Goal: Task Accomplishment & Management: Manage account settings

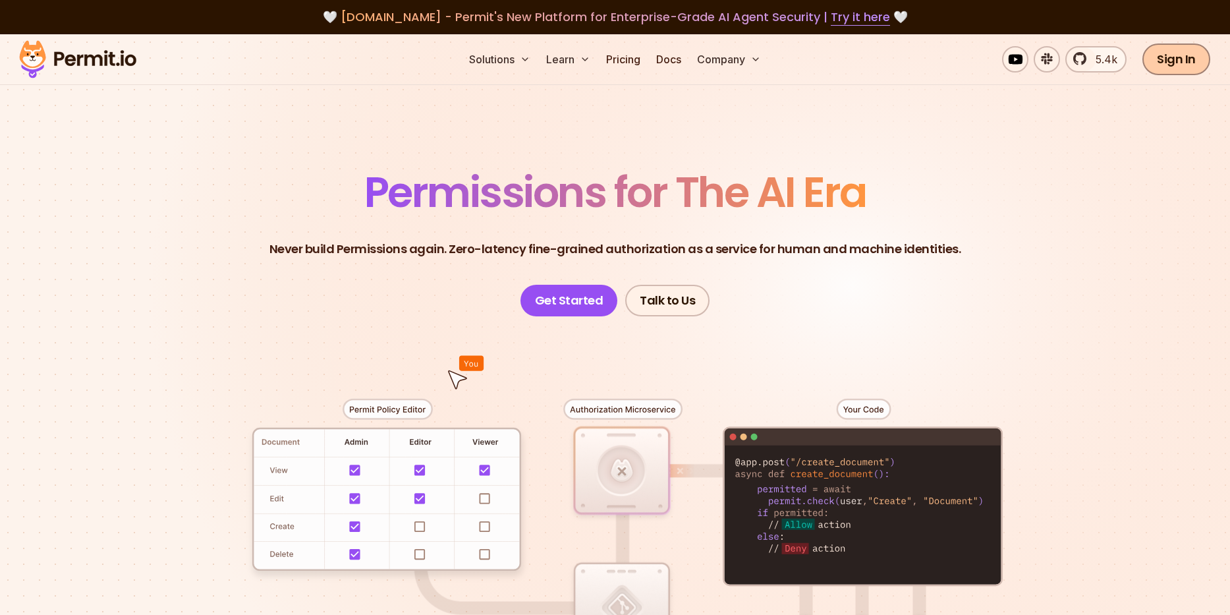
click at [1183, 59] on link "Sign In" at bounding box center [1176, 59] width 68 height 32
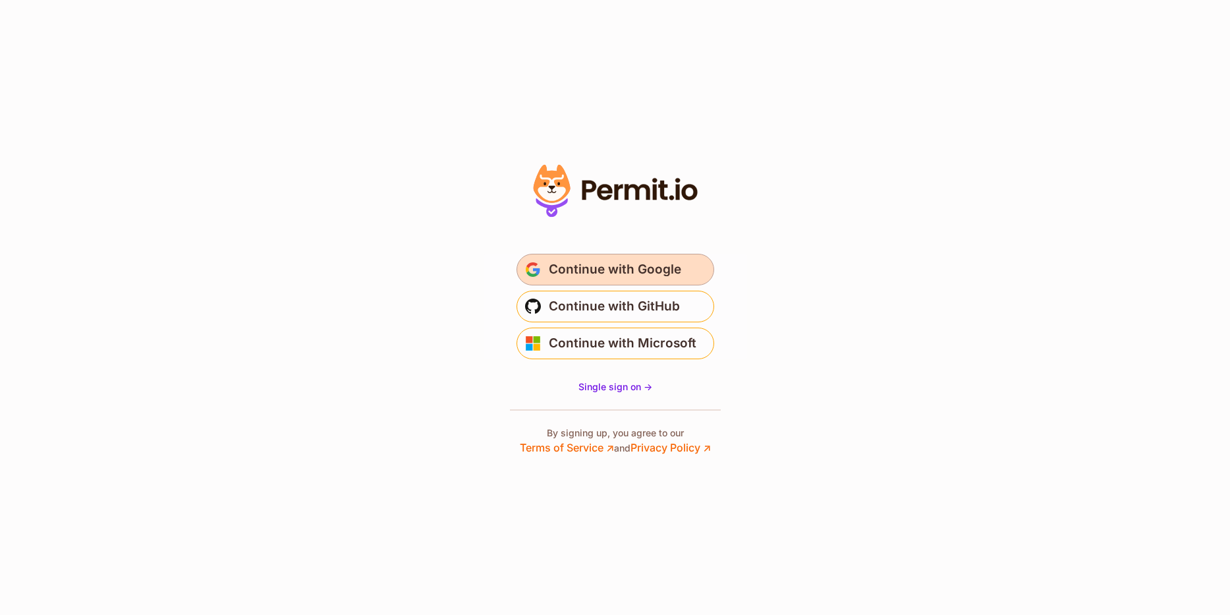
click at [640, 267] on span "Continue with Google" at bounding box center [615, 269] width 132 height 21
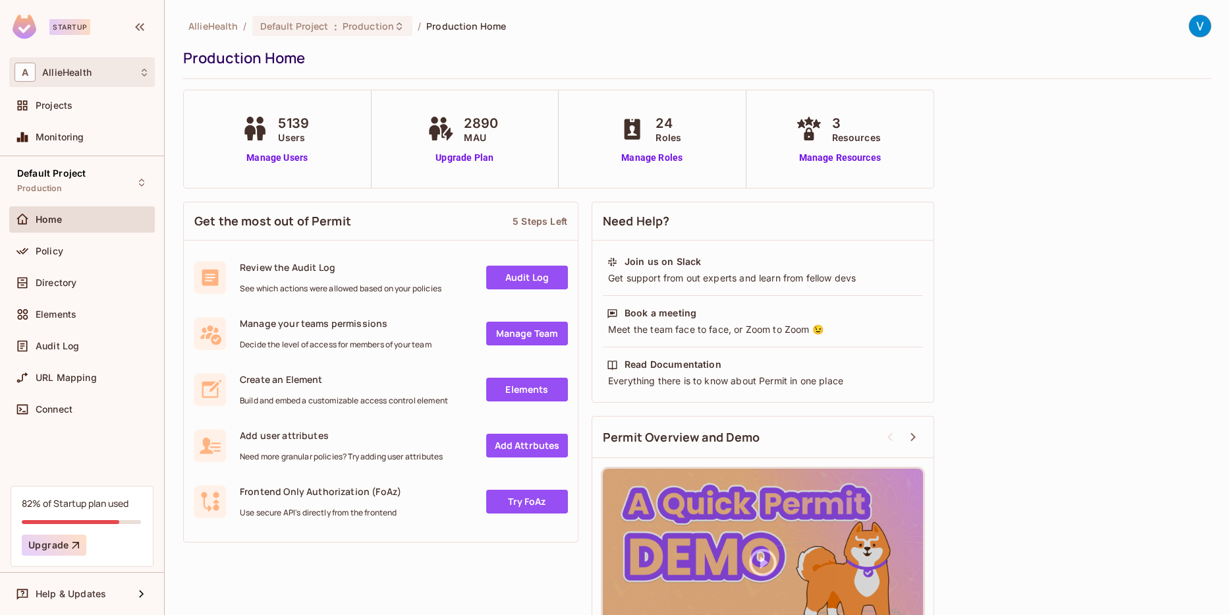
click at [105, 67] on div "A AllieHealth" at bounding box center [81, 72] width 135 height 19
click at [102, 115] on span "AllieHealth" at bounding box center [74, 111] width 92 height 13
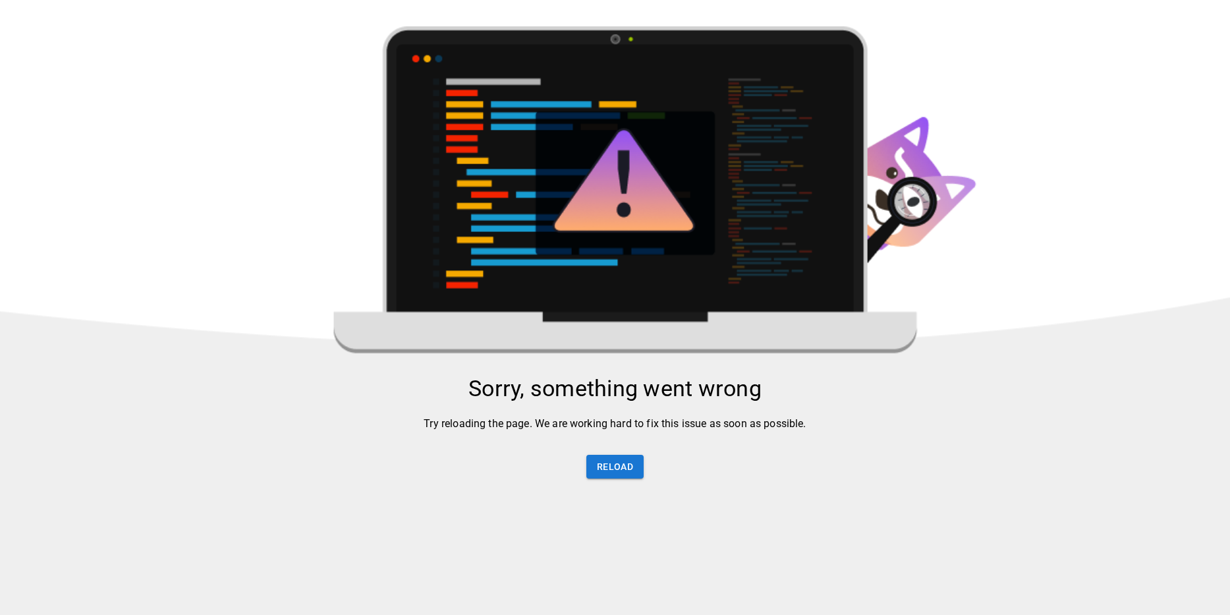
click at [359, 213] on img at bounding box center [615, 381] width 1230 height 710
drag, startPoint x: 632, startPoint y: 495, endPoint x: 627, endPoint y: 482, distance: 14.6
click at [630, 495] on img at bounding box center [615, 381] width 1230 height 710
click at [623, 466] on button "Reload" at bounding box center [614, 467] width 57 height 24
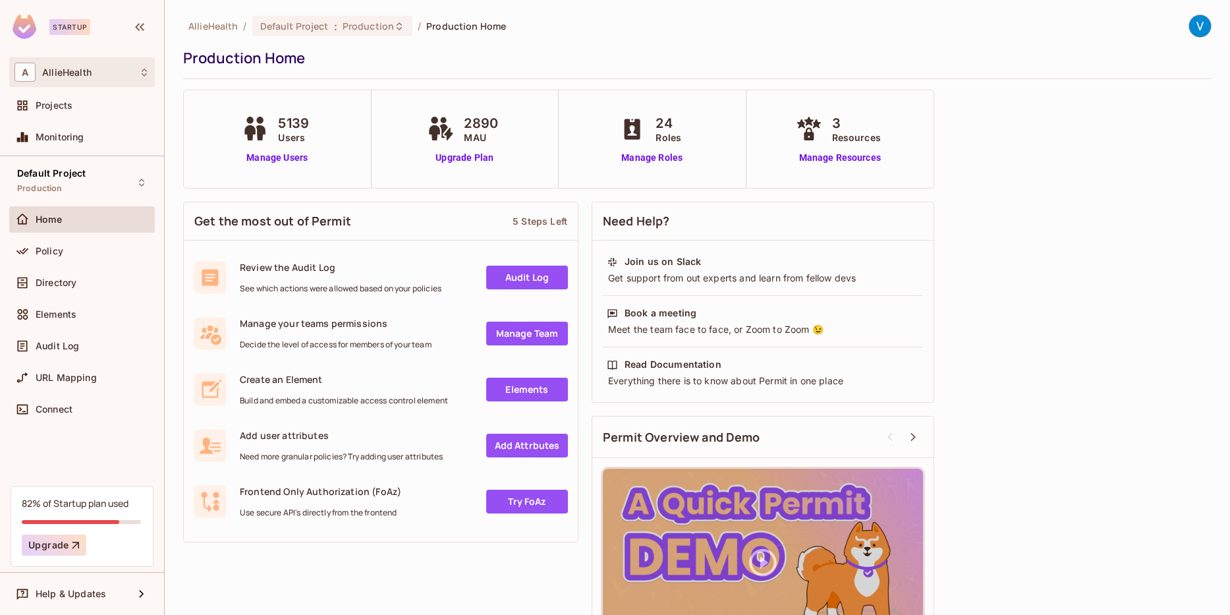
click at [109, 71] on div "A AllieHealth" at bounding box center [81, 72] width 135 height 19
click at [212, 551] on div at bounding box center [615, 307] width 1230 height 615
click at [64, 256] on div "Policy" at bounding box center [81, 251] width 135 height 16
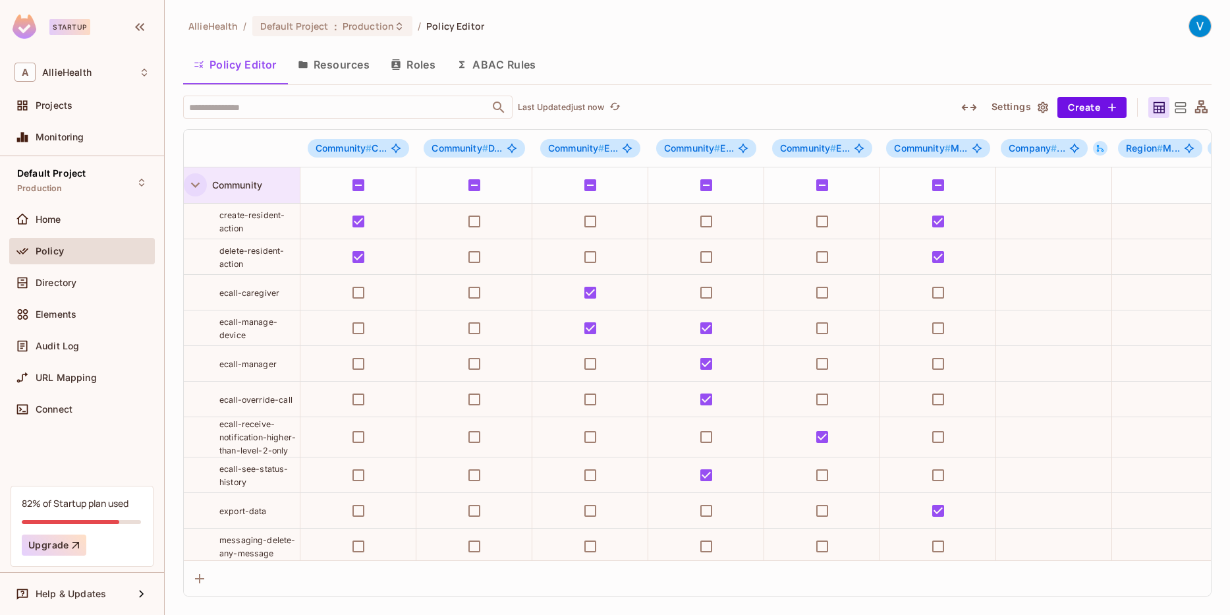
click at [199, 186] on icon "button" at bounding box center [195, 185] width 18 height 18
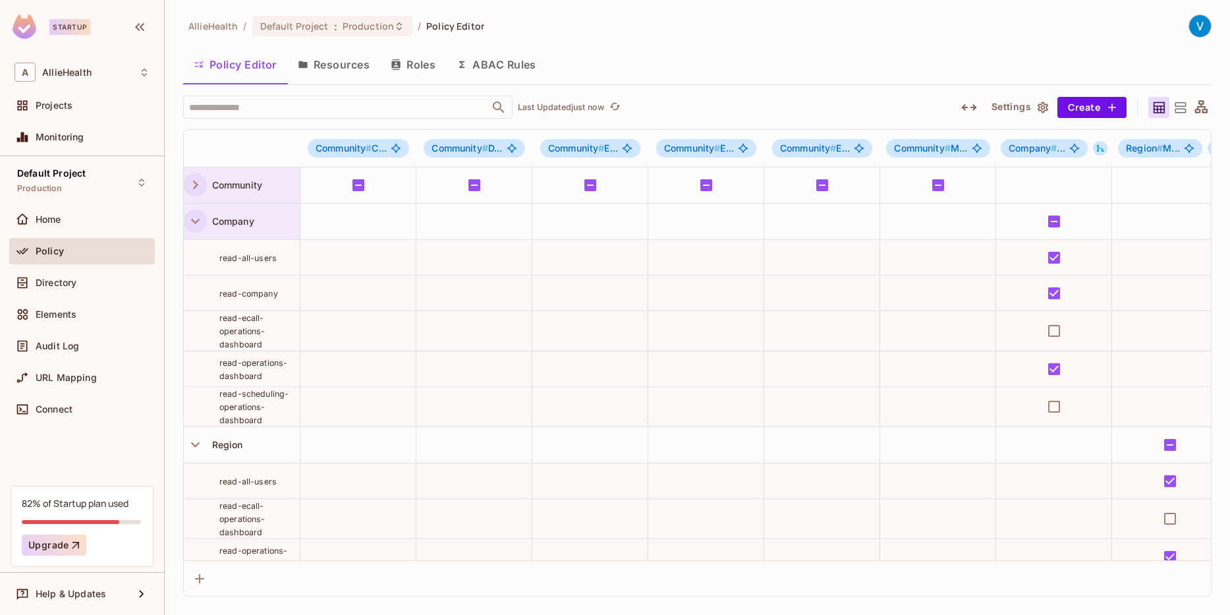
click at [196, 221] on icon "button" at bounding box center [195, 221] width 18 height 18
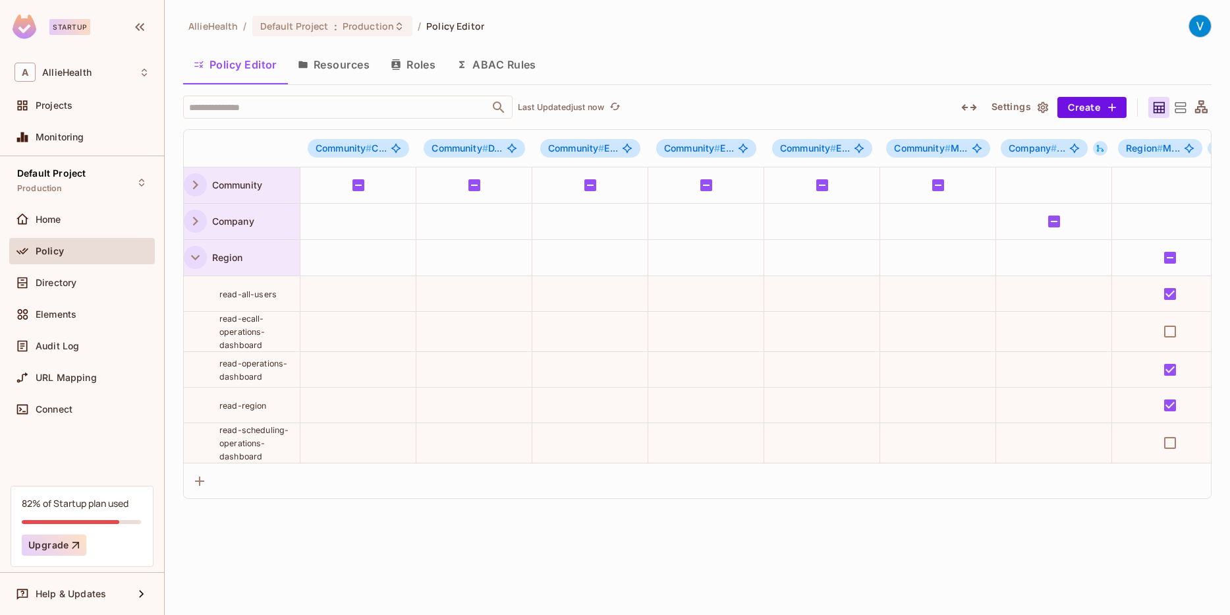
click at [196, 254] on icon "button" at bounding box center [195, 257] width 18 height 18
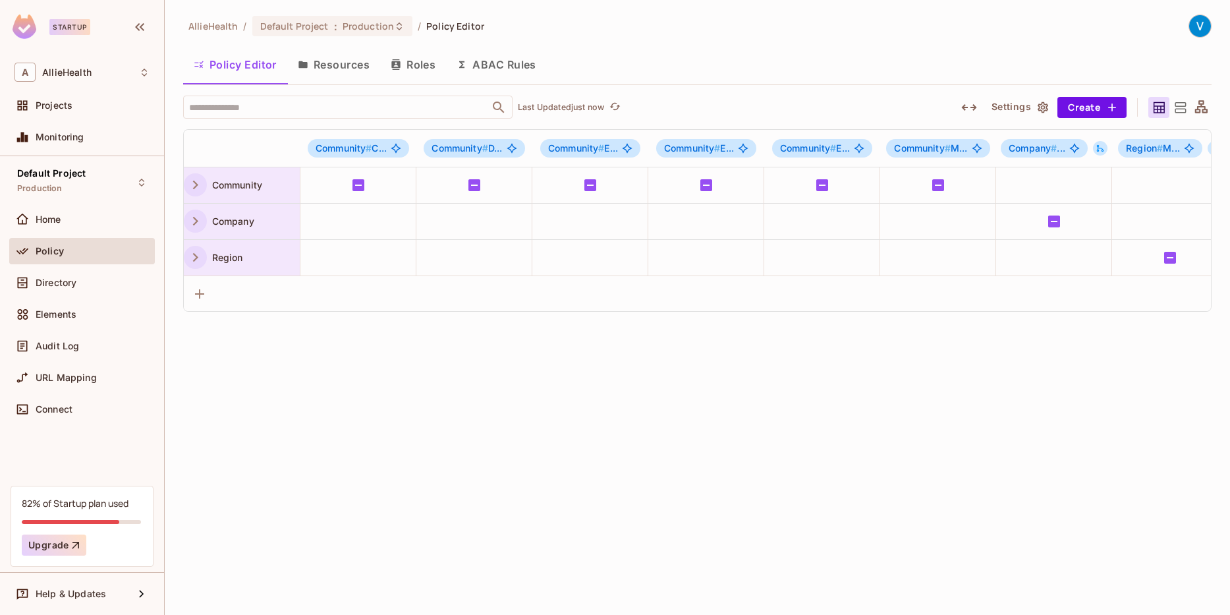
click at [406, 67] on button "Roles" at bounding box center [413, 64] width 66 height 33
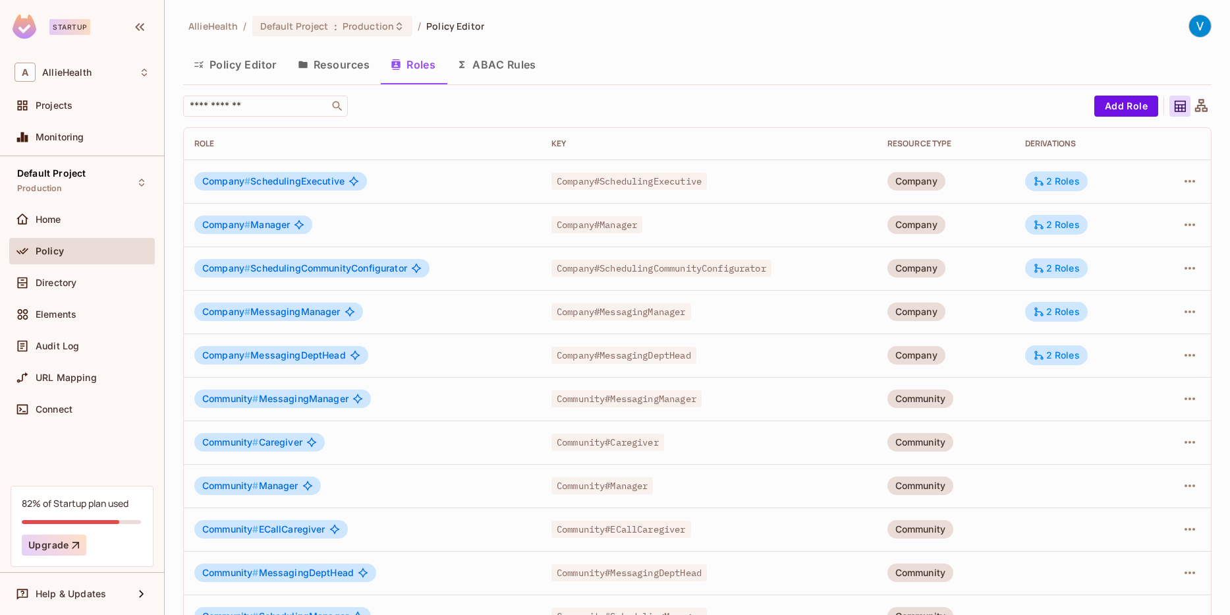
click at [238, 62] on button "Policy Editor" at bounding box center [235, 64] width 104 height 33
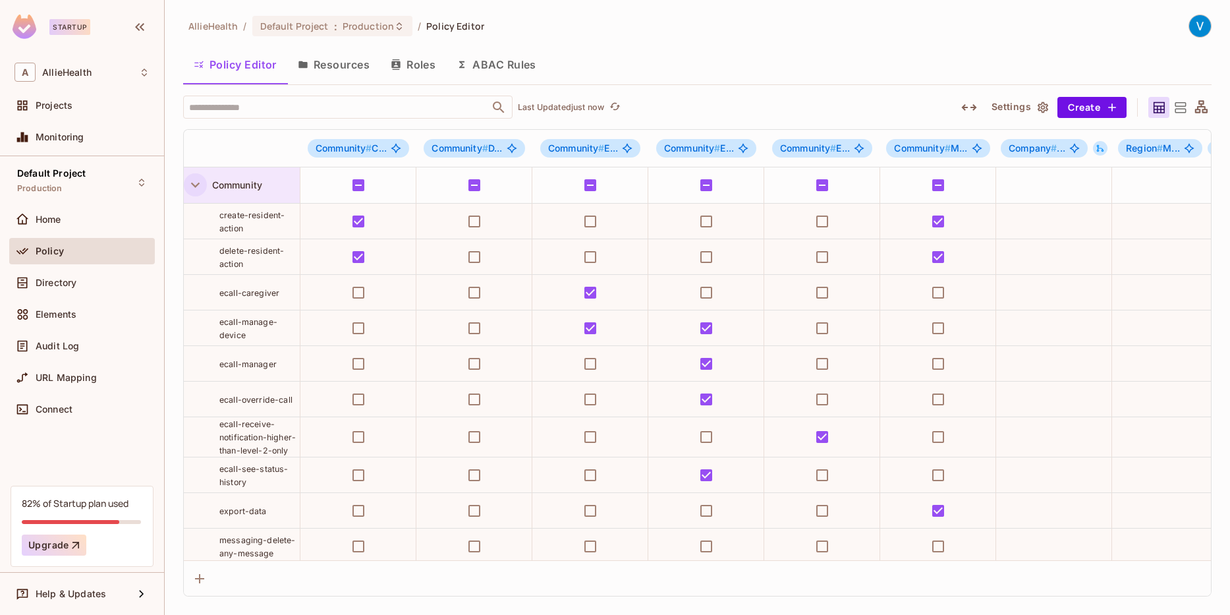
click at [200, 182] on icon "button" at bounding box center [195, 185] width 18 height 18
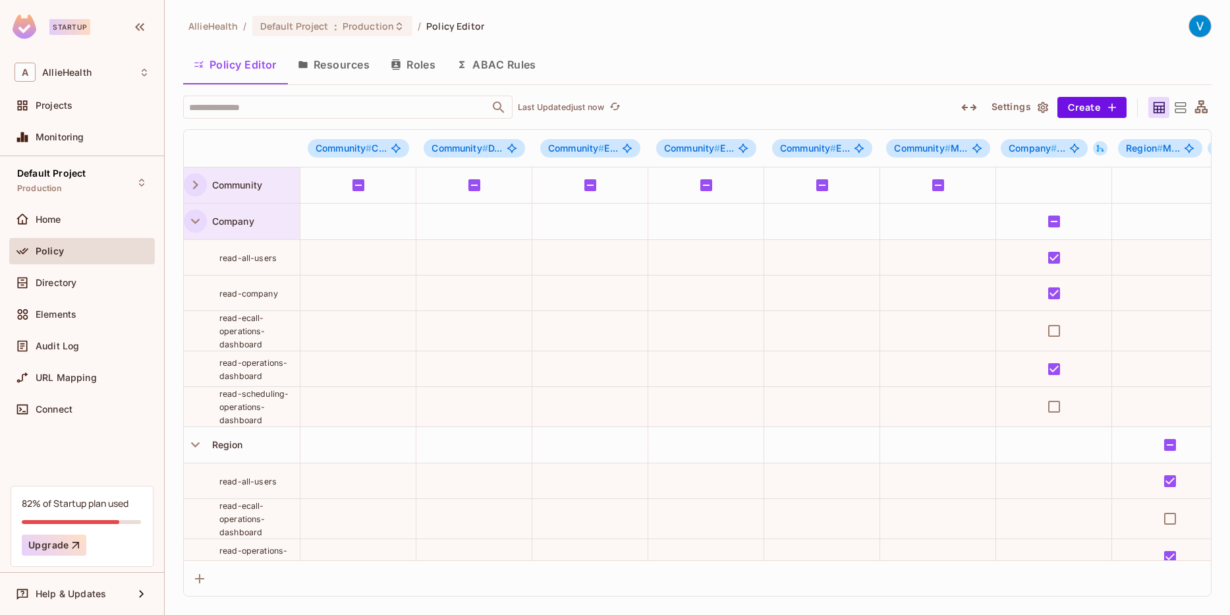
click at [195, 221] on icon "button" at bounding box center [195, 221] width 18 height 18
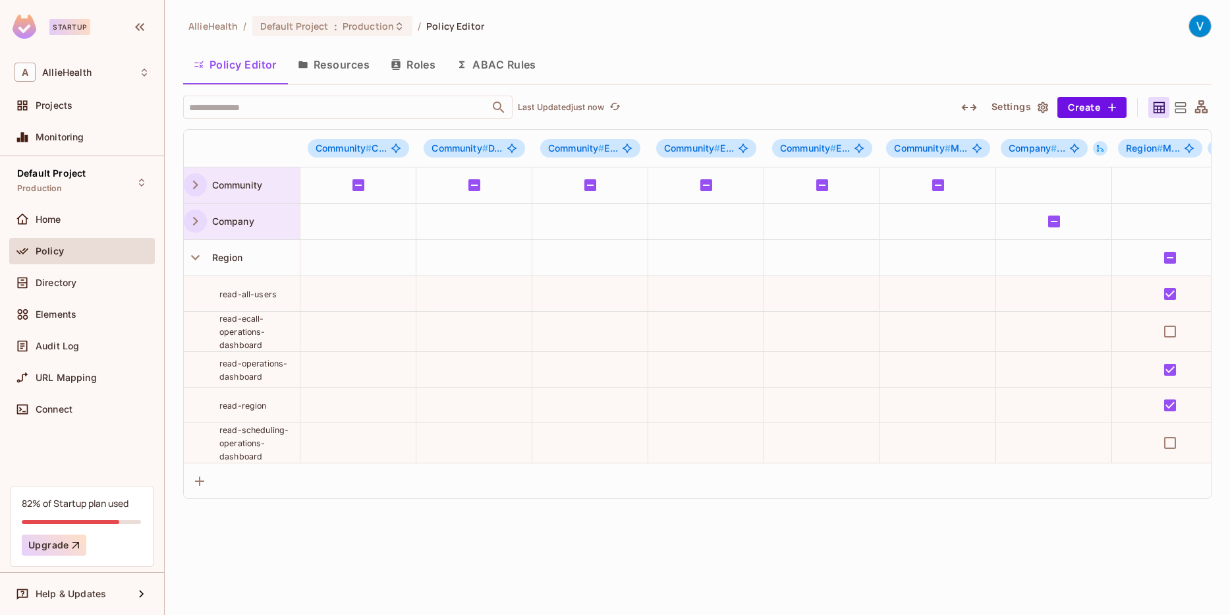
click at [198, 178] on icon "button" at bounding box center [195, 185] width 18 height 18
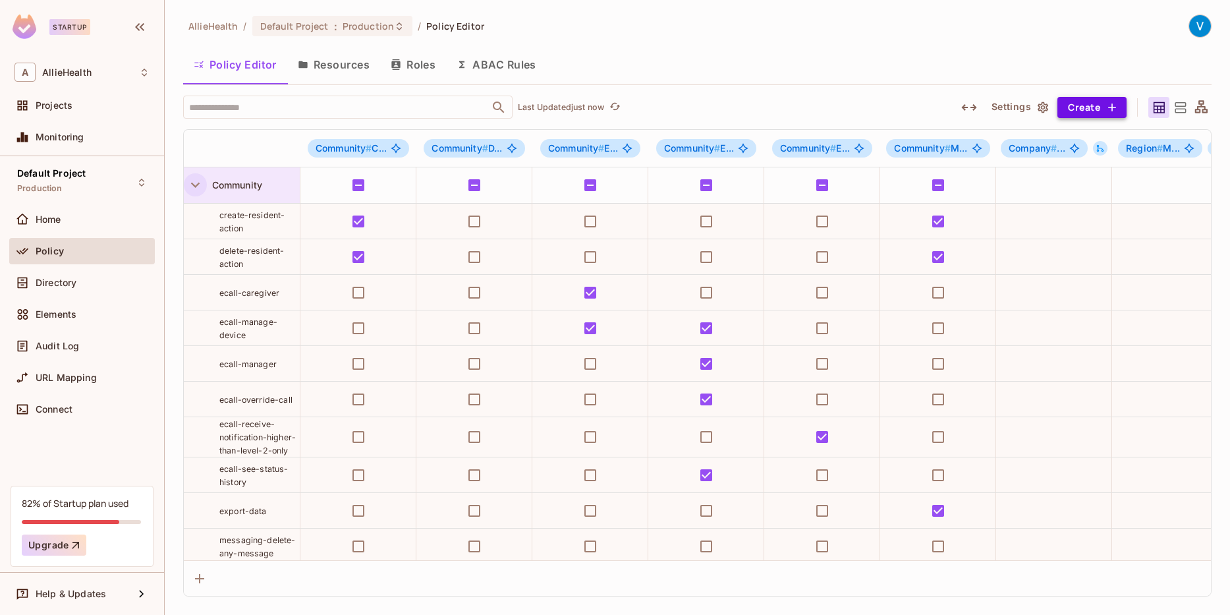
click at [1113, 102] on icon "button" at bounding box center [1111, 107] width 13 height 13
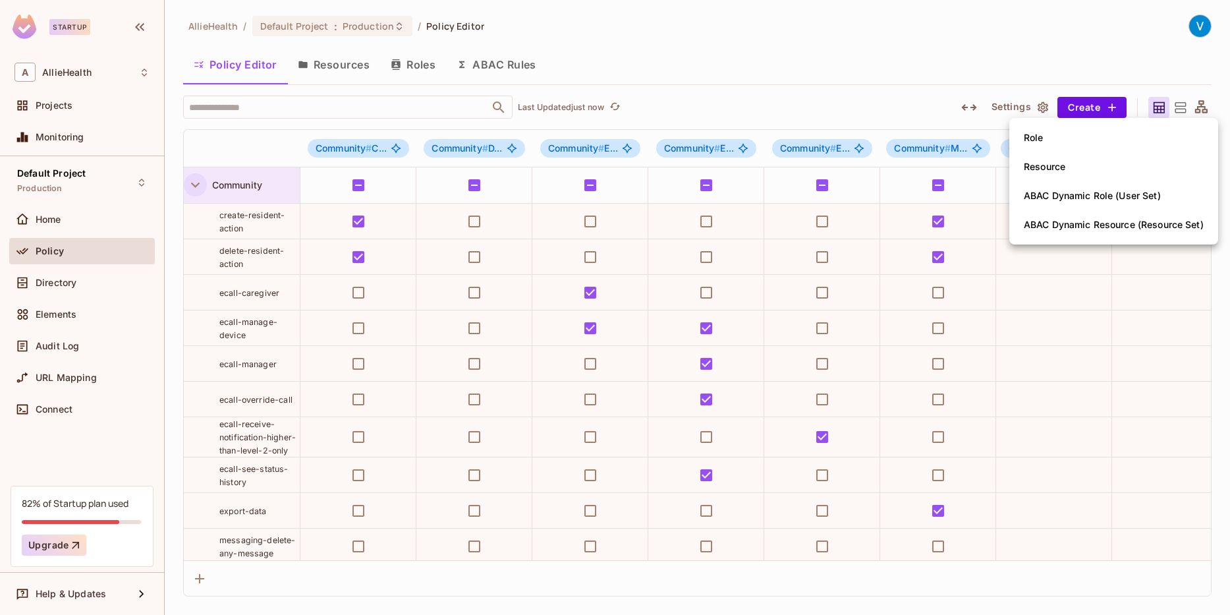
click at [1055, 63] on div at bounding box center [615, 307] width 1230 height 615
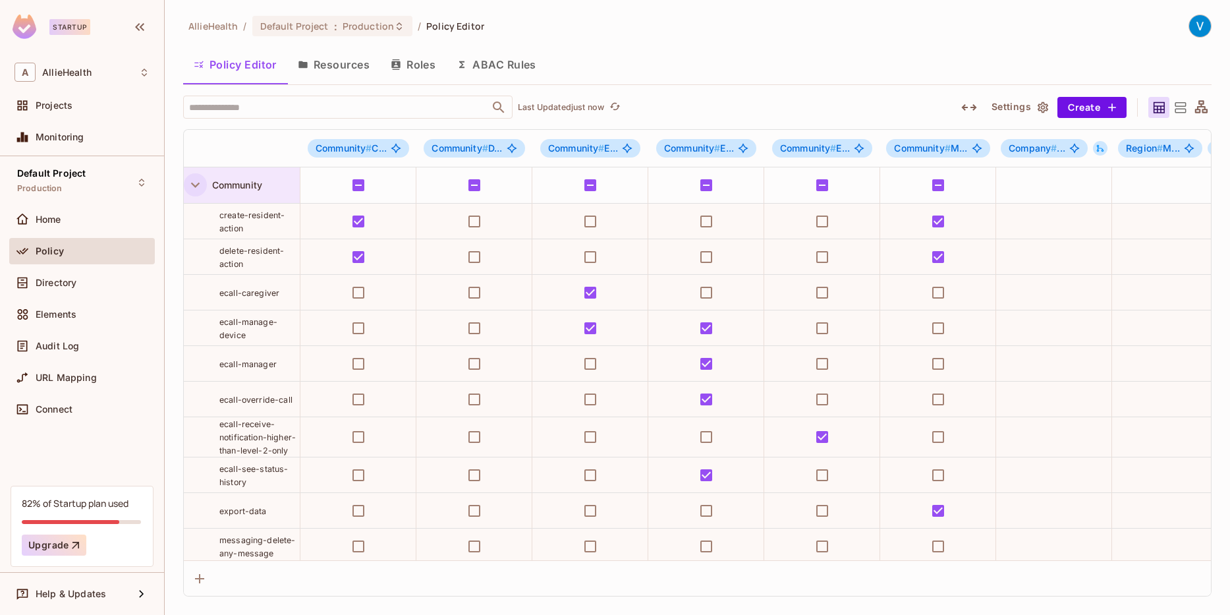
click at [1205, 106] on icon at bounding box center [1201, 106] width 13 height 13
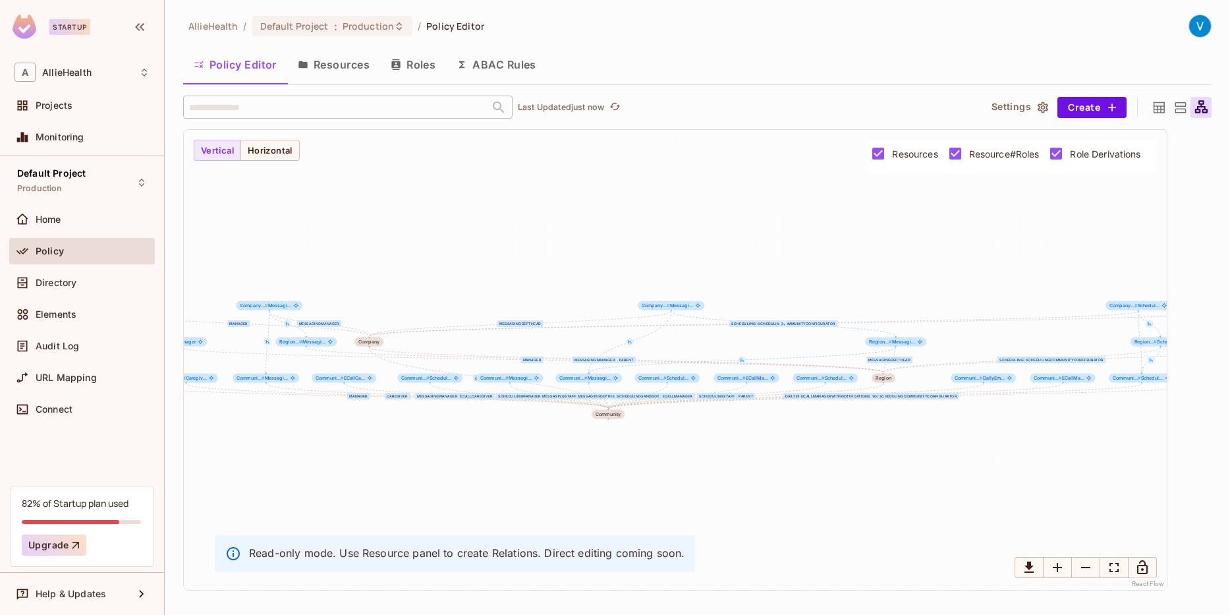
click at [1179, 109] on icon at bounding box center [1180, 107] width 16 height 16
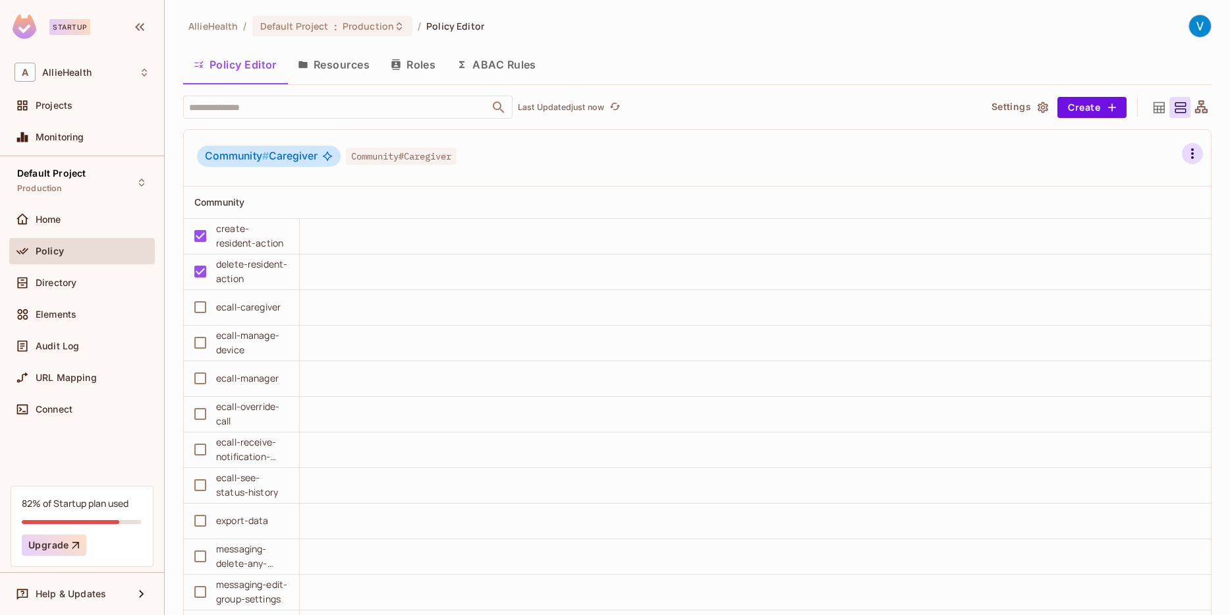
click at [1192, 155] on icon "button" at bounding box center [1192, 154] width 16 height 16
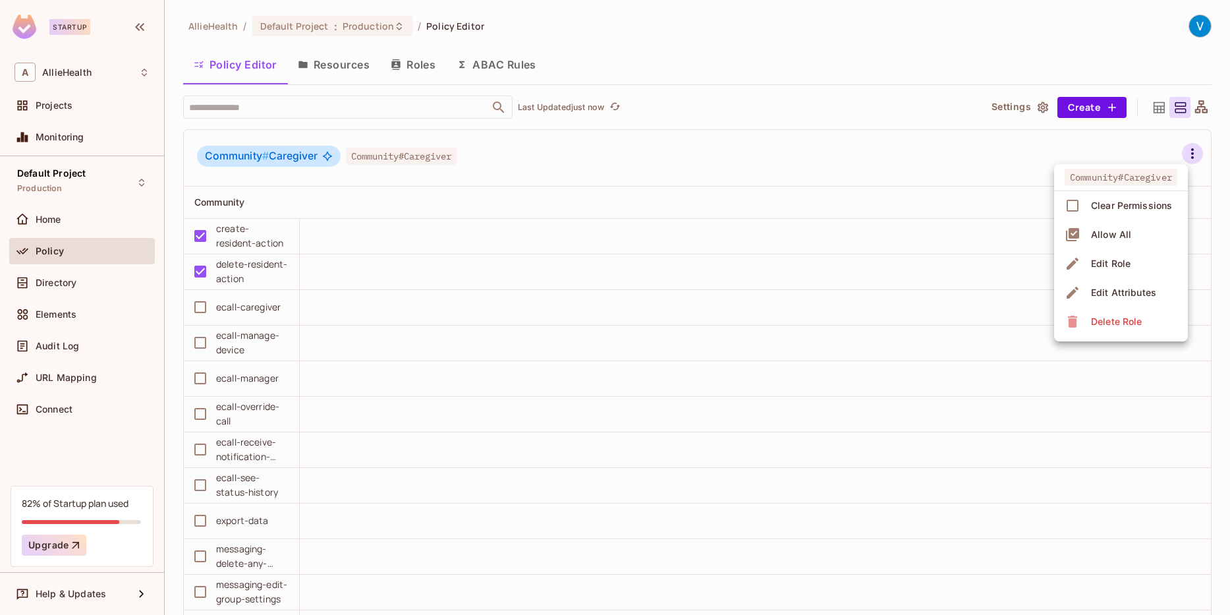
click at [583, 136] on div at bounding box center [615, 307] width 1230 height 615
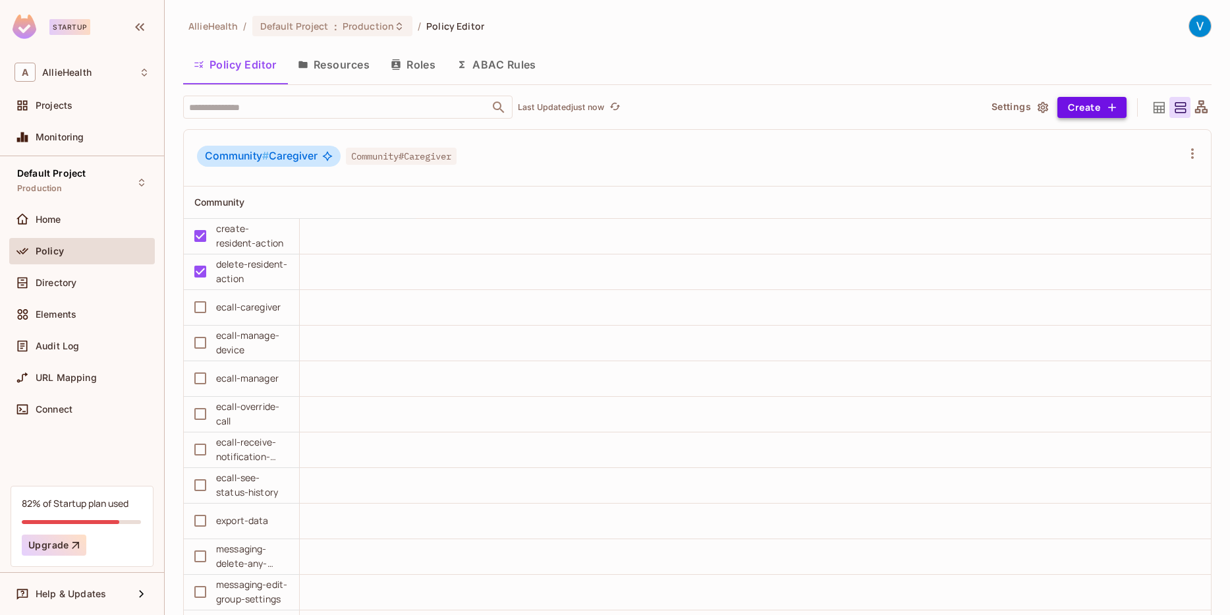
click at [1106, 103] on icon "button" at bounding box center [1111, 107] width 13 height 13
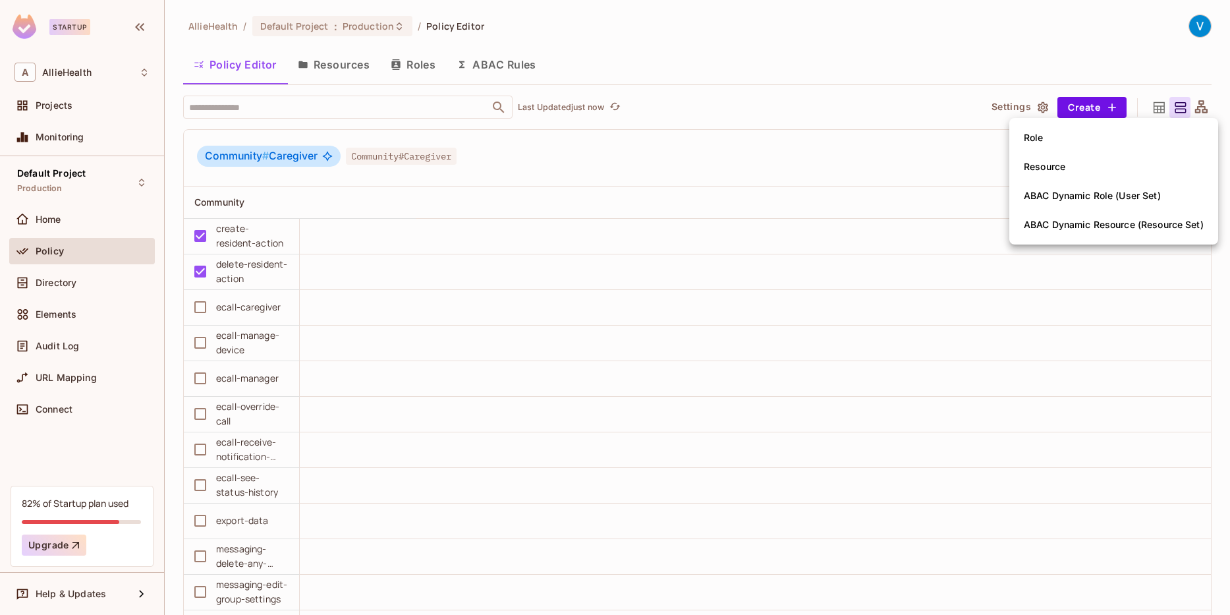
click at [1069, 170] on span "Resource" at bounding box center [1044, 166] width 49 height 21
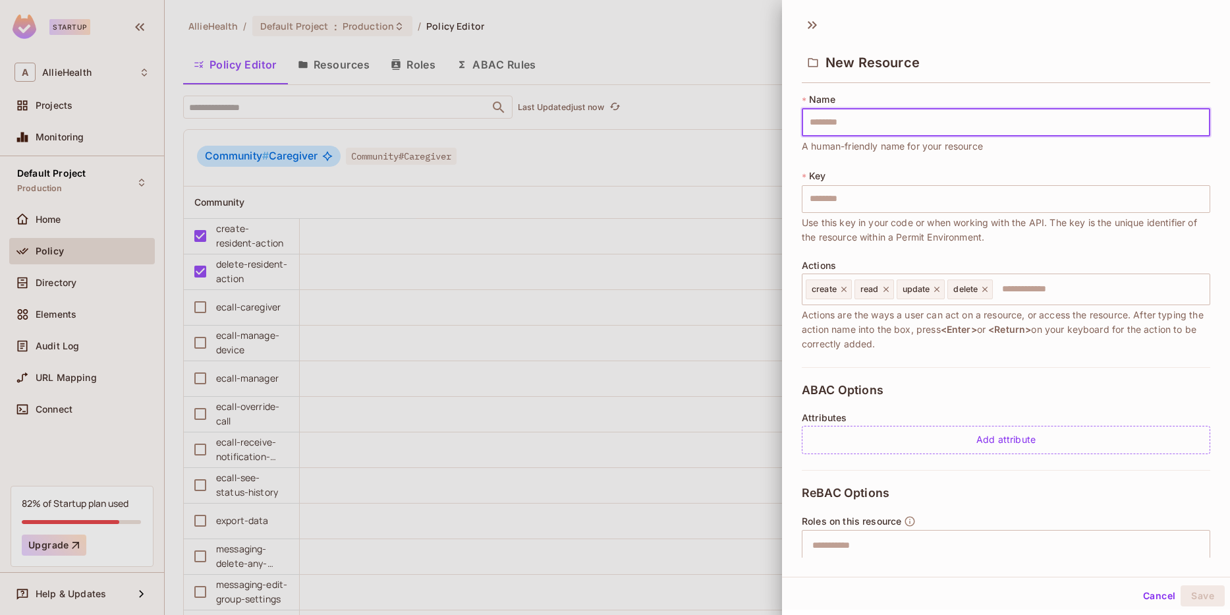
click at [1149, 596] on button "Cancel" at bounding box center [1159, 595] width 43 height 21
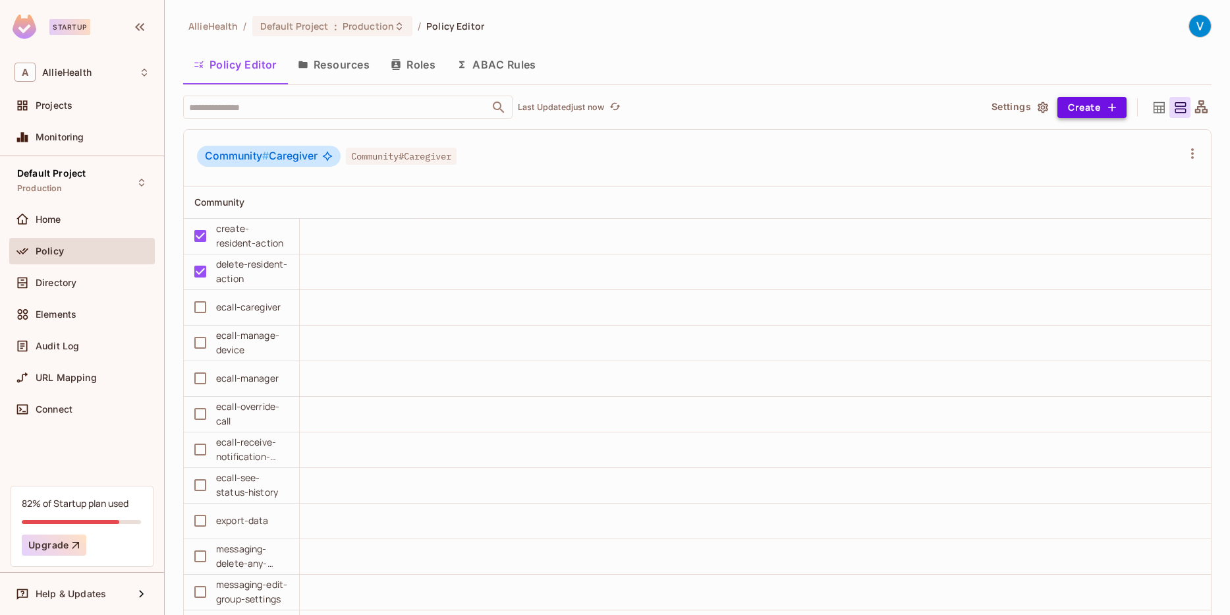
click at [1115, 104] on icon "button" at bounding box center [1111, 107] width 13 height 13
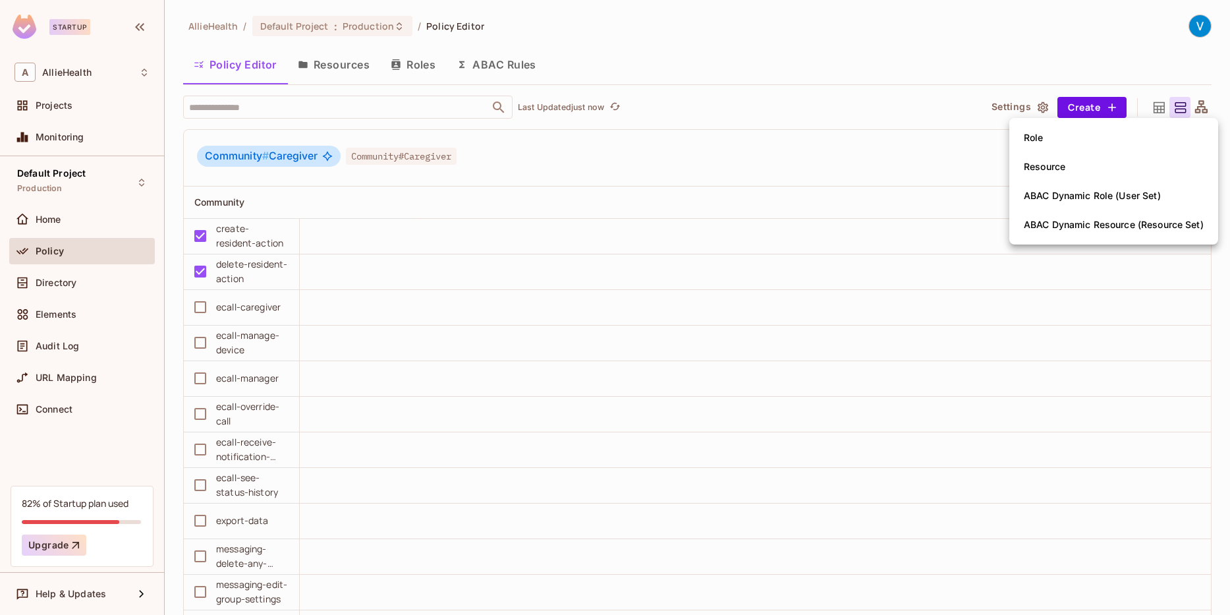
click at [1087, 146] on li "Role" at bounding box center [1113, 137] width 209 height 29
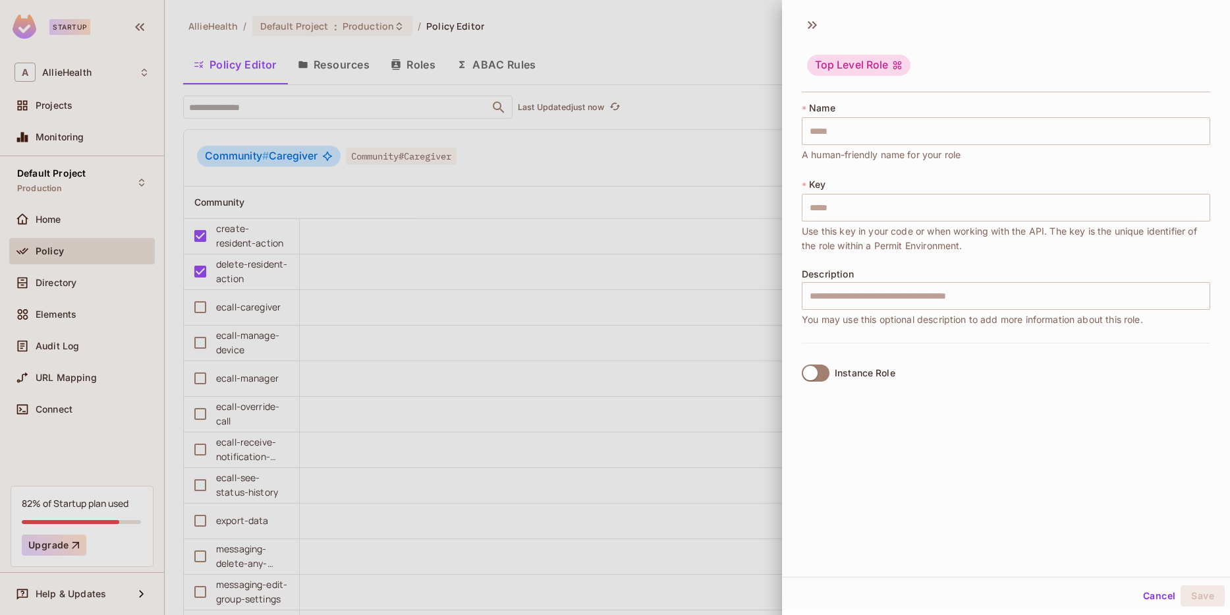
click at [797, 174] on div "* Name ​ A human-friendly name for your role * Key ​ Use this key in your code …" at bounding box center [1006, 249] width 448 height 306
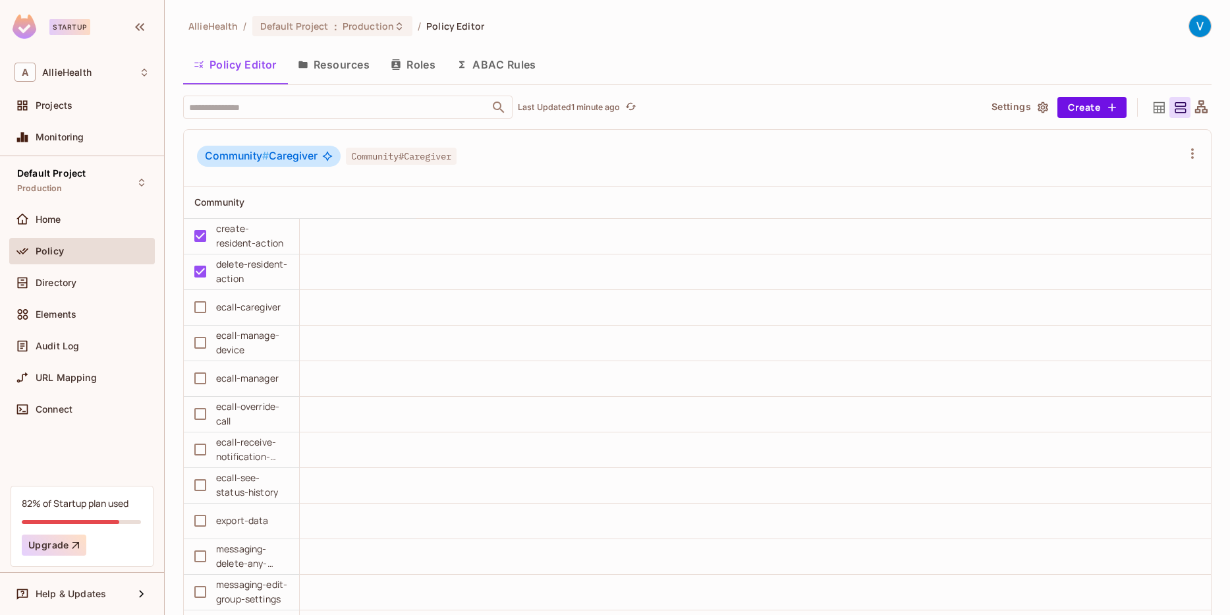
click at [226, 241] on div "create-resident-action" at bounding box center [252, 235] width 72 height 29
click at [1098, 197] on th at bounding box center [813, 202] width 795 height 32
click at [1194, 152] on icon "button" at bounding box center [1192, 154] width 16 height 16
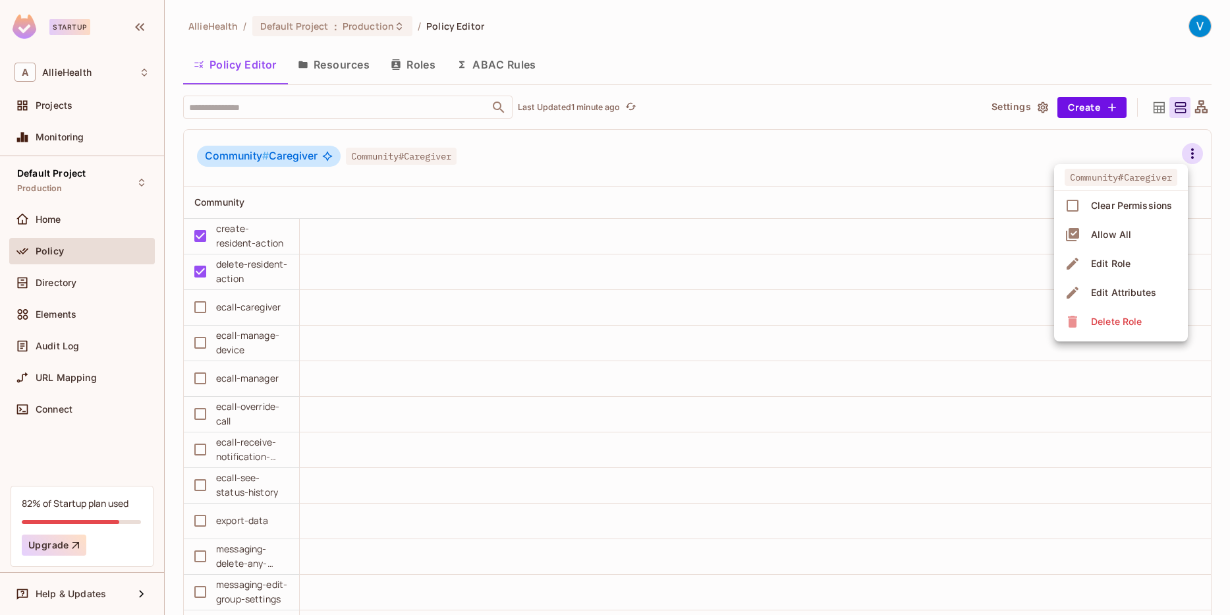
click at [348, 199] on div at bounding box center [615, 307] width 1230 height 615
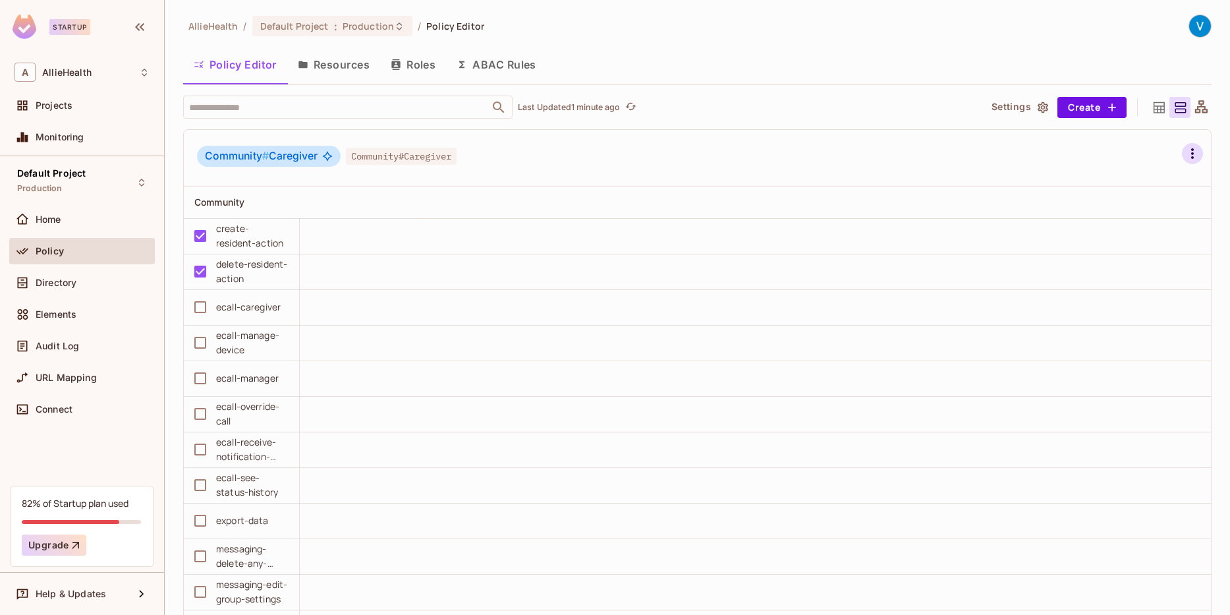
click at [1193, 148] on icon "button" at bounding box center [1192, 154] width 16 height 16
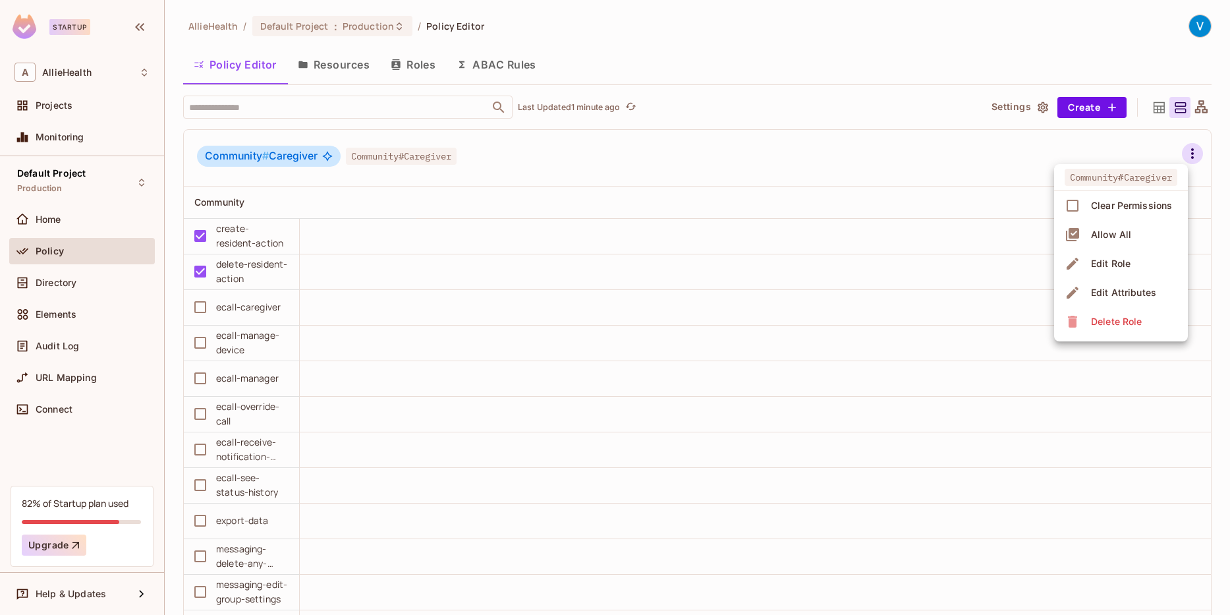
click at [1111, 266] on div "Edit Role" at bounding box center [1111, 263] width 40 height 13
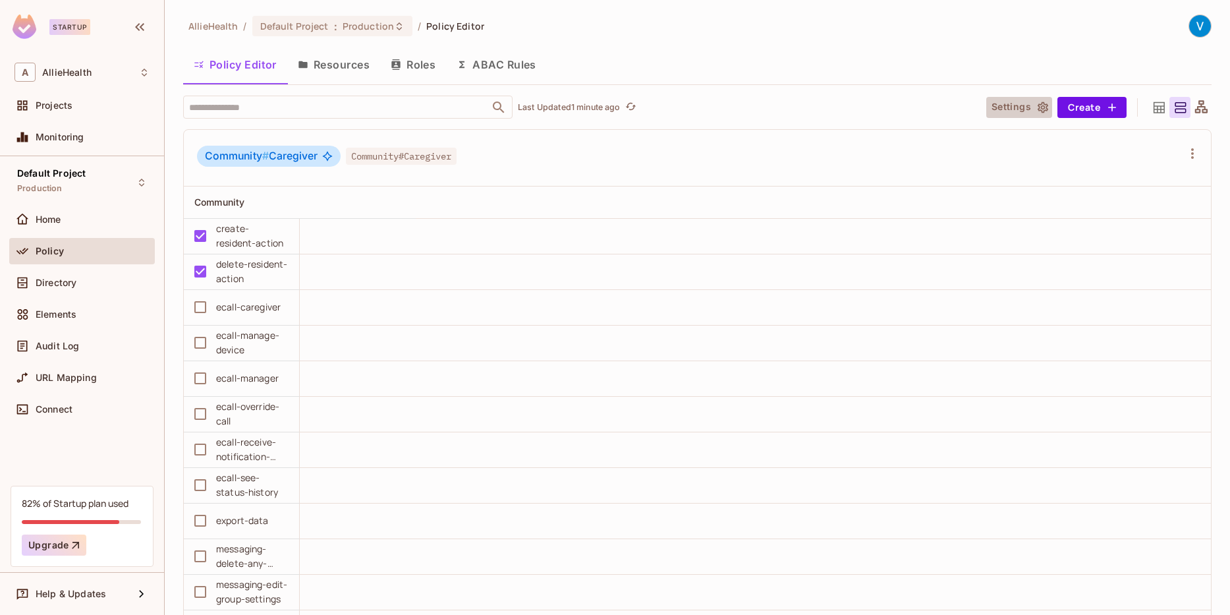
click at [1046, 106] on icon "button" at bounding box center [1043, 106] width 11 height 11
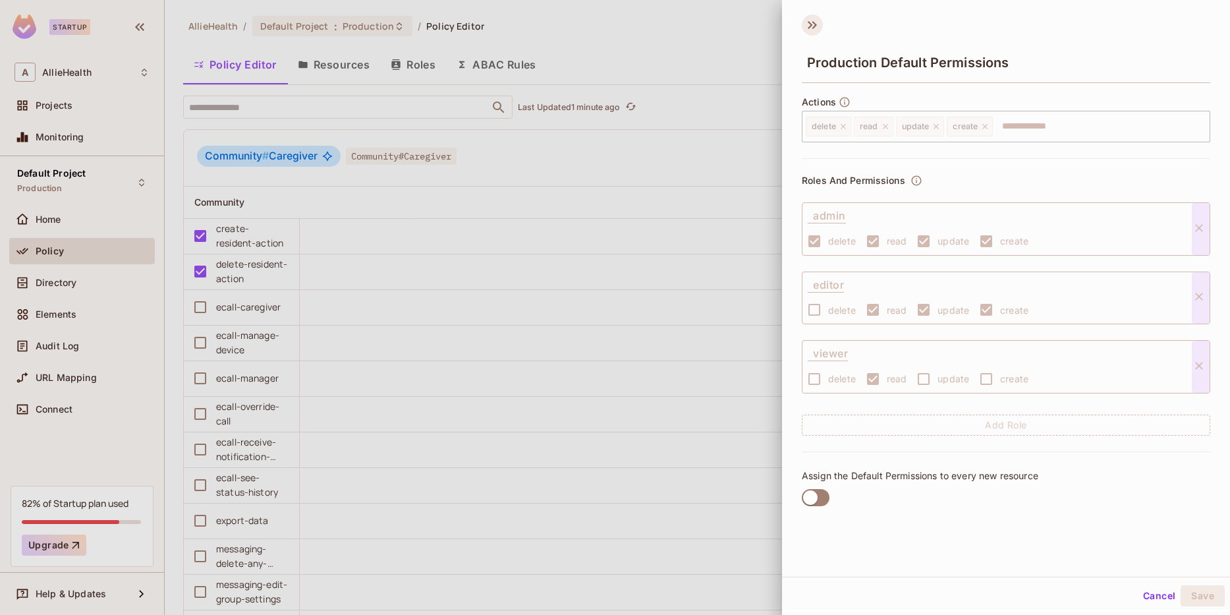
click at [808, 17] on icon at bounding box center [812, 24] width 21 height 21
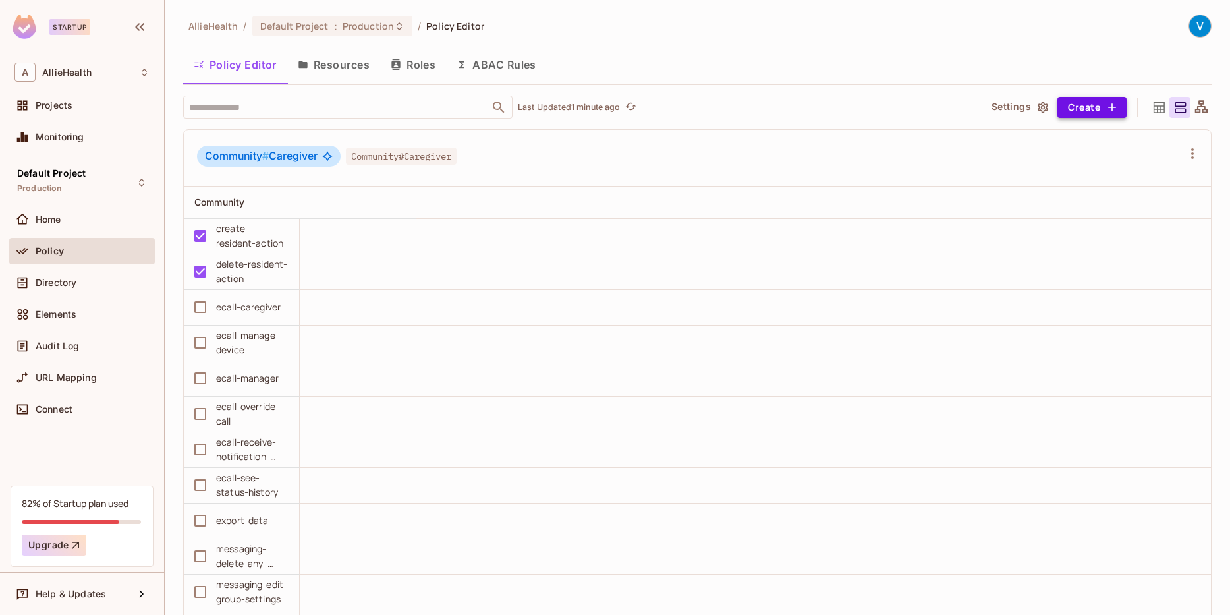
click at [1115, 106] on icon "button" at bounding box center [1111, 107] width 13 height 13
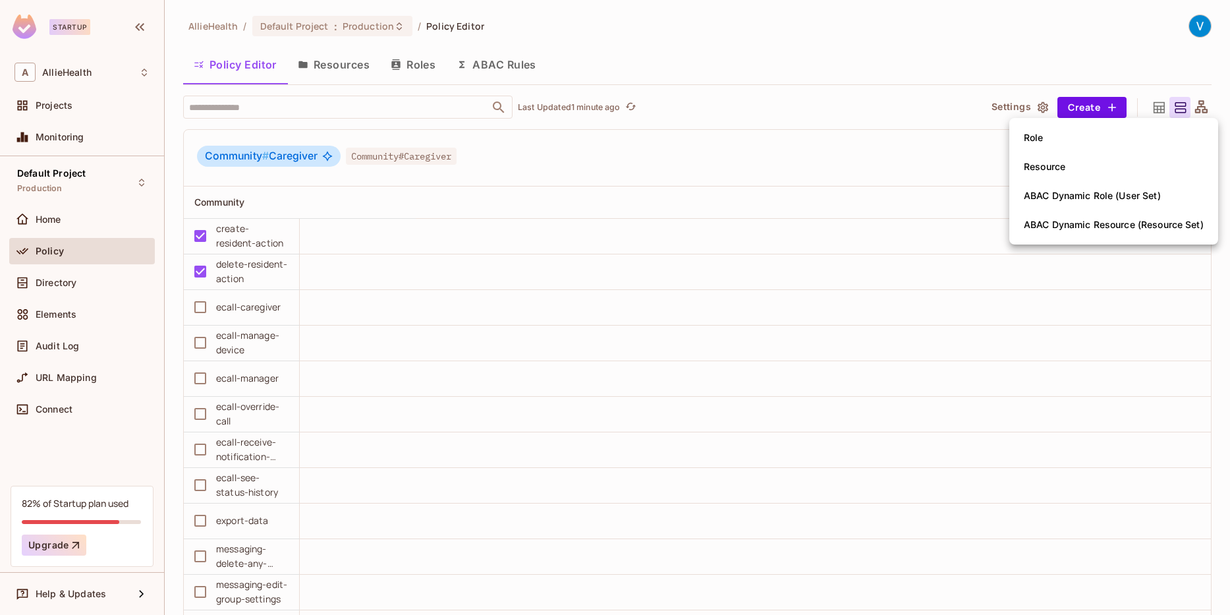
click at [1093, 57] on div at bounding box center [615, 307] width 1230 height 615
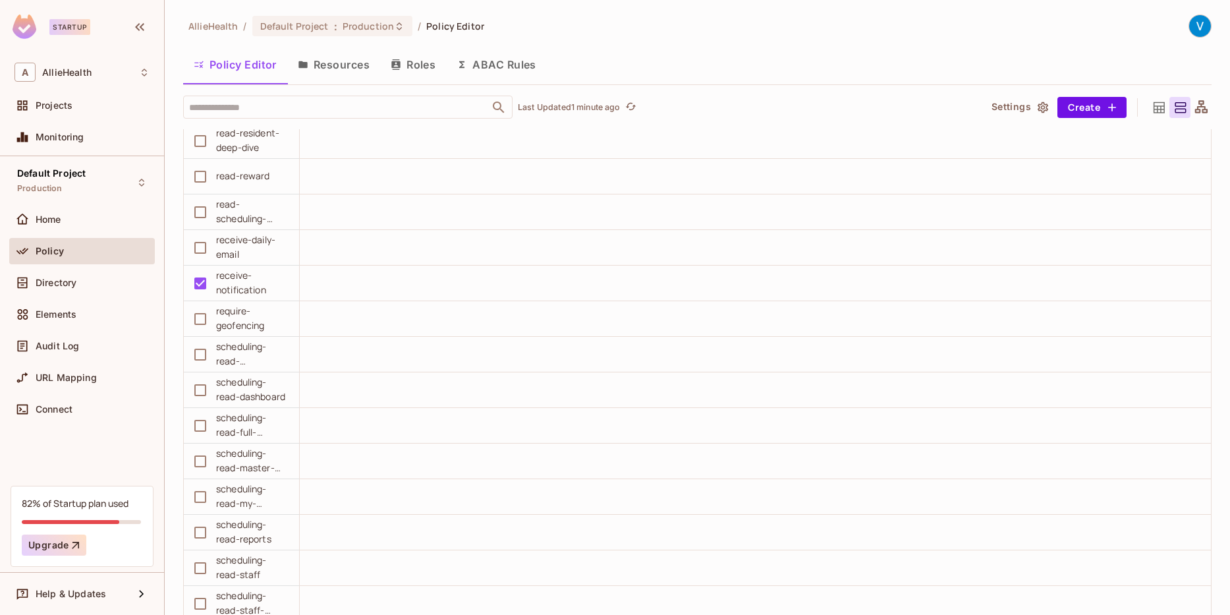
scroll to position [21479, 0]
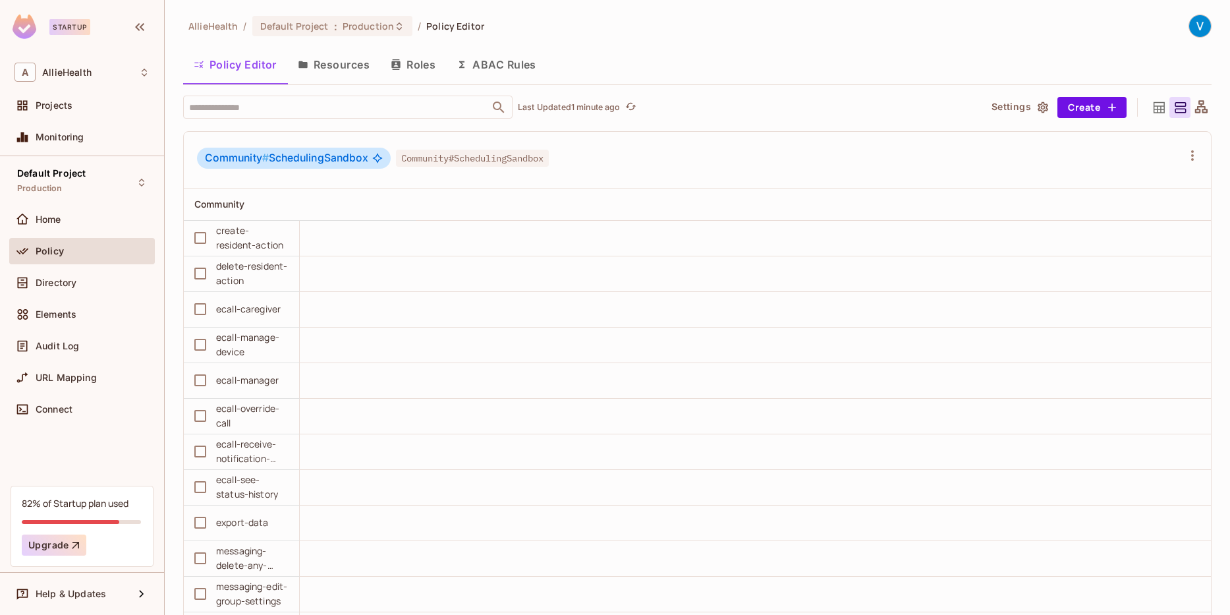
click at [43, 254] on span "Policy" at bounding box center [50, 251] width 28 height 11
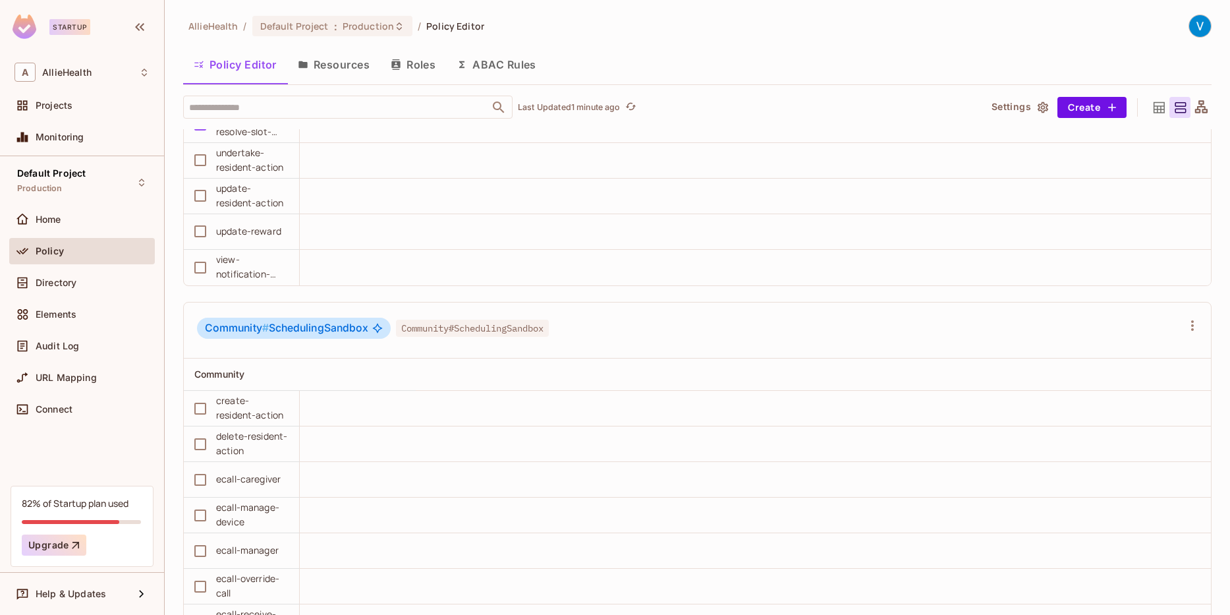
scroll to position [13049, 0]
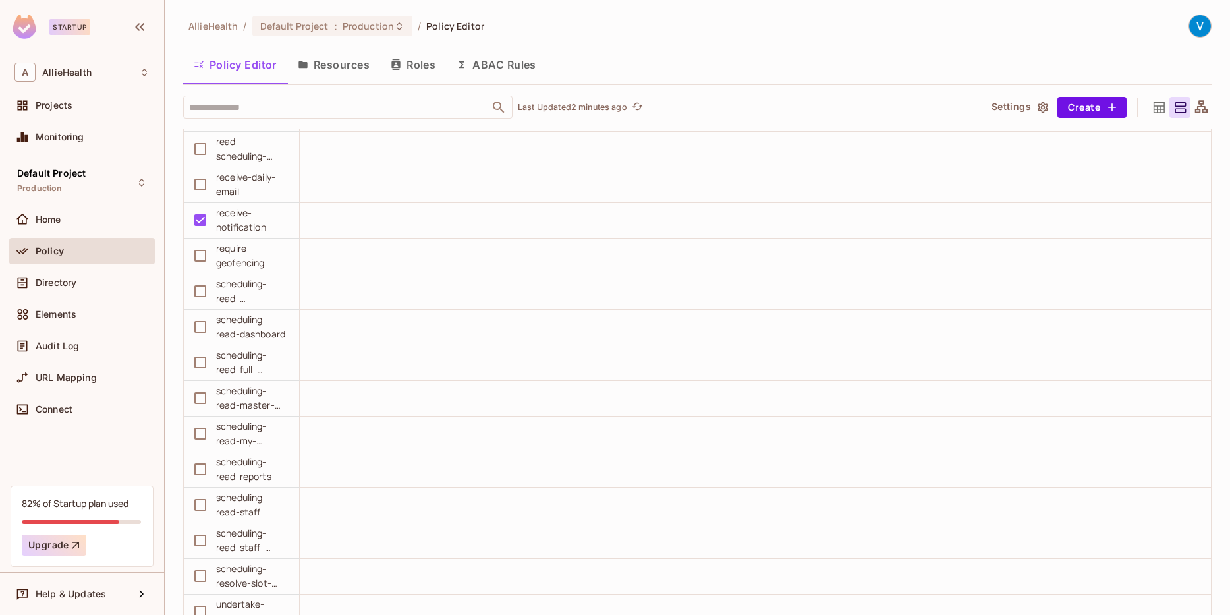
click at [1046, 107] on icon "button" at bounding box center [1043, 106] width 11 height 11
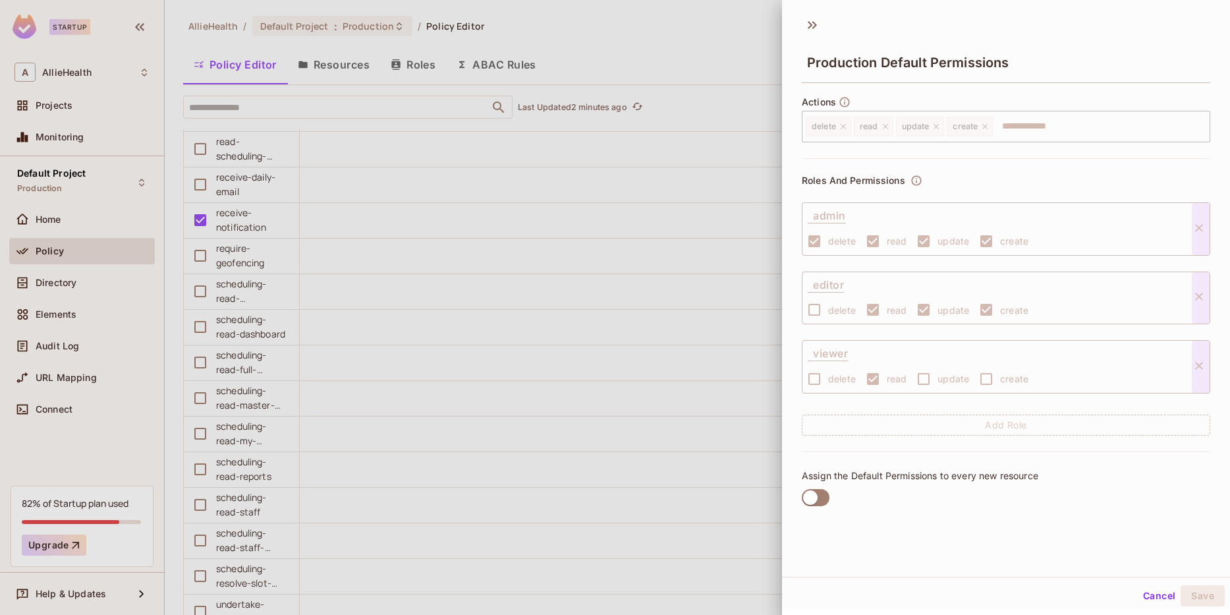
click at [808, 29] on icon at bounding box center [812, 24] width 21 height 21
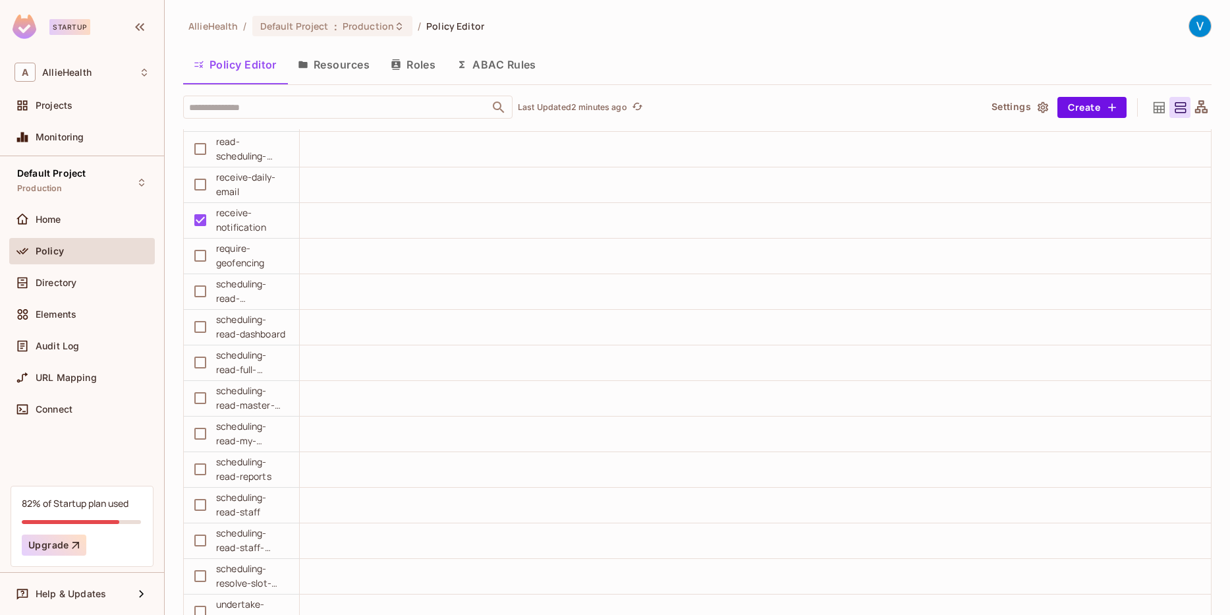
drag, startPoint x: 775, startPoint y: 147, endPoint x: 721, endPoint y: 107, distance: 66.4
click at [386, 99] on input "text" at bounding box center [336, 107] width 301 height 23
type input "**"
click at [665, 24] on div "AllieHealth / Default Project : Production / Policy Editor" at bounding box center [697, 25] width 1028 height 23
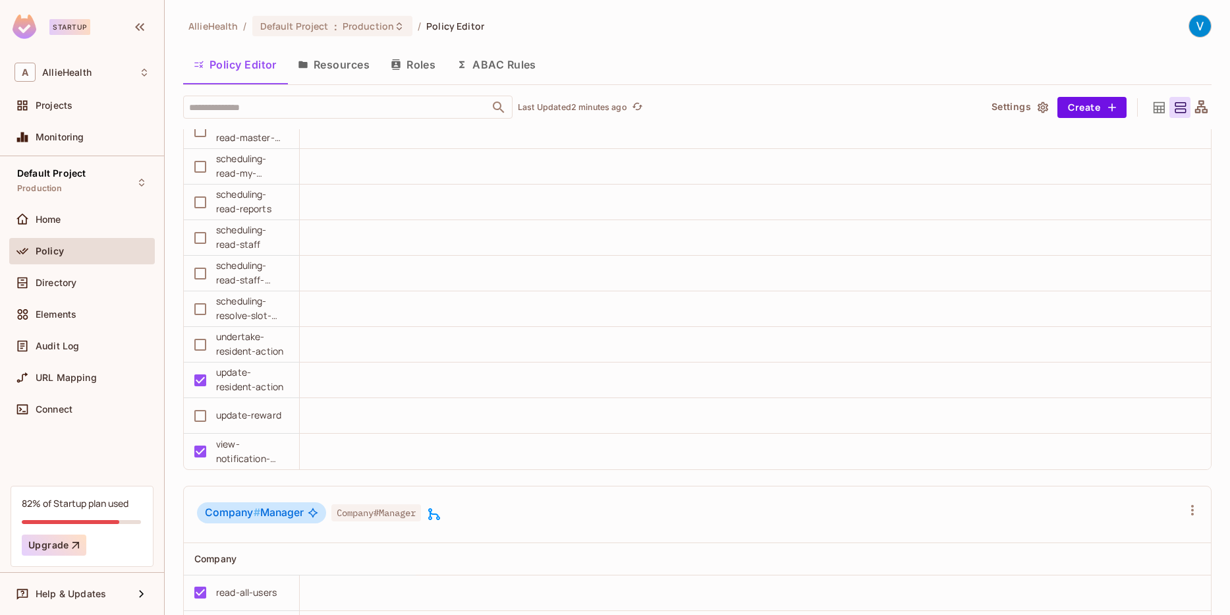
scroll to position [8844, 0]
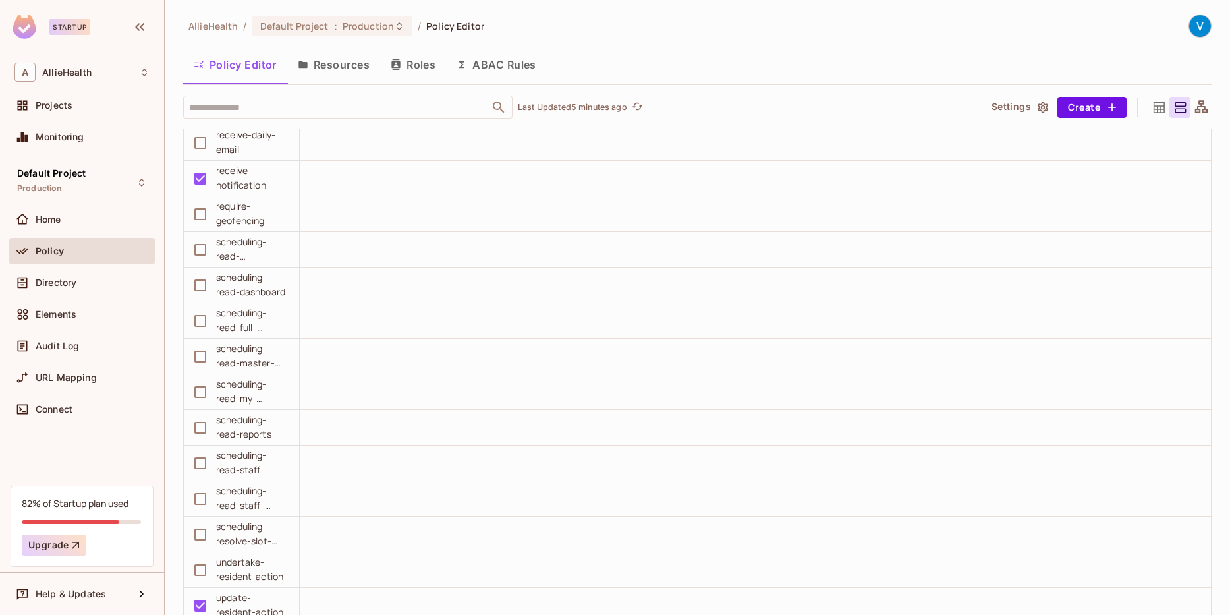
click at [1158, 113] on icon at bounding box center [1159, 106] width 11 height 11
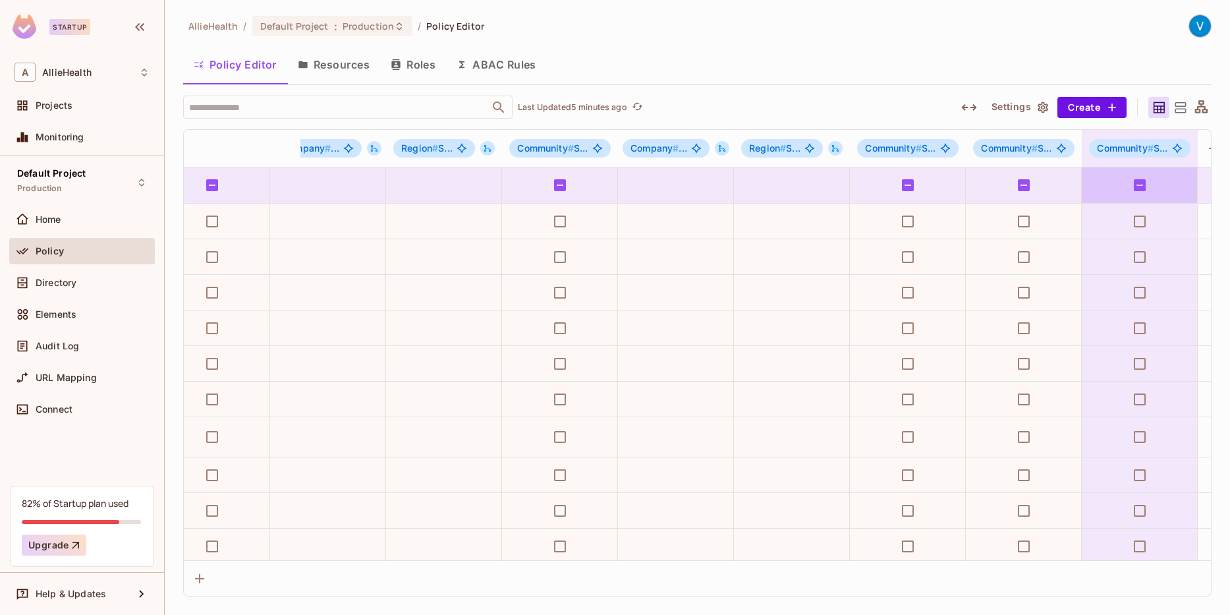
scroll to position [0, 2020]
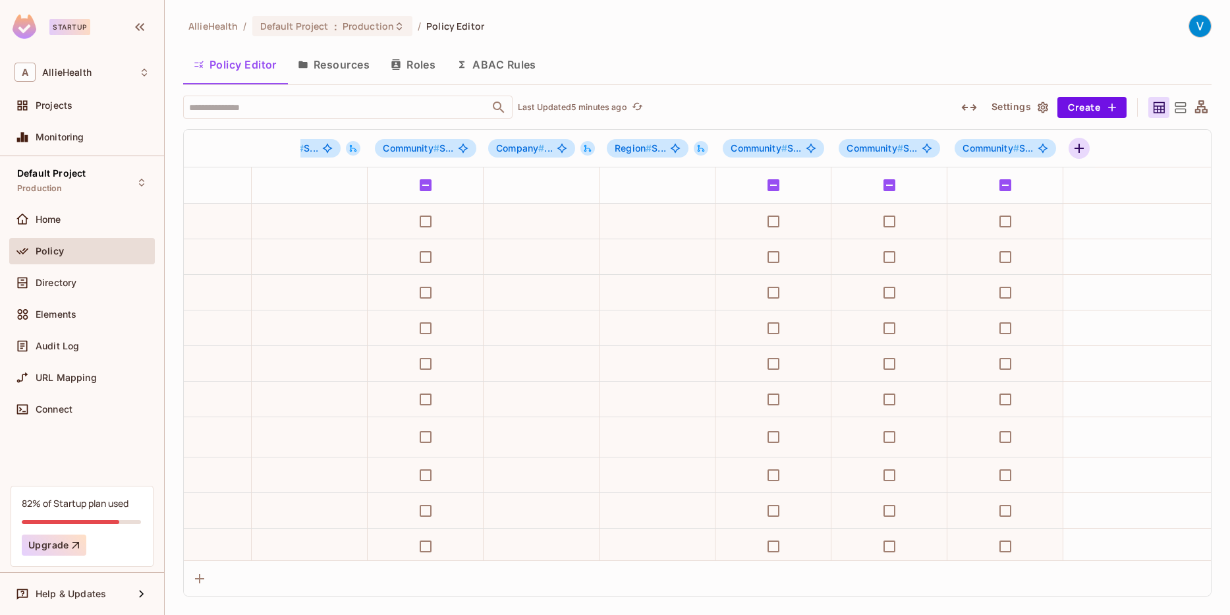
click at [1078, 150] on icon "button" at bounding box center [1078, 148] width 9 height 9
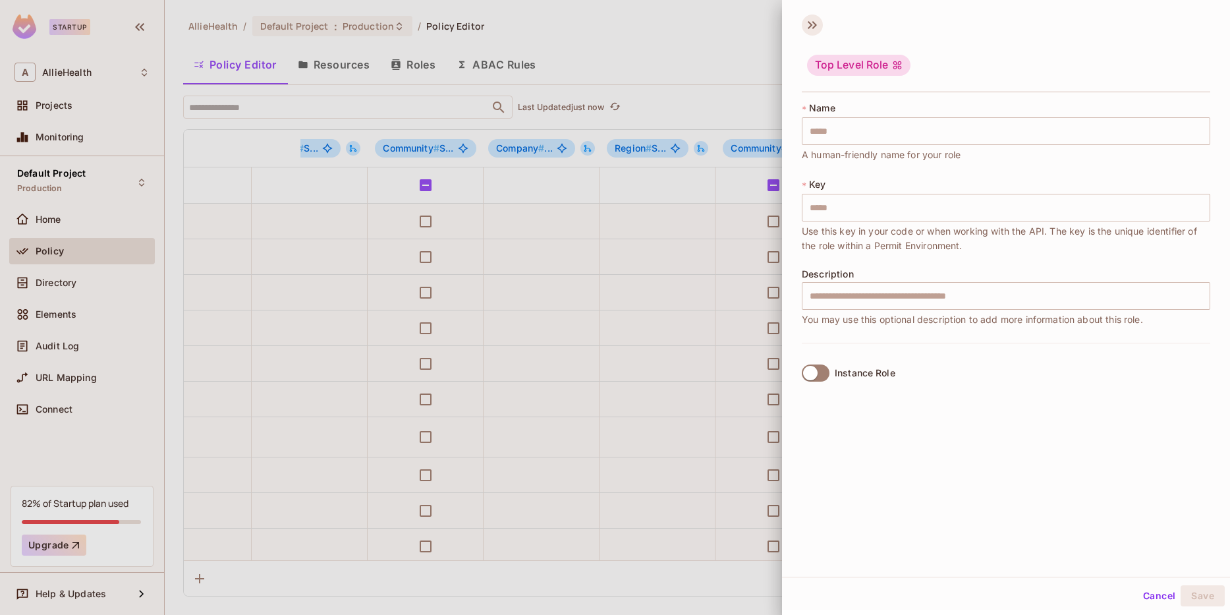
click at [814, 19] on icon at bounding box center [812, 24] width 21 height 21
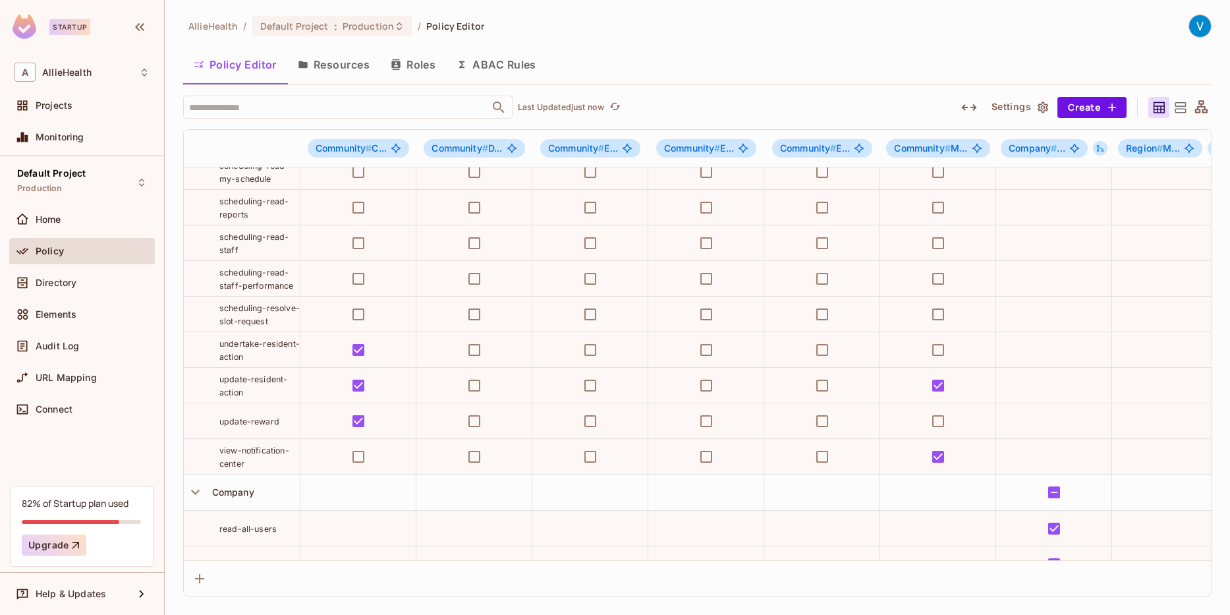
scroll to position [1562, 0]
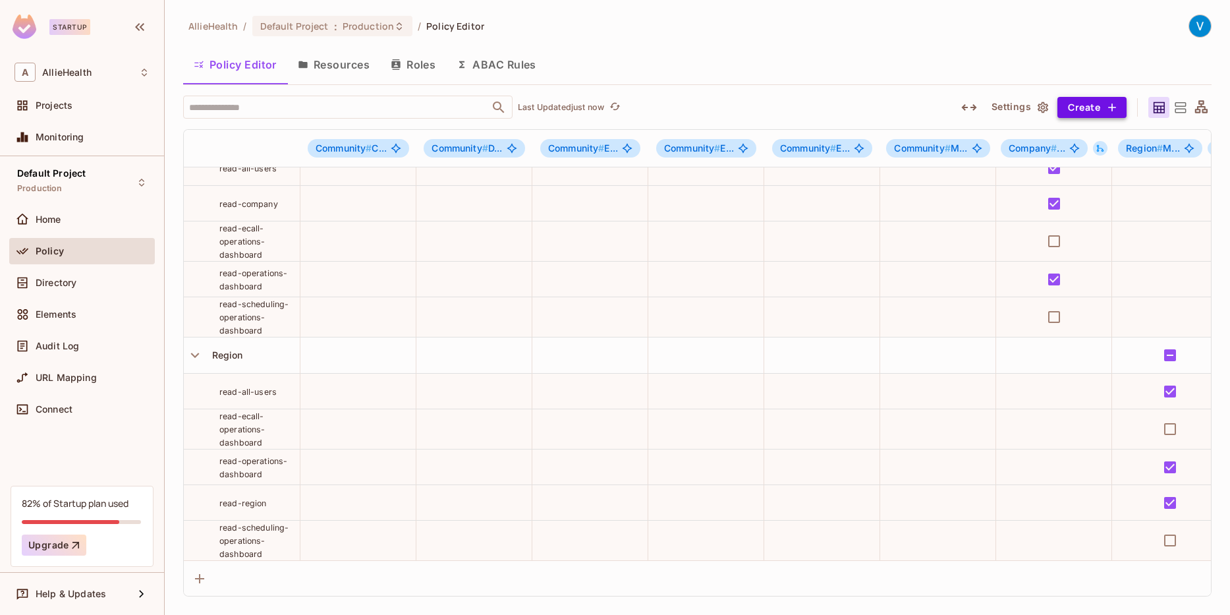
click at [1113, 105] on icon "button" at bounding box center [1111, 107] width 13 height 13
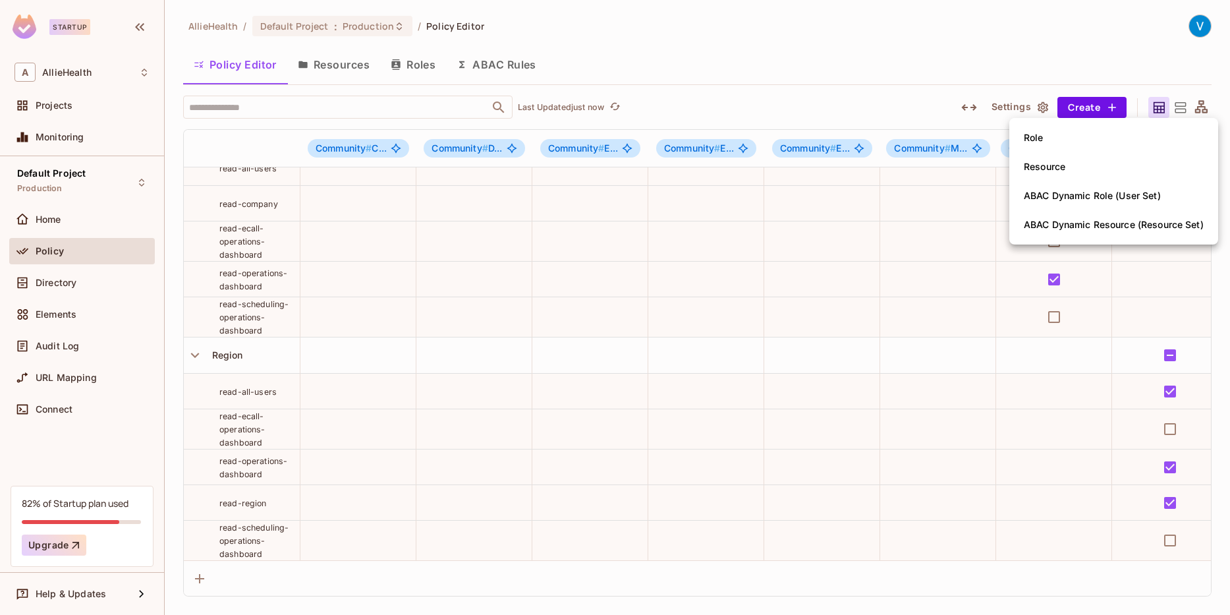
click at [1051, 166] on div "Resource" at bounding box center [1045, 166] width 42 height 13
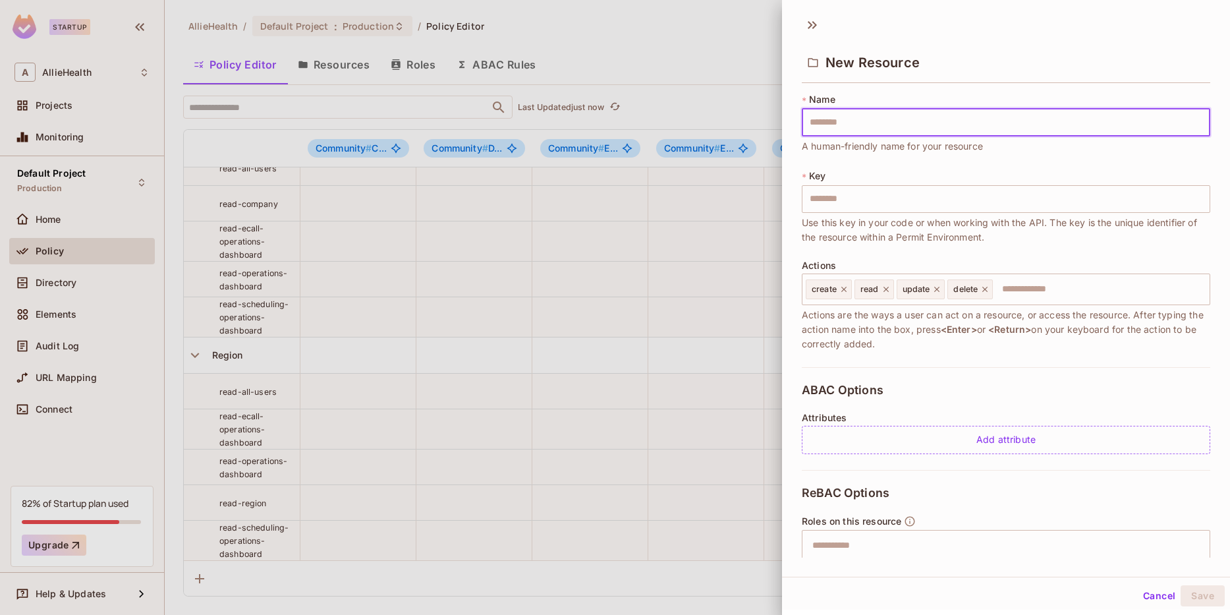
click at [1162, 591] on button "Cancel" at bounding box center [1159, 595] width 43 height 21
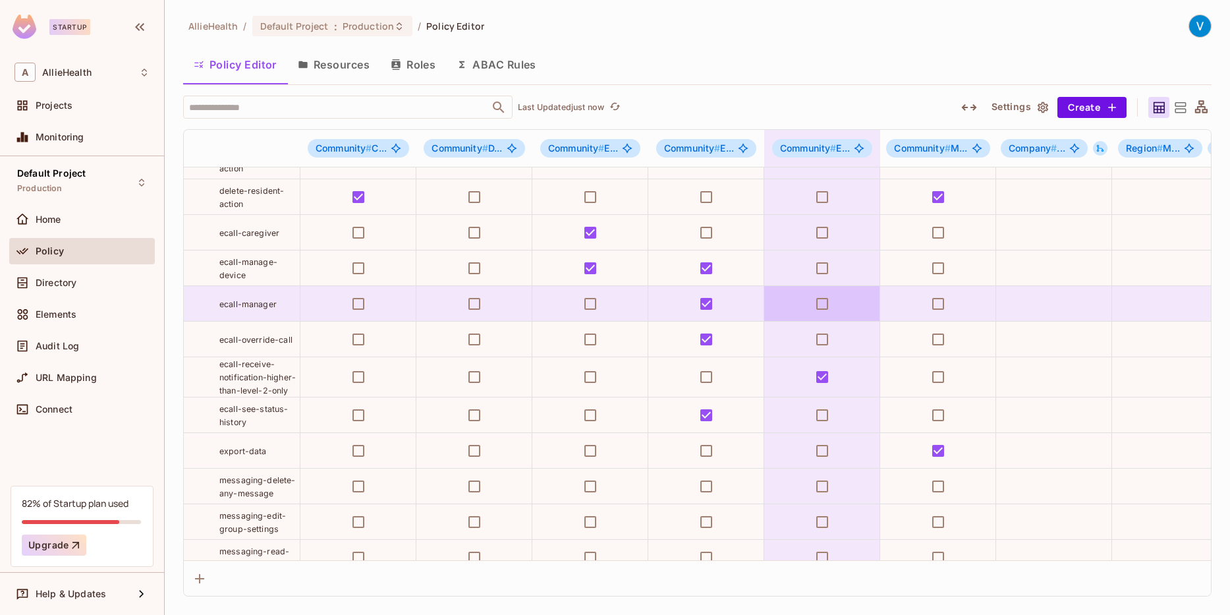
scroll to position [0, 0]
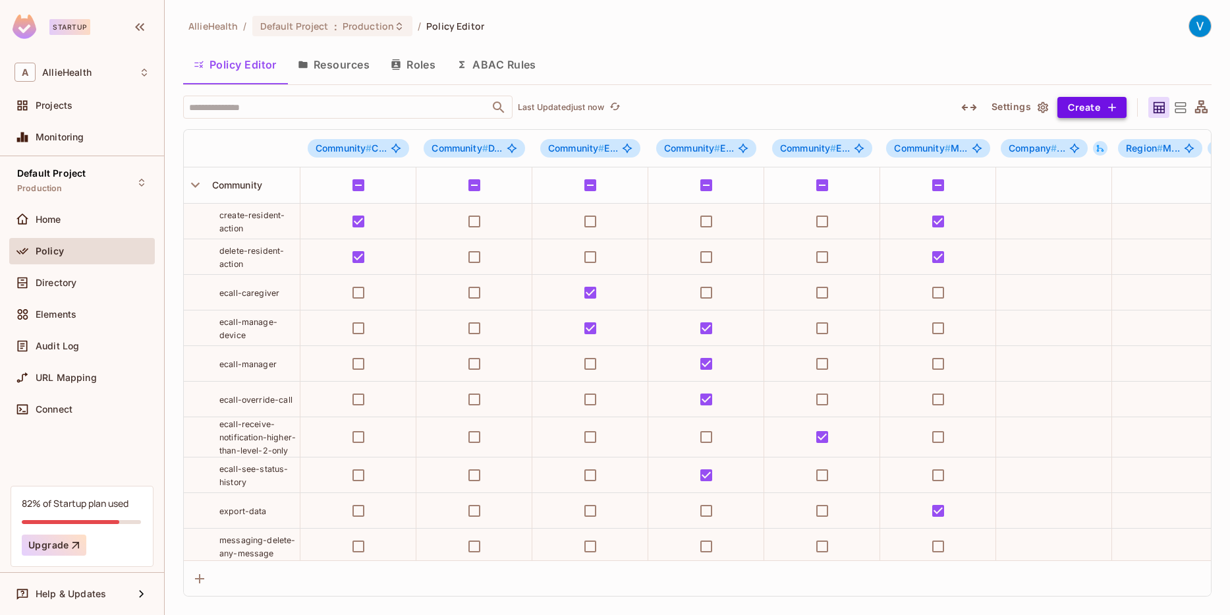
click at [1111, 105] on icon "button" at bounding box center [1111, 107] width 13 height 13
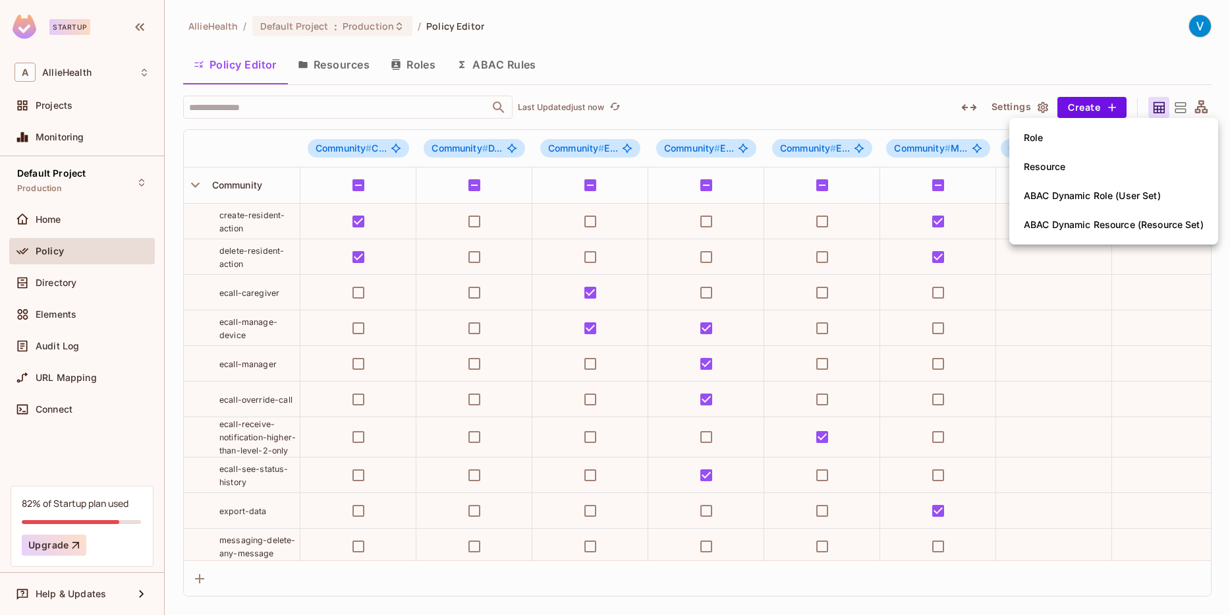
click at [938, 53] on div at bounding box center [615, 307] width 1230 height 615
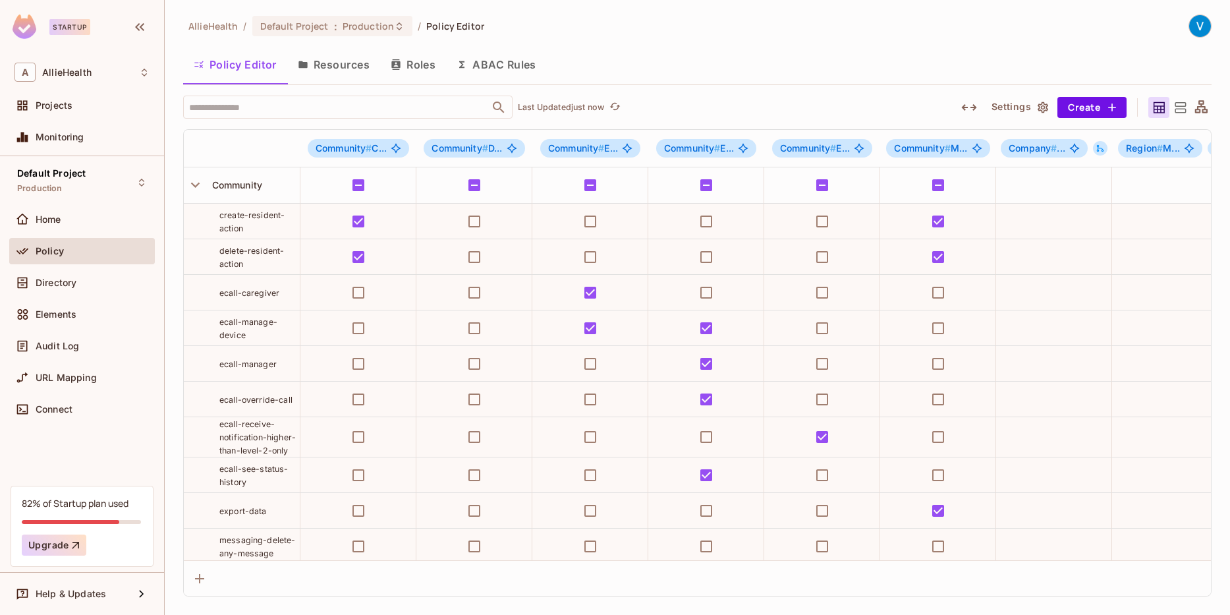
click at [1173, 107] on icon at bounding box center [1180, 107] width 16 height 16
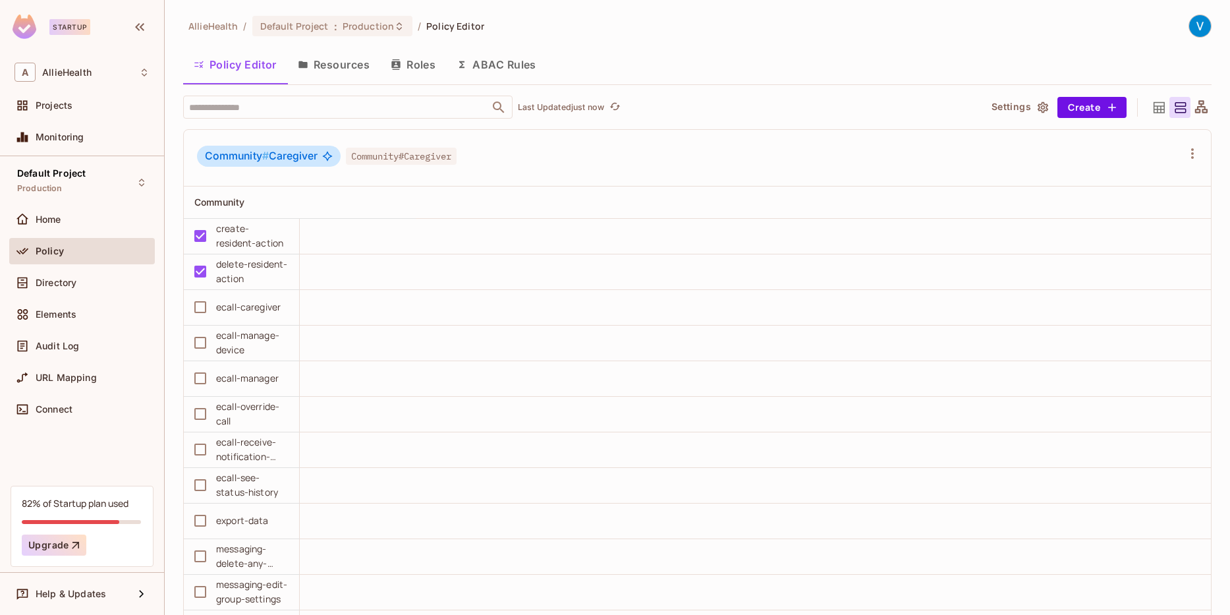
click at [1184, 106] on icon at bounding box center [1180, 107] width 11 height 11
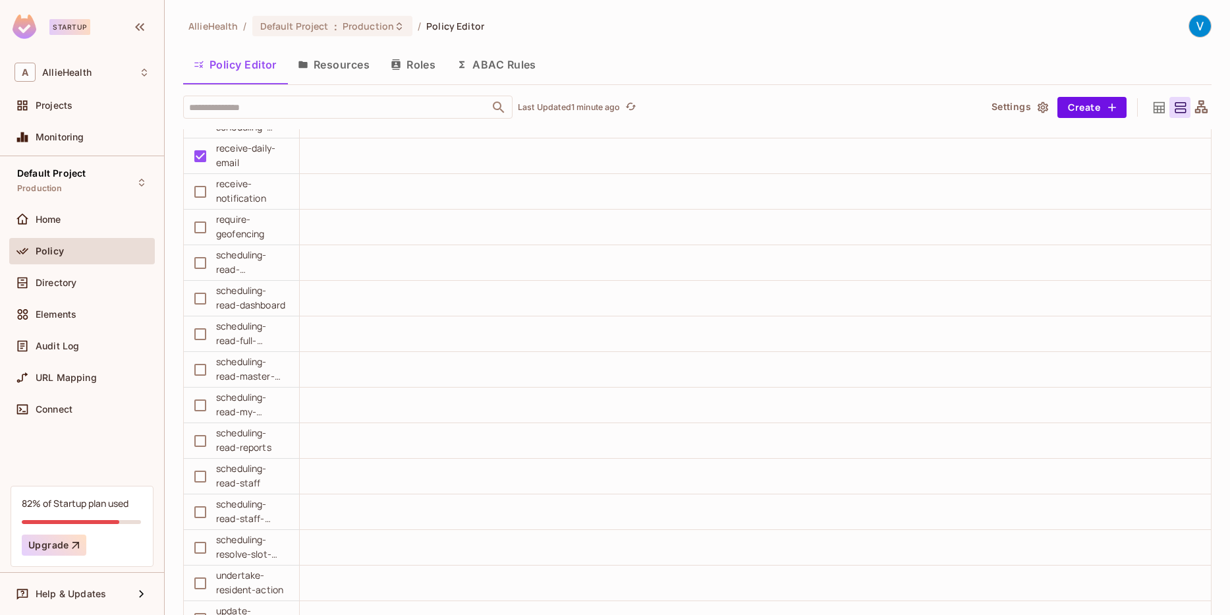
scroll to position [3079, 0]
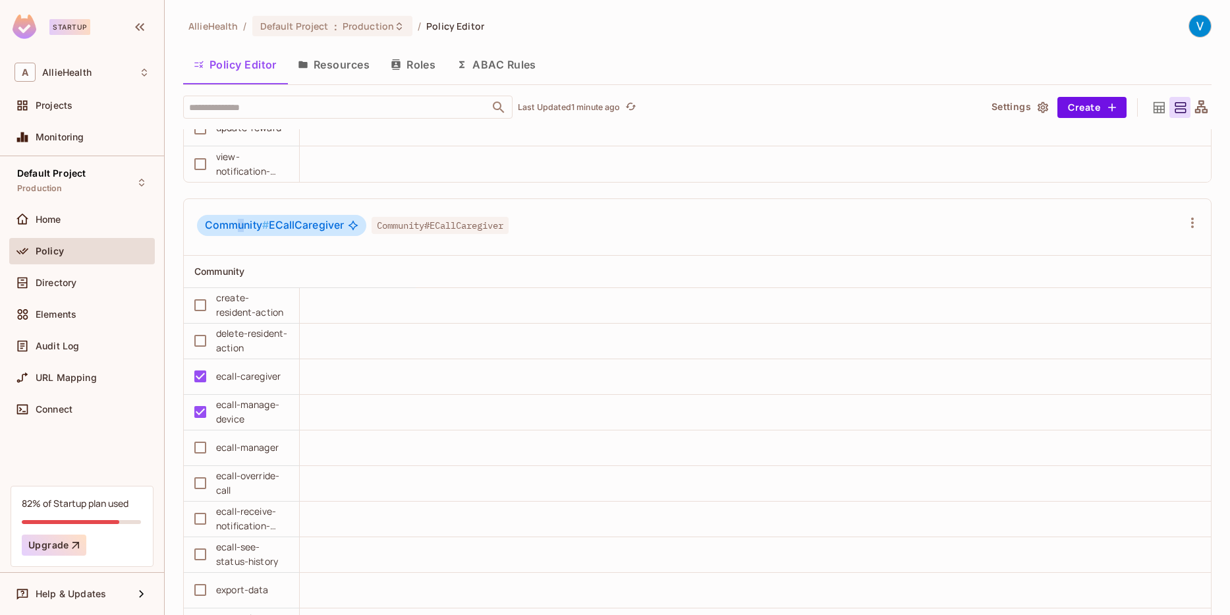
click at [240, 227] on span "Community #" at bounding box center [237, 225] width 64 height 13
click at [109, 221] on div "Home" at bounding box center [93, 219] width 114 height 11
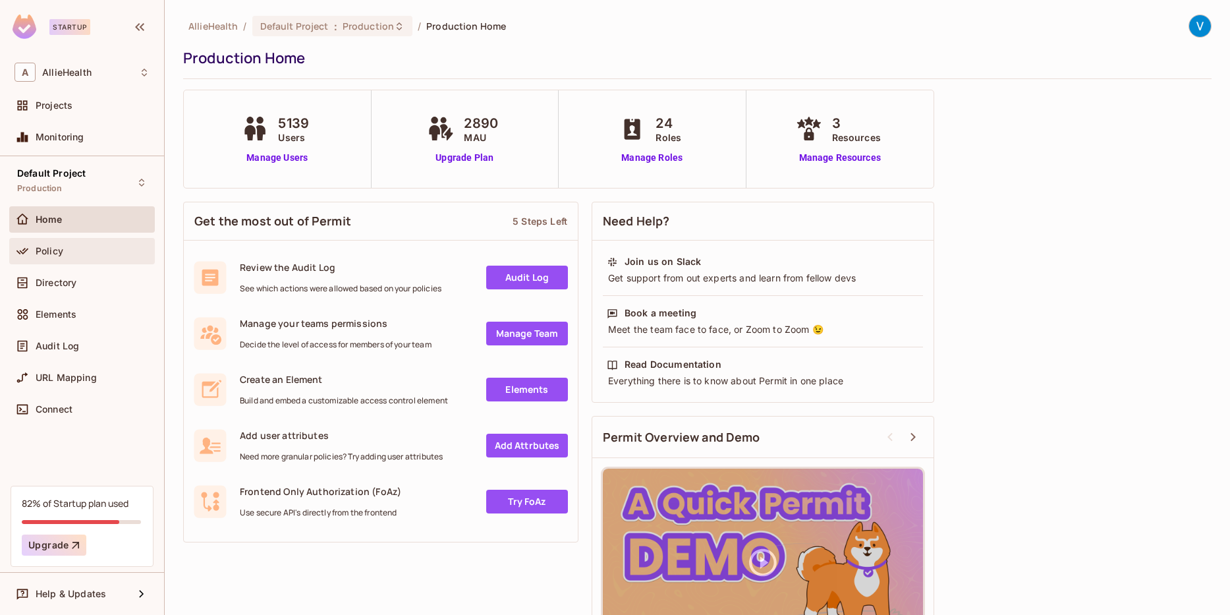
click at [94, 252] on div "Policy" at bounding box center [93, 251] width 114 height 11
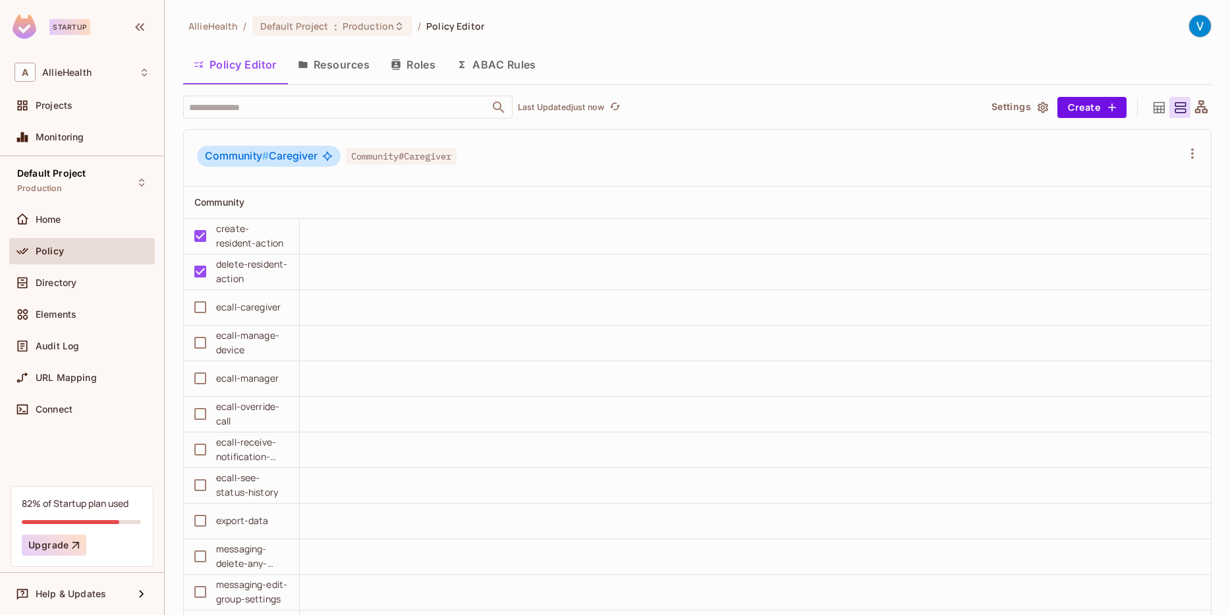
click at [337, 63] on button "Resources" at bounding box center [333, 64] width 93 height 33
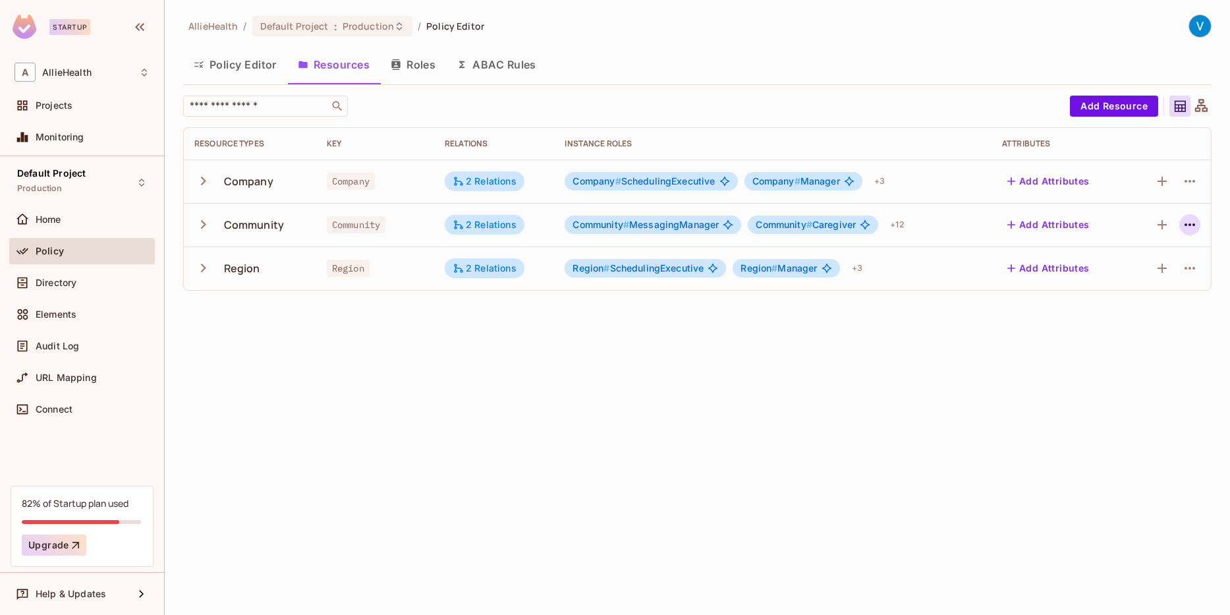
click at [1192, 219] on icon "button" at bounding box center [1190, 225] width 16 height 16
click at [1125, 280] on div "Edit Resource" at bounding box center [1132, 276] width 62 height 13
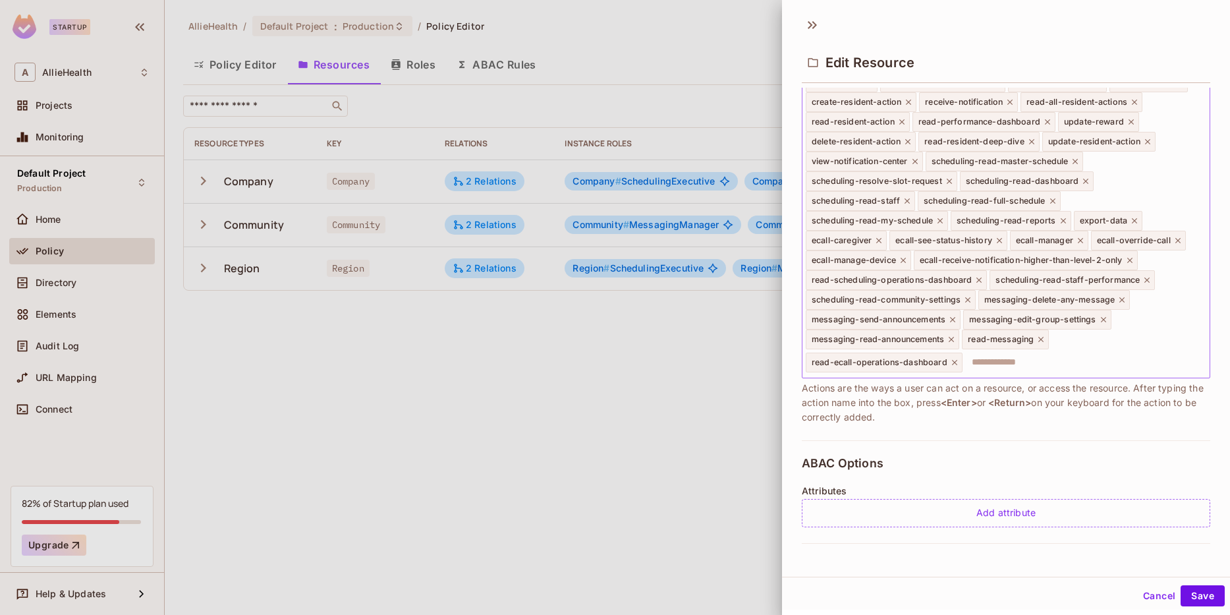
scroll to position [225, 0]
click at [1003, 357] on input "text" at bounding box center [1084, 360] width 240 height 26
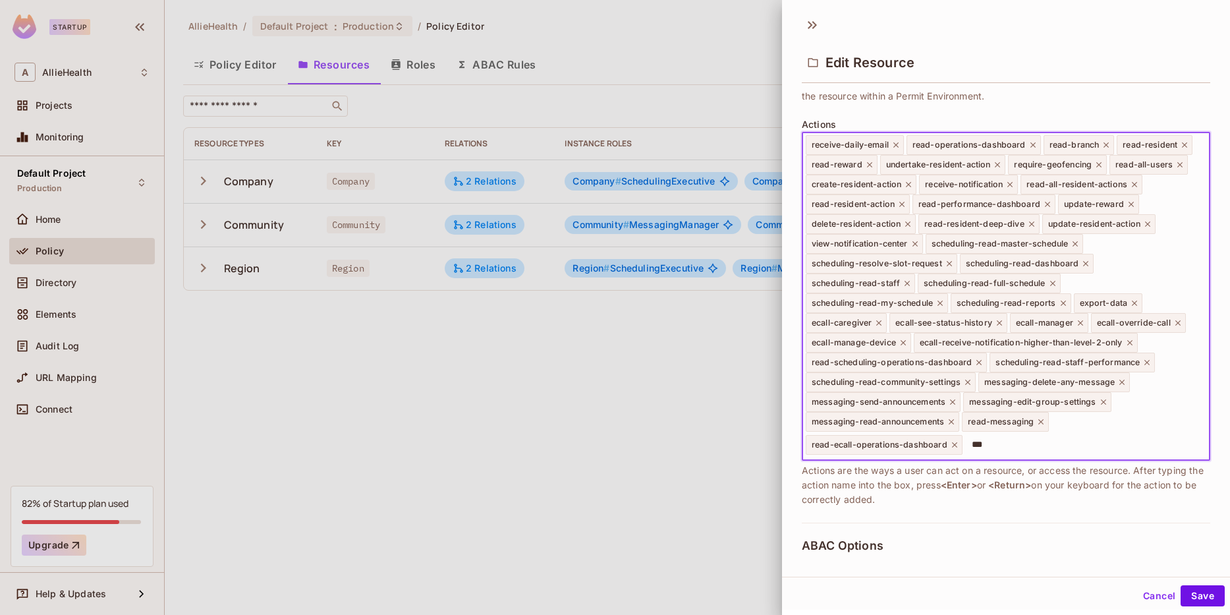
scroll to position [150, 0]
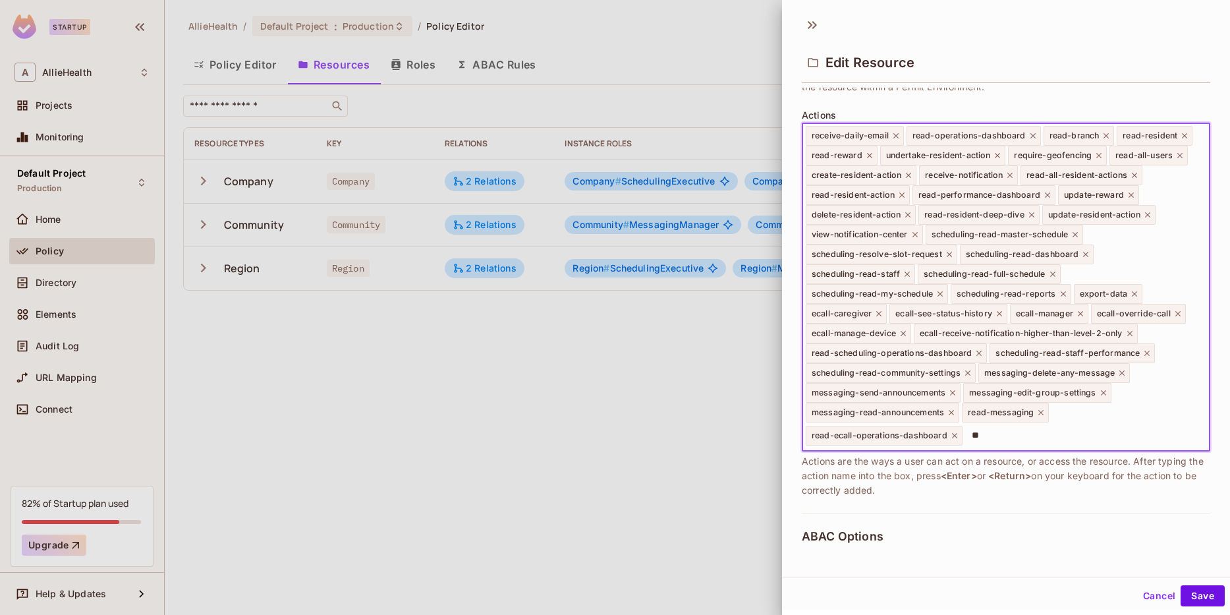
type input "*"
click at [1126, 424] on input "**********" at bounding box center [1084, 435] width 240 height 26
click at [1119, 449] on div "**********" at bounding box center [1006, 287] width 408 height 328
type input "**********"
click at [1212, 596] on button "Save" at bounding box center [1203, 595] width 44 height 21
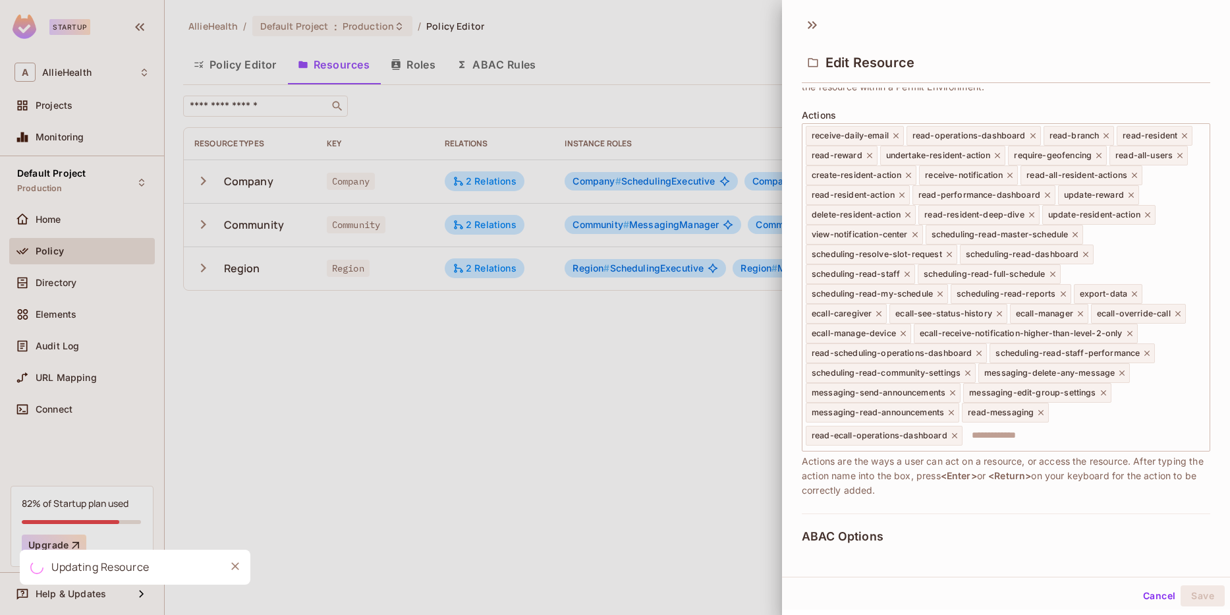
click at [518, 413] on div at bounding box center [615, 307] width 1230 height 615
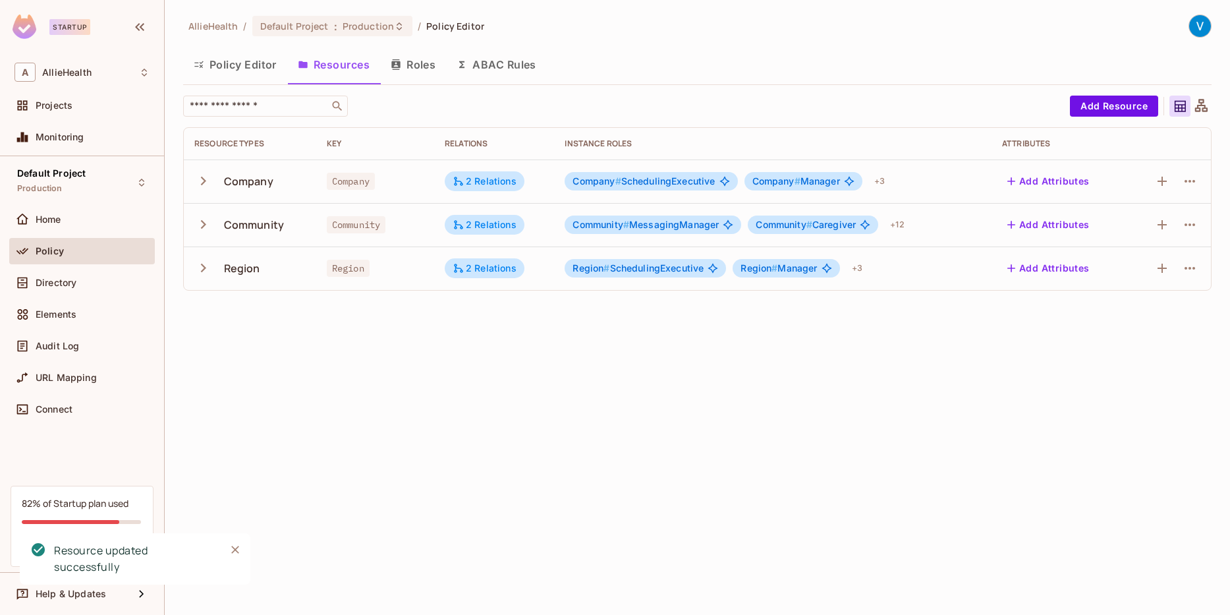
click at [395, 447] on div "AllieHealth / Default Project : Production / Policy Editor Policy Editor Resour…" at bounding box center [697, 307] width 1065 height 615
click at [247, 68] on button "Policy Editor" at bounding box center [235, 64] width 104 height 33
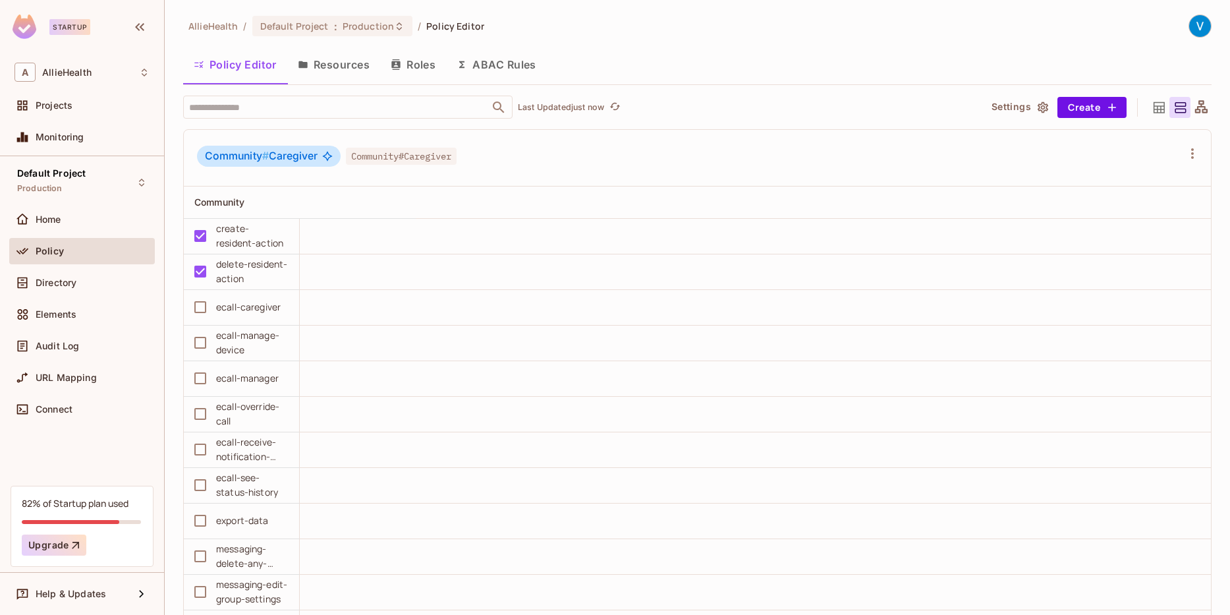
click at [1161, 108] on icon at bounding box center [1159, 107] width 16 height 16
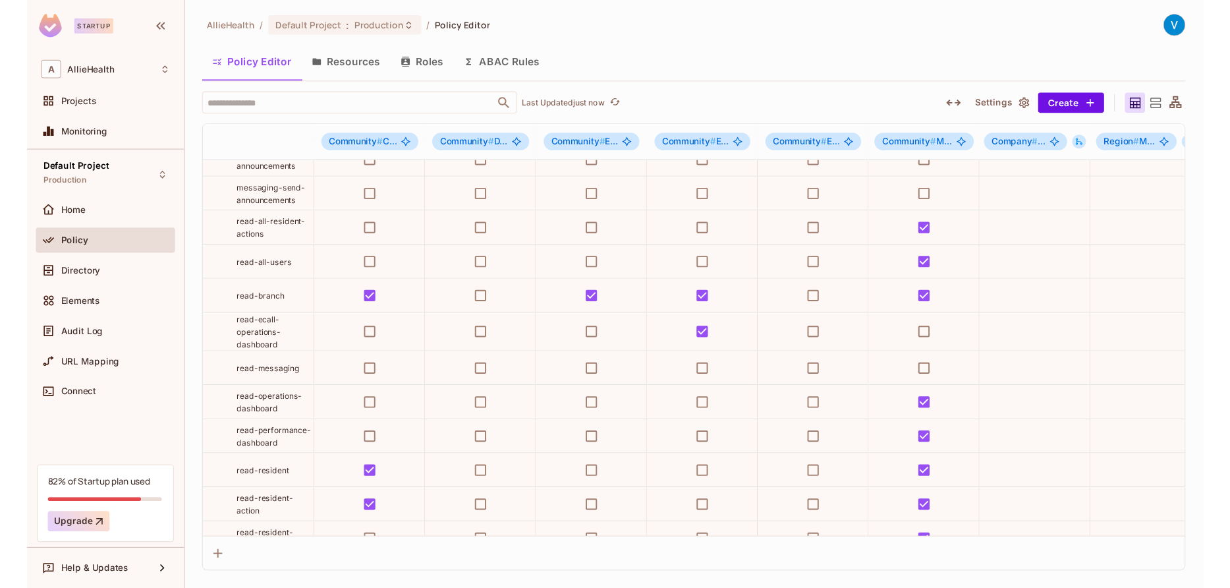
scroll to position [75, 0]
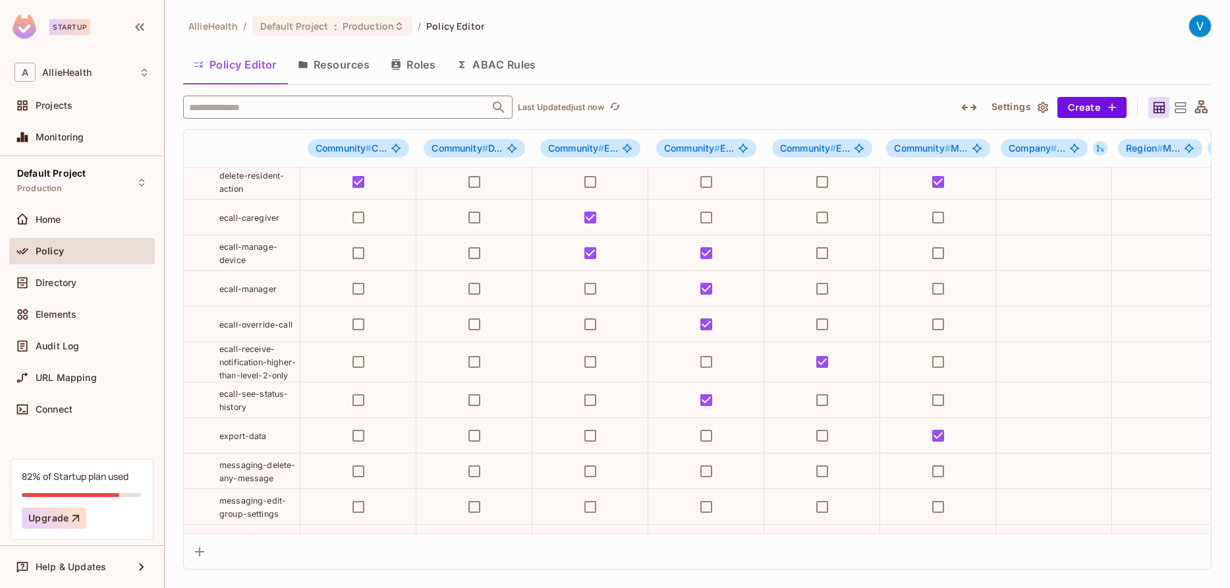
click at [284, 109] on input "text" at bounding box center [336, 107] width 301 height 23
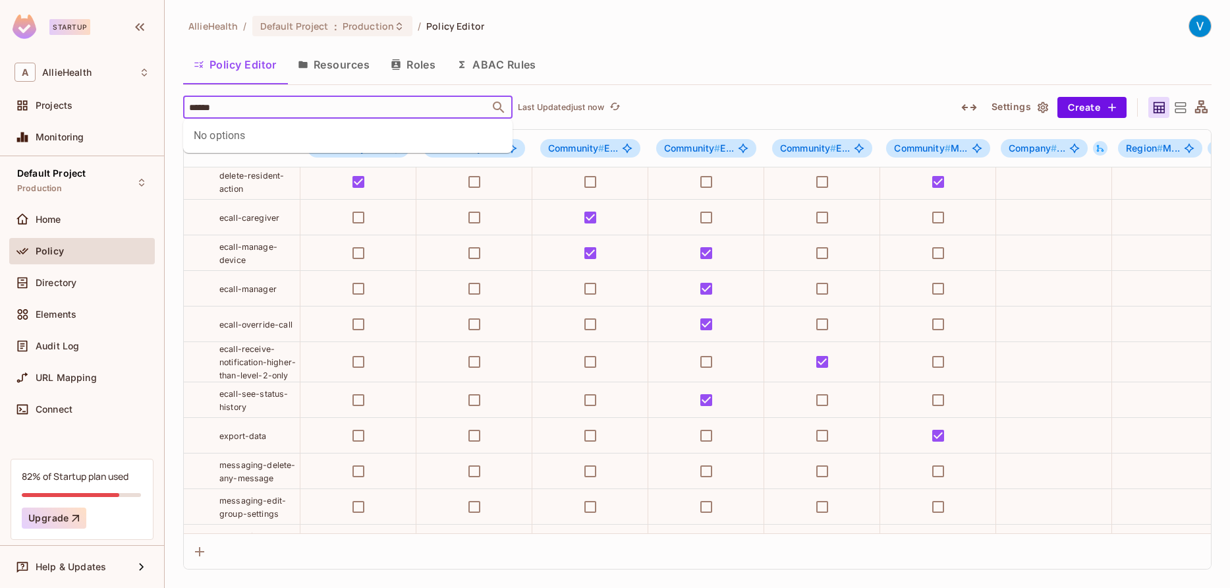
type input "******"
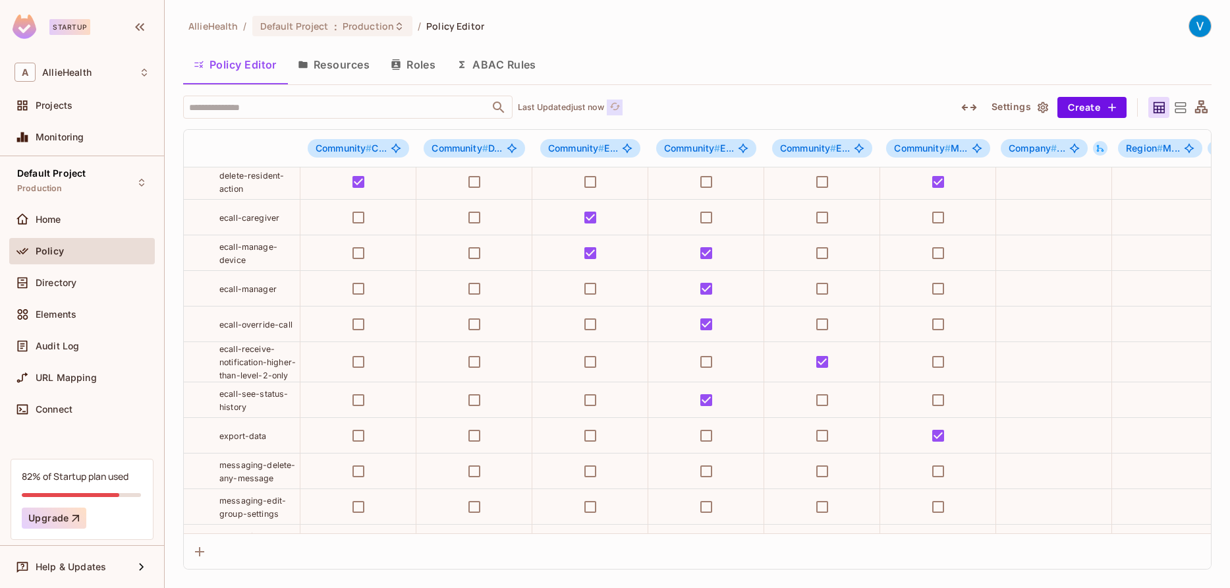
click at [616, 103] on icon "refresh" at bounding box center [614, 105] width 11 height 7
click at [595, 106] on div "​ Last Updated just now" at bounding box center [561, 107] width 757 height 23
click at [327, 107] on input "text" at bounding box center [336, 107] width 301 height 23
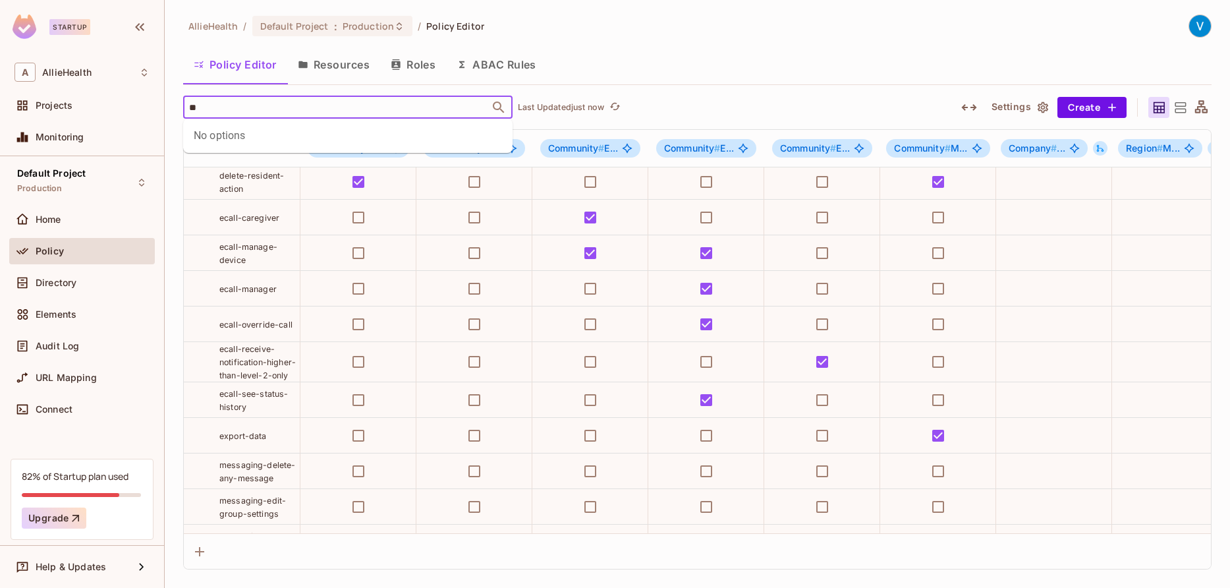
type input "*"
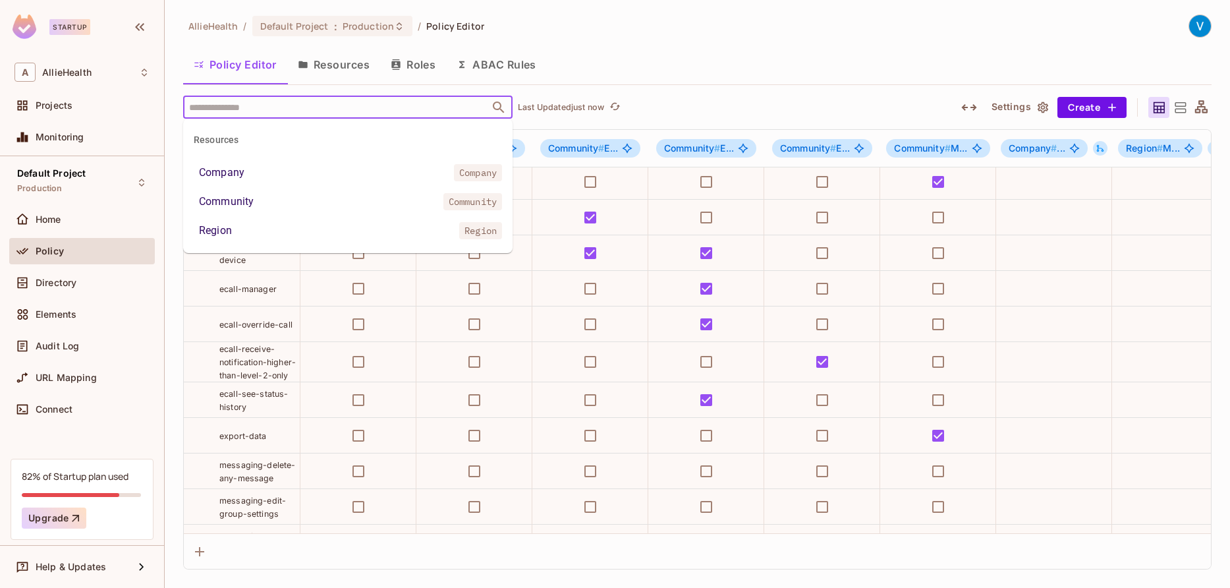
click at [658, 70] on div "Policy Editor Resources Roles ABAC Rules" at bounding box center [697, 64] width 1028 height 33
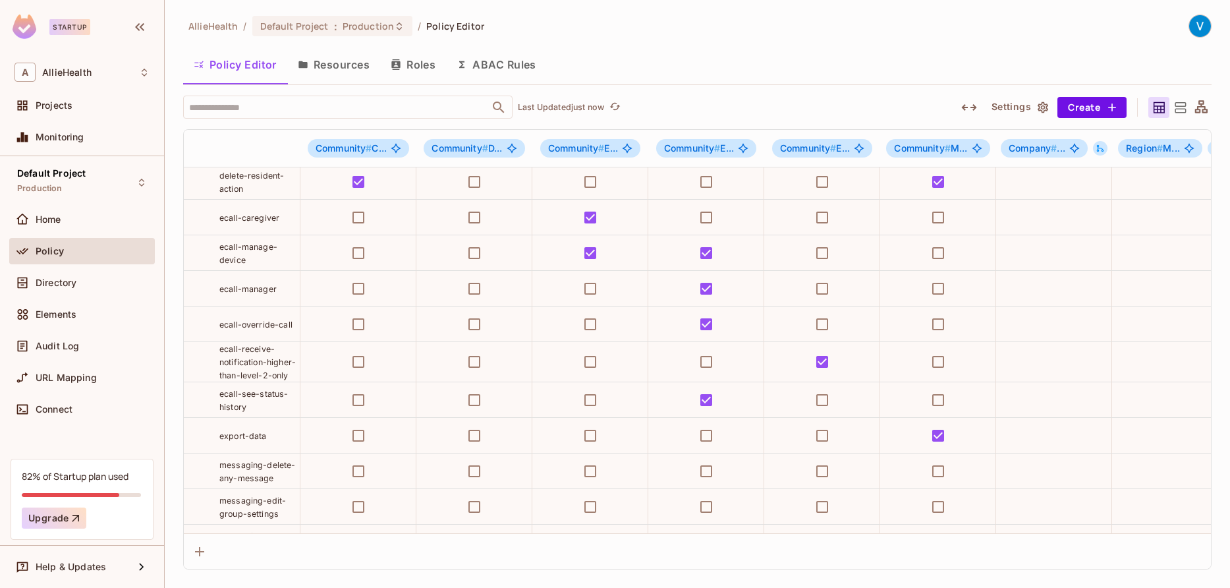
click at [348, 65] on button "Resources" at bounding box center [333, 64] width 93 height 33
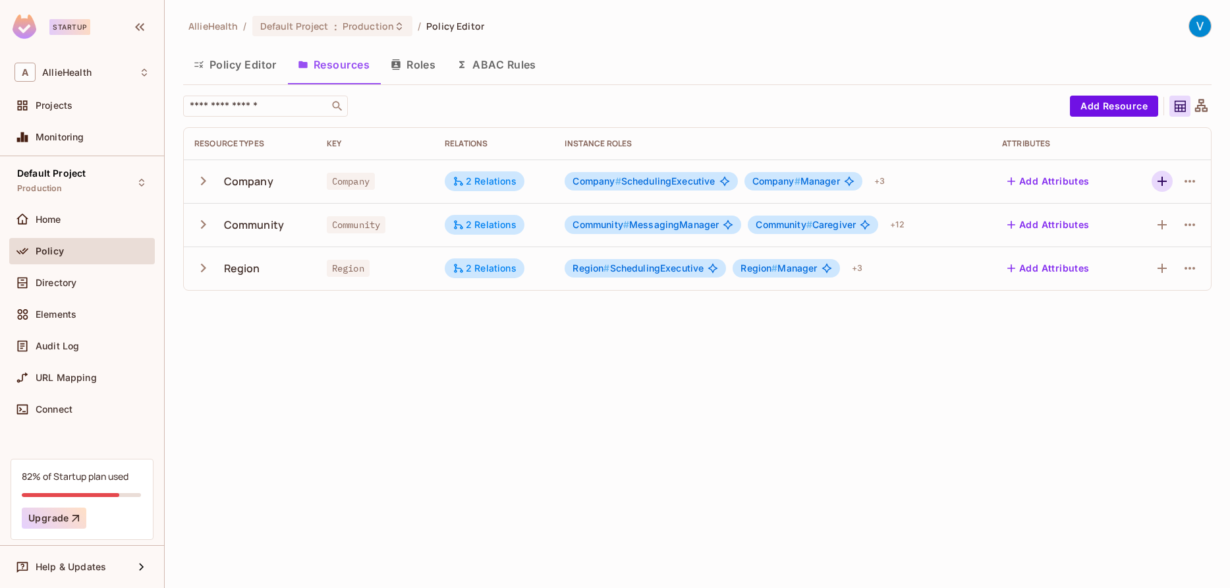
click at [1160, 179] on icon "button" at bounding box center [1162, 181] width 16 height 16
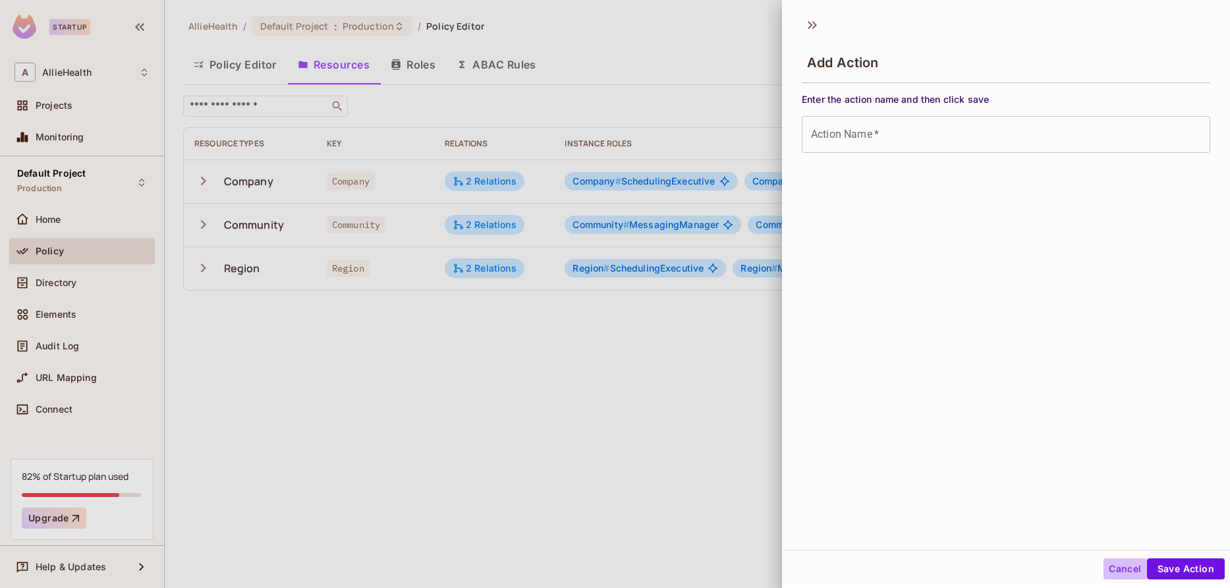
click at [1127, 571] on button "Cancel" at bounding box center [1124, 568] width 43 height 21
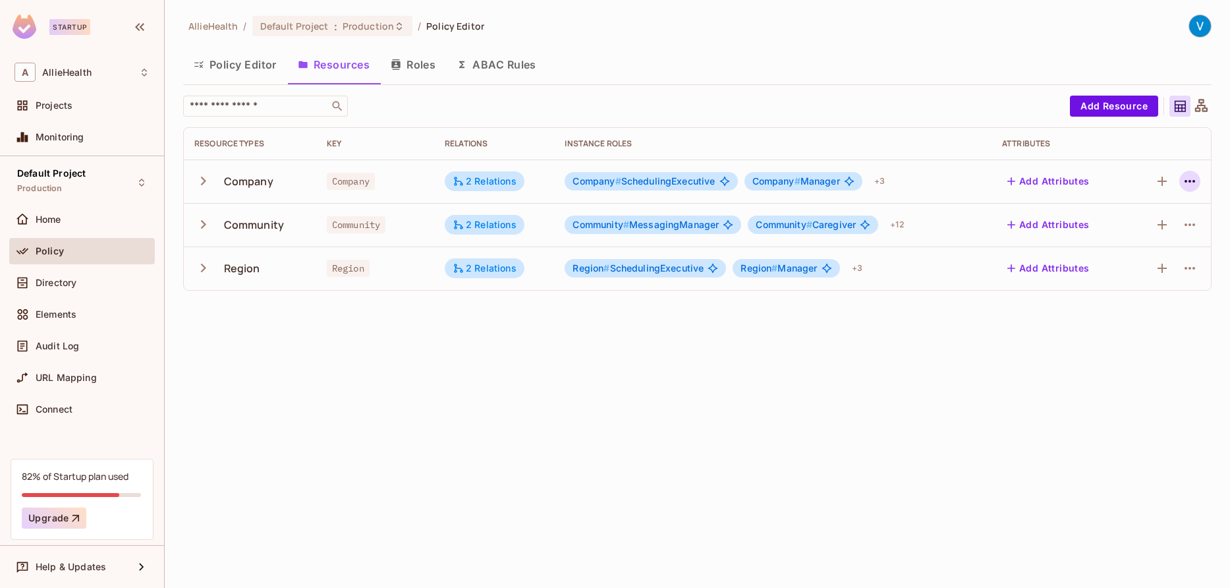
click at [1199, 182] on button "button" at bounding box center [1189, 181] width 21 height 21
click at [1138, 231] on div "Edit Resource" at bounding box center [1132, 233] width 62 height 13
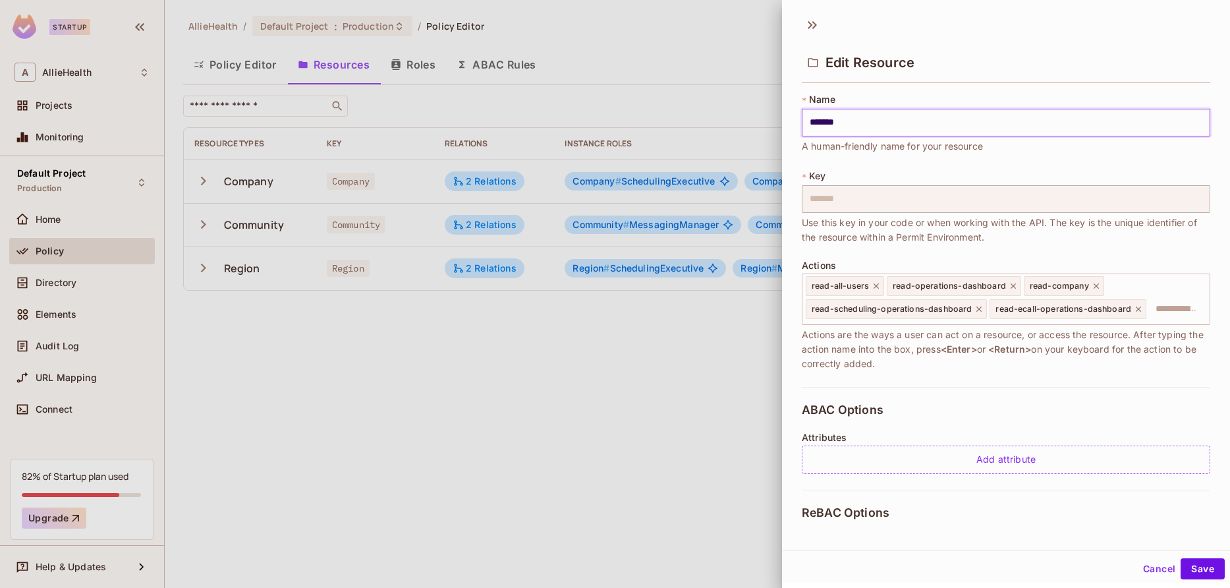
scroll to position [2, 0]
click at [1157, 562] on button "Cancel" at bounding box center [1159, 566] width 43 height 21
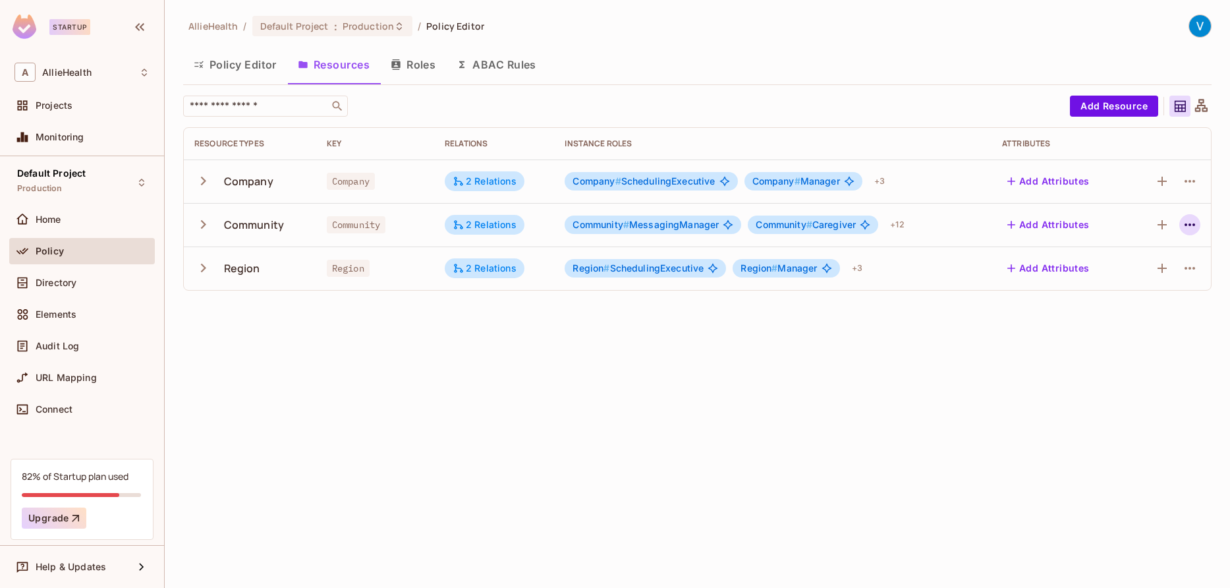
click at [1190, 227] on icon "button" at bounding box center [1190, 225] width 16 height 16
click at [1146, 281] on div "Edit Resource" at bounding box center [1132, 276] width 62 height 13
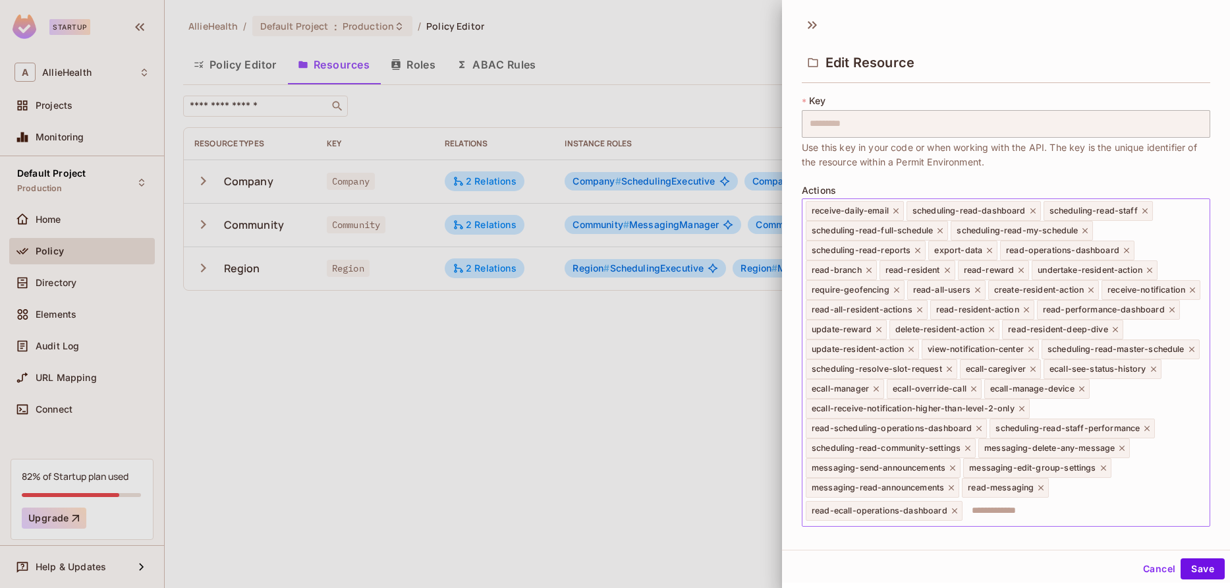
scroll to position [0, 0]
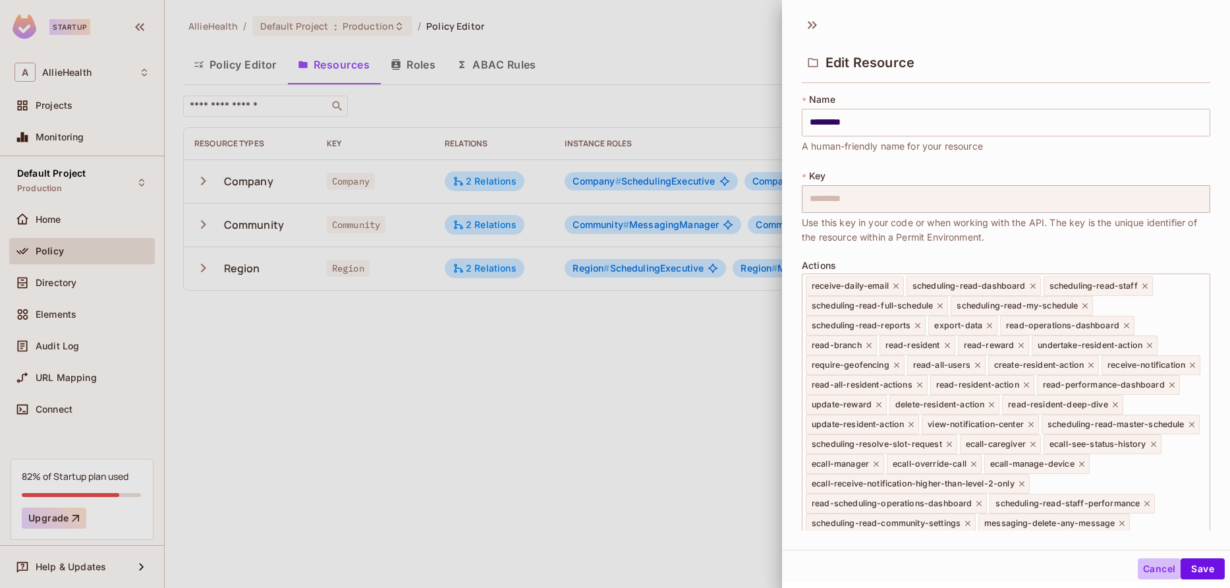
click at [1161, 571] on button "Cancel" at bounding box center [1159, 568] width 43 height 21
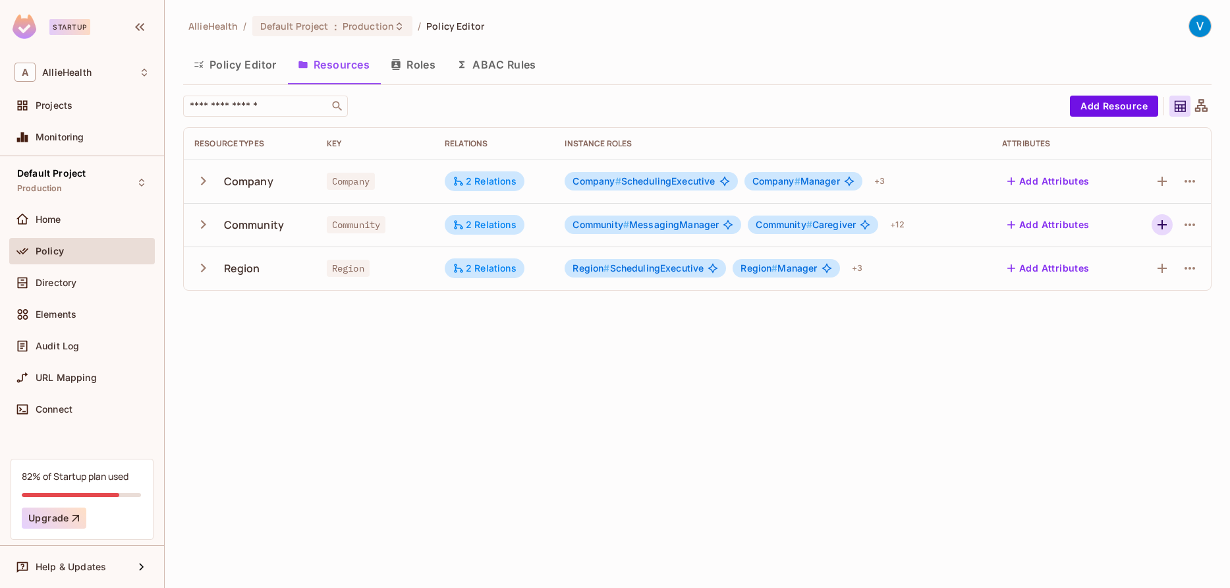
click at [1167, 223] on icon "button" at bounding box center [1162, 225] width 16 height 16
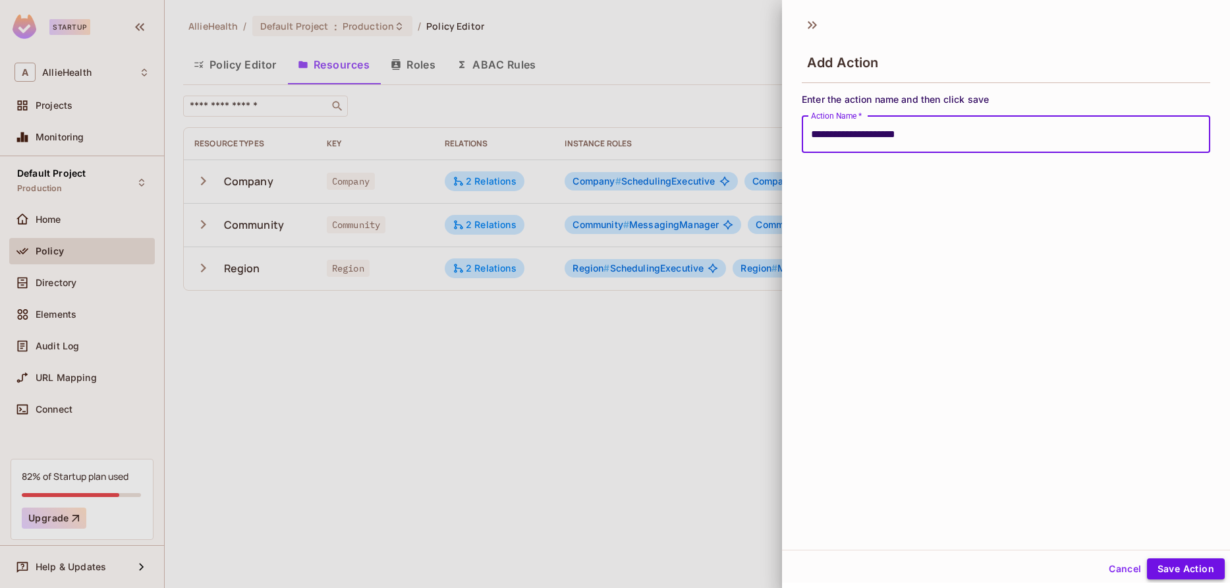
type input "**********"
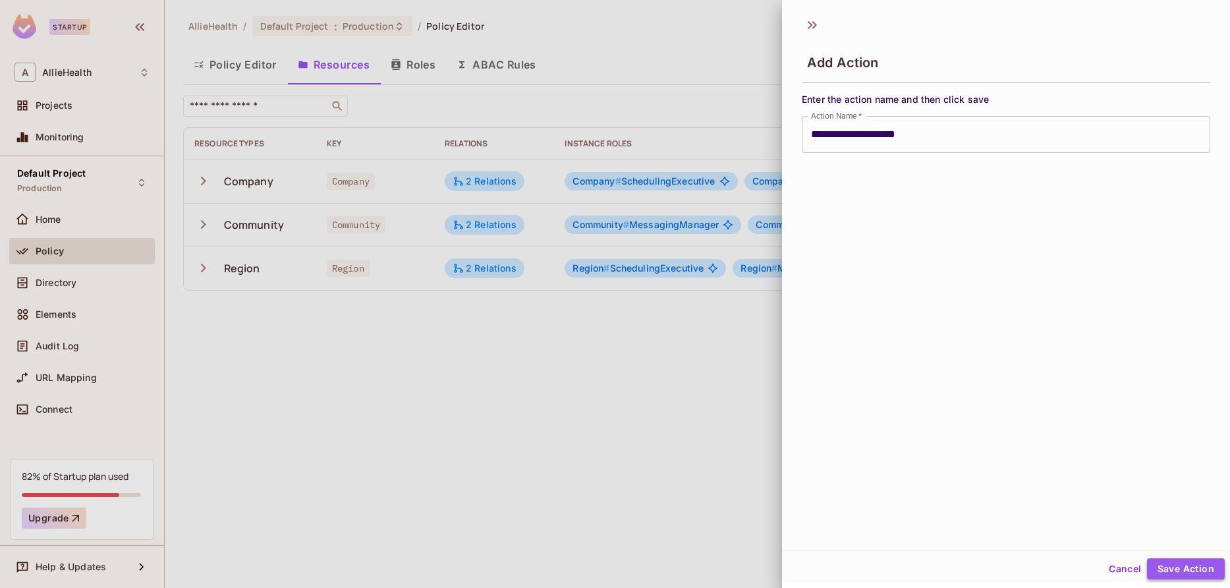
click at [1191, 573] on button "Save Action" at bounding box center [1186, 568] width 78 height 21
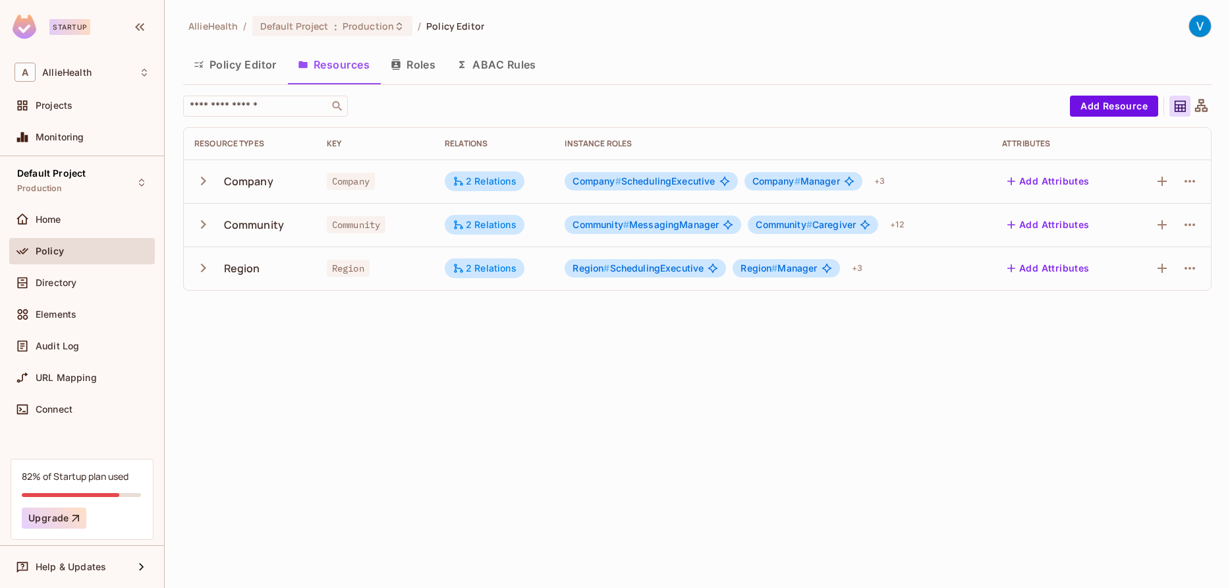
click at [248, 70] on button "Policy Editor" at bounding box center [235, 64] width 104 height 33
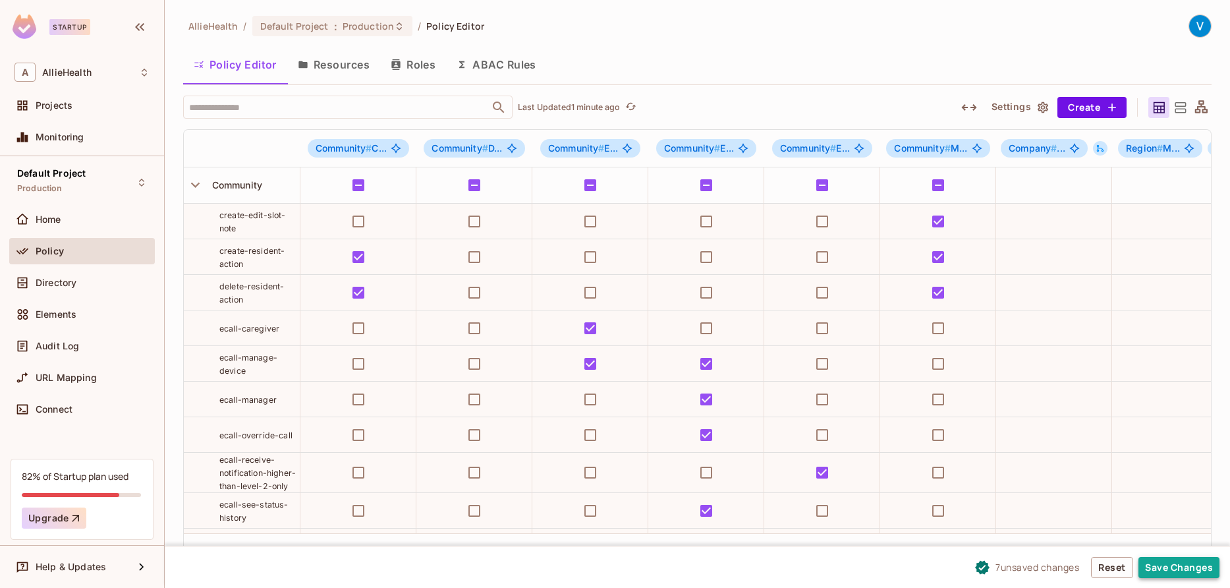
drag, startPoint x: 1193, startPoint y: 570, endPoint x: 1192, endPoint y: 578, distance: 8.0
click at [1193, 570] on button "Save Changes" at bounding box center [1178, 567] width 81 height 21
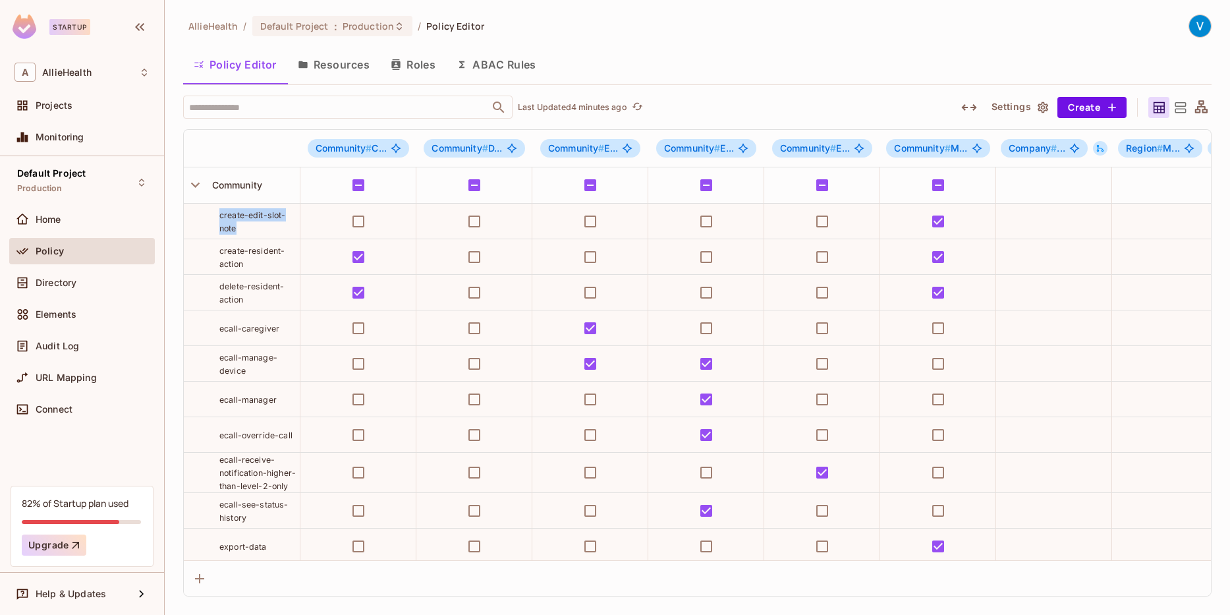
drag, startPoint x: 245, startPoint y: 228, endPoint x: 213, endPoint y: 213, distance: 35.1
click at [219, 213] on div "create-edit-slot-note" at bounding box center [259, 221] width 80 height 26
copy span "create-edit-slot-note"
drag, startPoint x: 261, startPoint y: 187, endPoint x: 208, endPoint y: 187, distance: 52.7
click at [208, 187] on span "Community" at bounding box center [234, 184] width 55 height 11
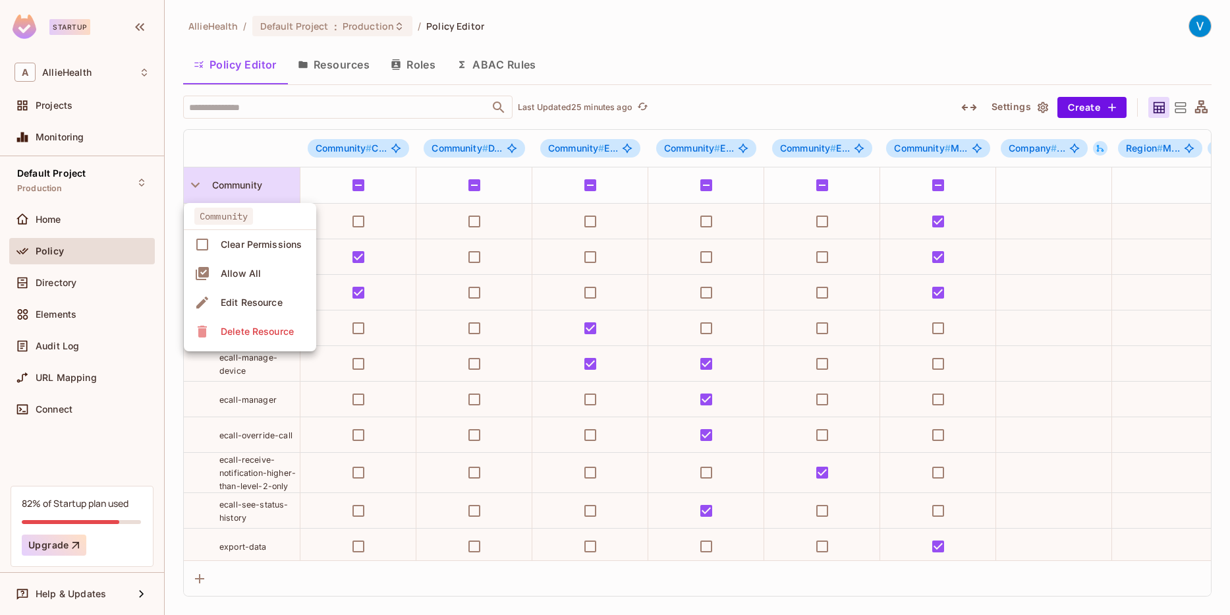
click at [140, 70] on div at bounding box center [615, 307] width 1230 height 615
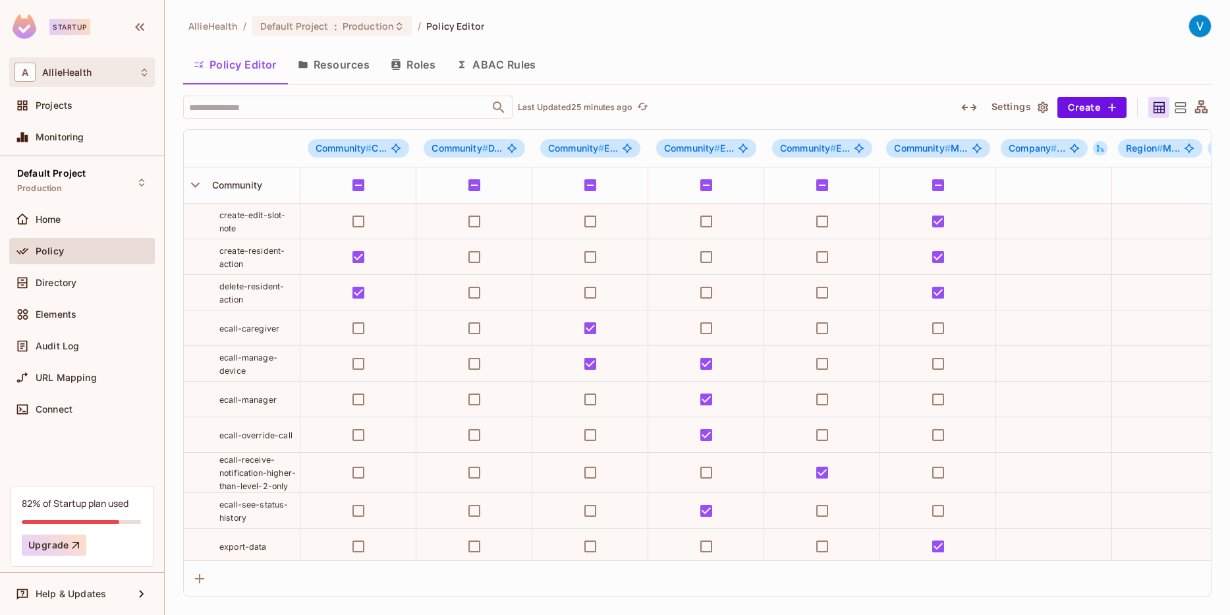
click at [145, 71] on icon at bounding box center [144, 72] width 11 height 11
click at [75, 447] on div at bounding box center [615, 307] width 1230 height 615
click at [90, 215] on div "Home" at bounding box center [93, 219] width 114 height 11
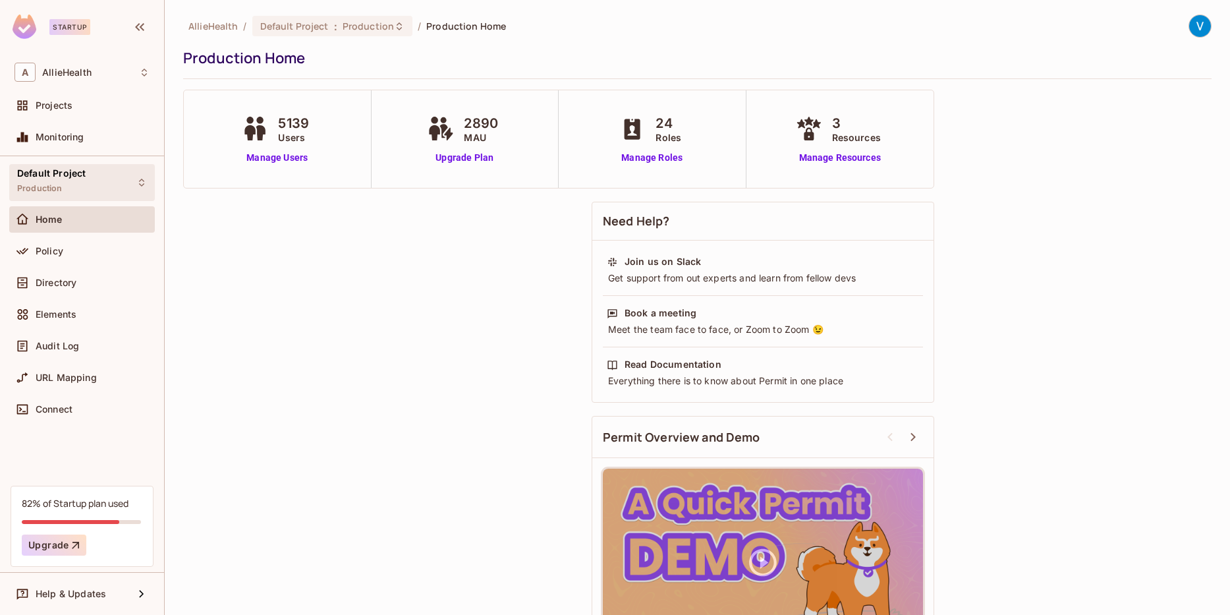
click at [142, 179] on icon at bounding box center [141, 183] width 5 height 8
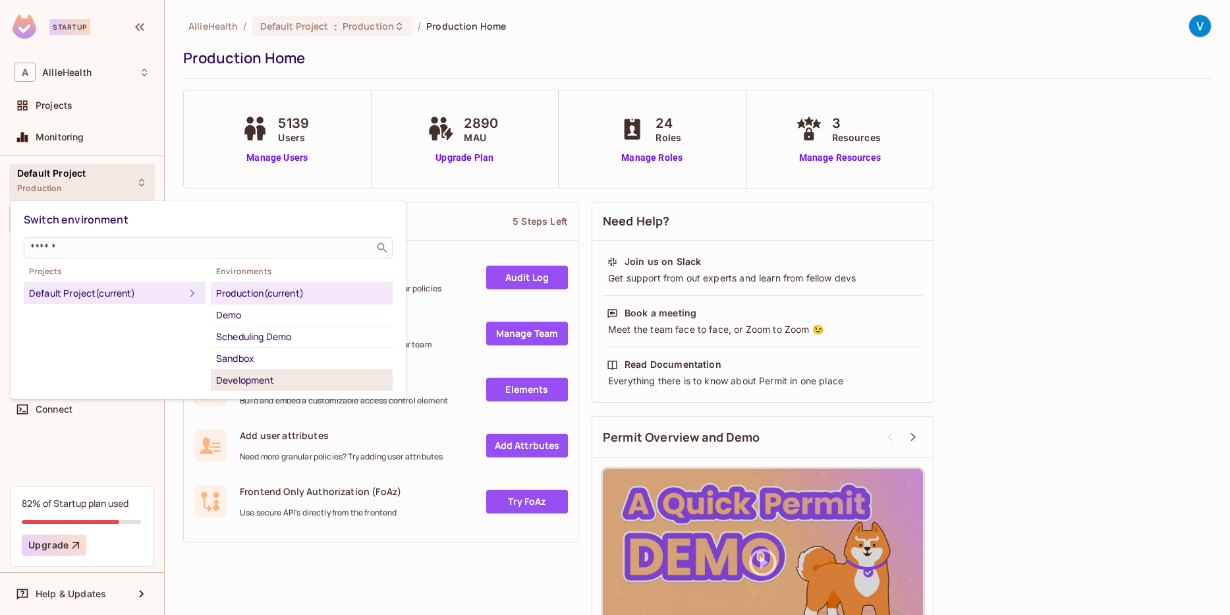
click at [304, 383] on div "Development" at bounding box center [301, 380] width 171 height 16
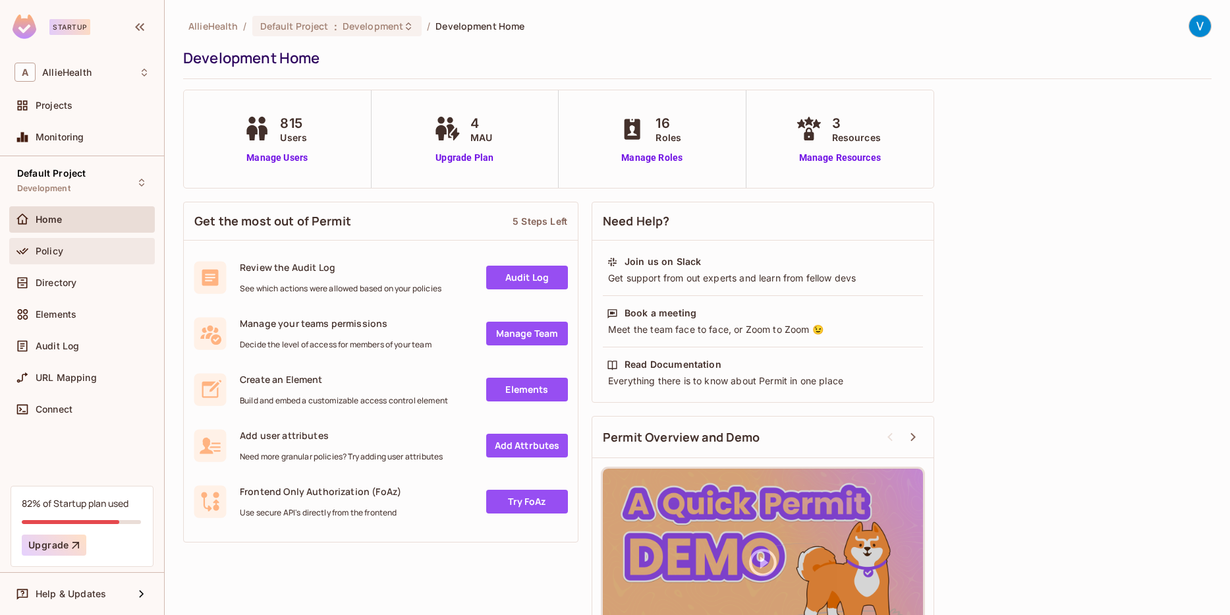
click at [67, 255] on div "Policy" at bounding box center [93, 251] width 114 height 11
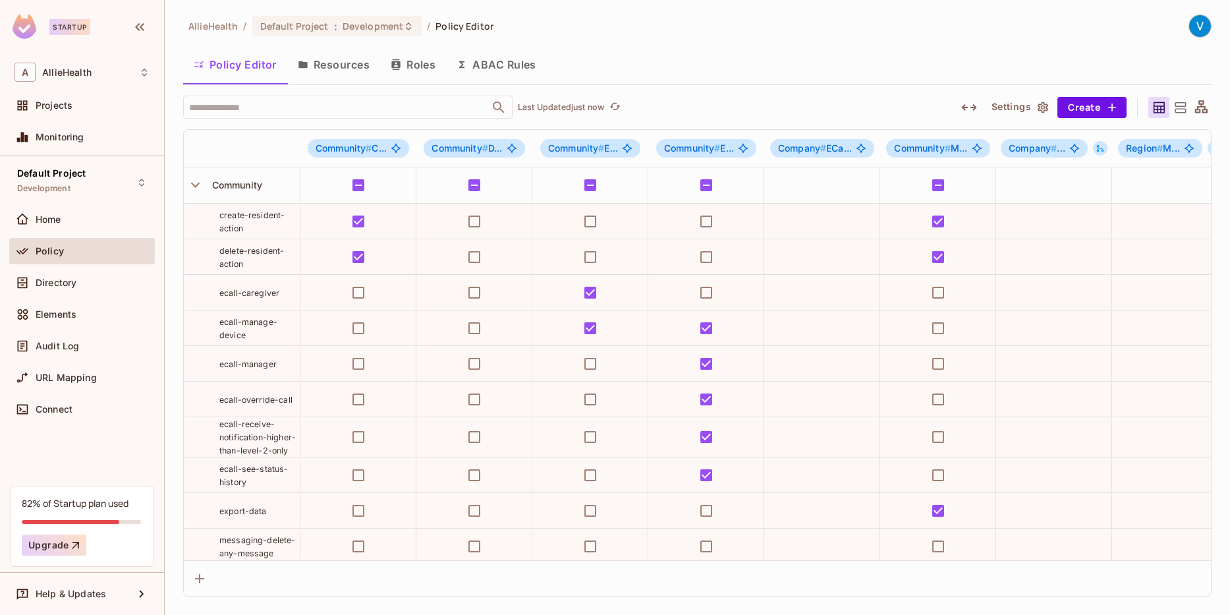
click at [337, 63] on button "Resources" at bounding box center [333, 64] width 93 height 33
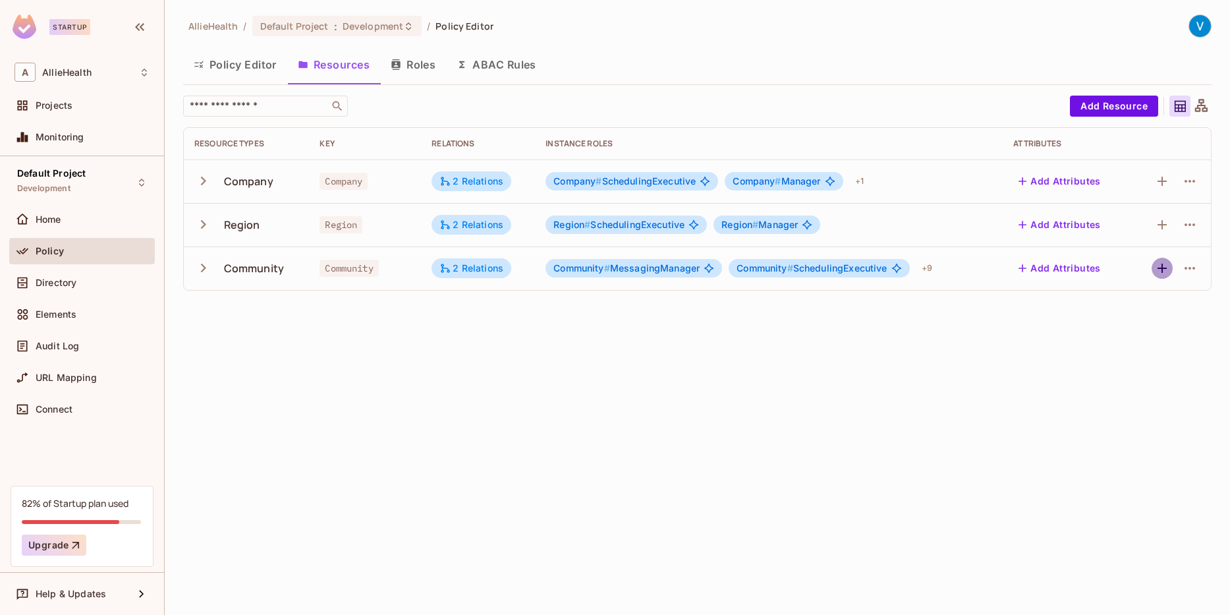
click at [1161, 265] on icon "button" at bounding box center [1162, 268] width 16 height 16
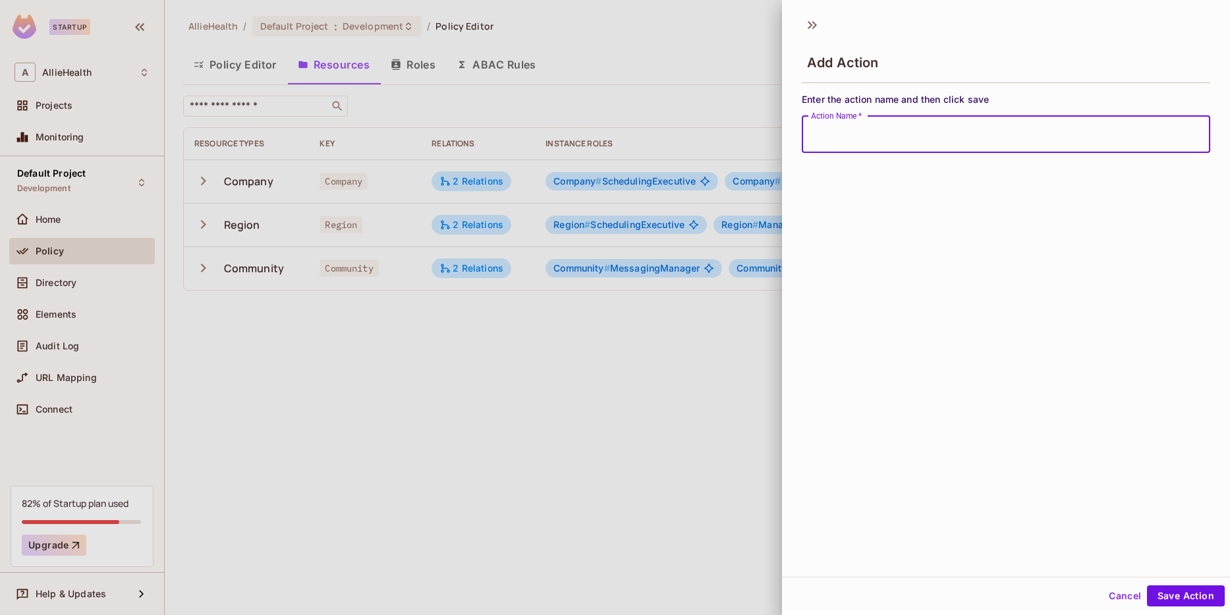
click at [900, 137] on input "Action Name   *" at bounding box center [1006, 134] width 408 height 37
paste input "**********"
type input "**********"
click at [1080, 334] on div "**********" at bounding box center [1006, 292] width 448 height 567
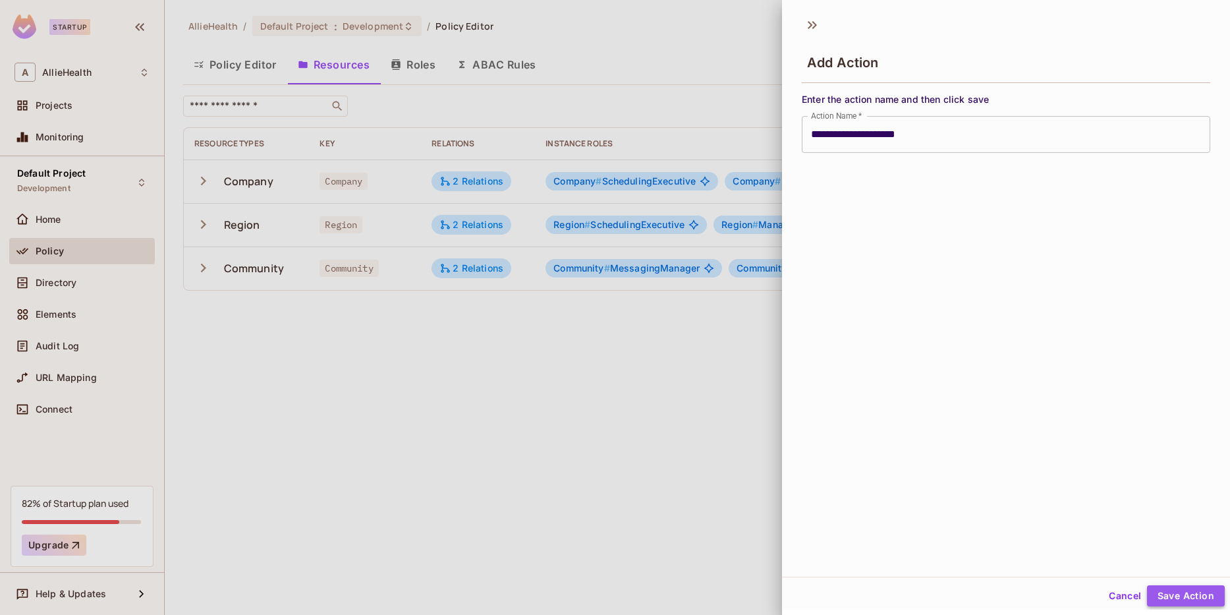
click at [1188, 596] on button "Save Action" at bounding box center [1186, 595] width 78 height 21
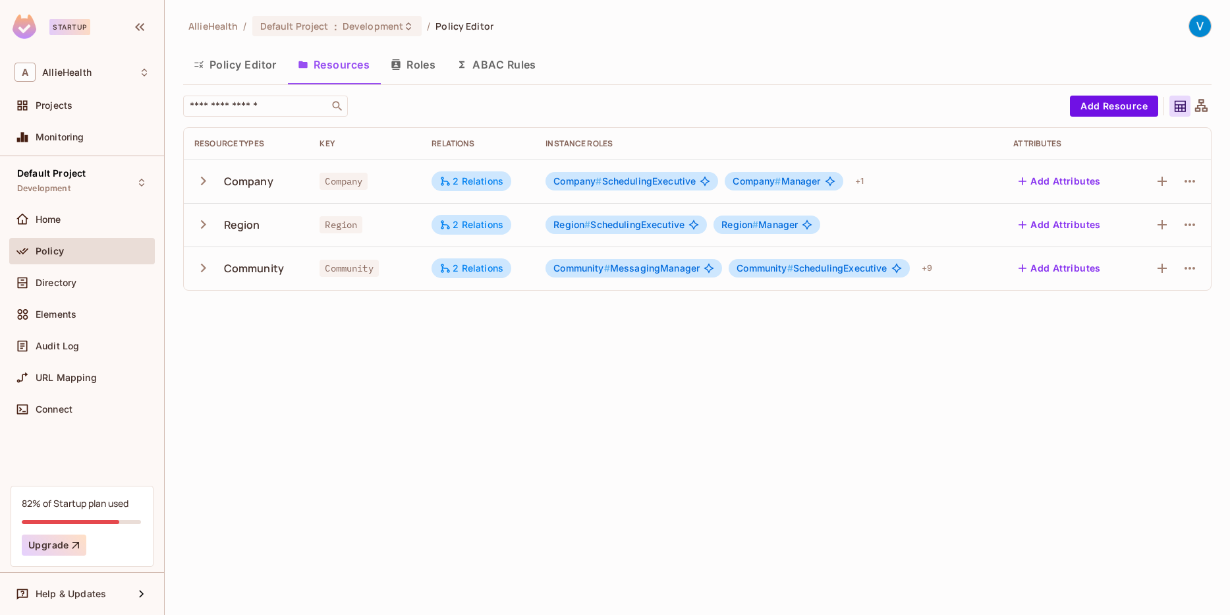
click at [235, 67] on button "Policy Editor" at bounding box center [235, 64] width 104 height 33
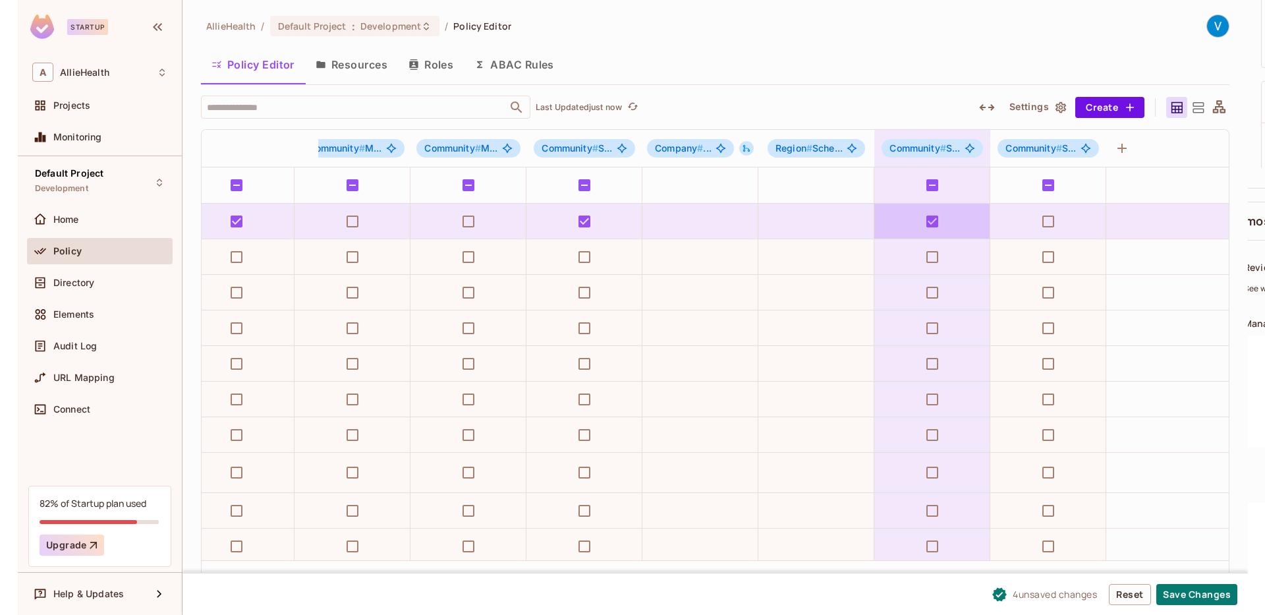
scroll to position [0, 1092]
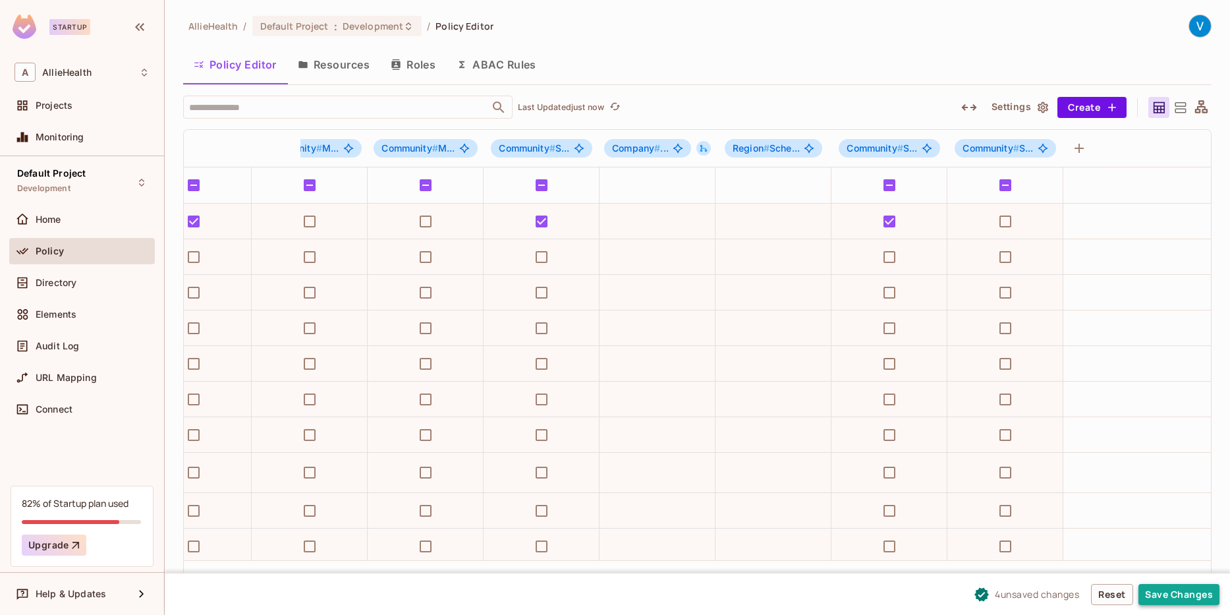
click at [1178, 601] on button "Save Changes" at bounding box center [1178, 594] width 81 height 21
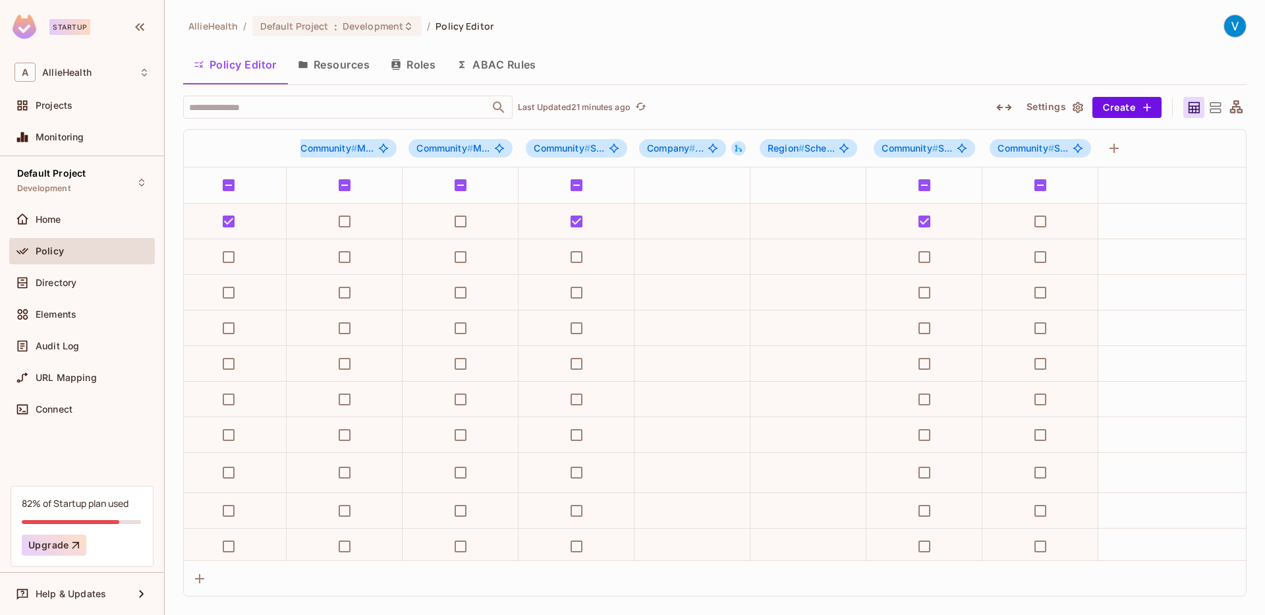
scroll to position [0, 1057]
